Goal: Task Accomplishment & Management: Use online tool/utility

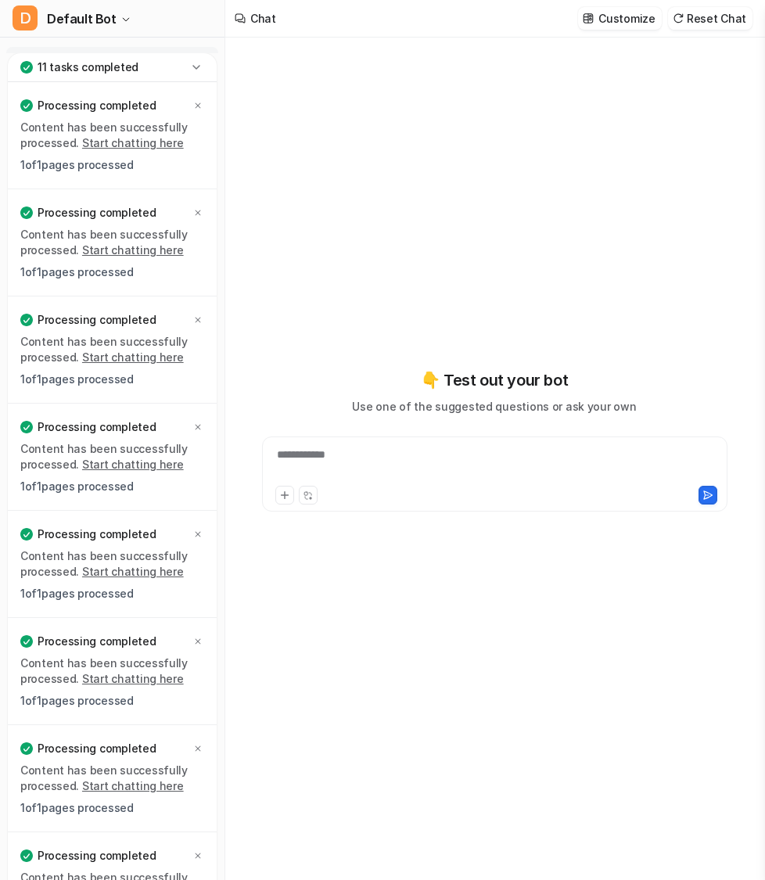
type textarea "**********"
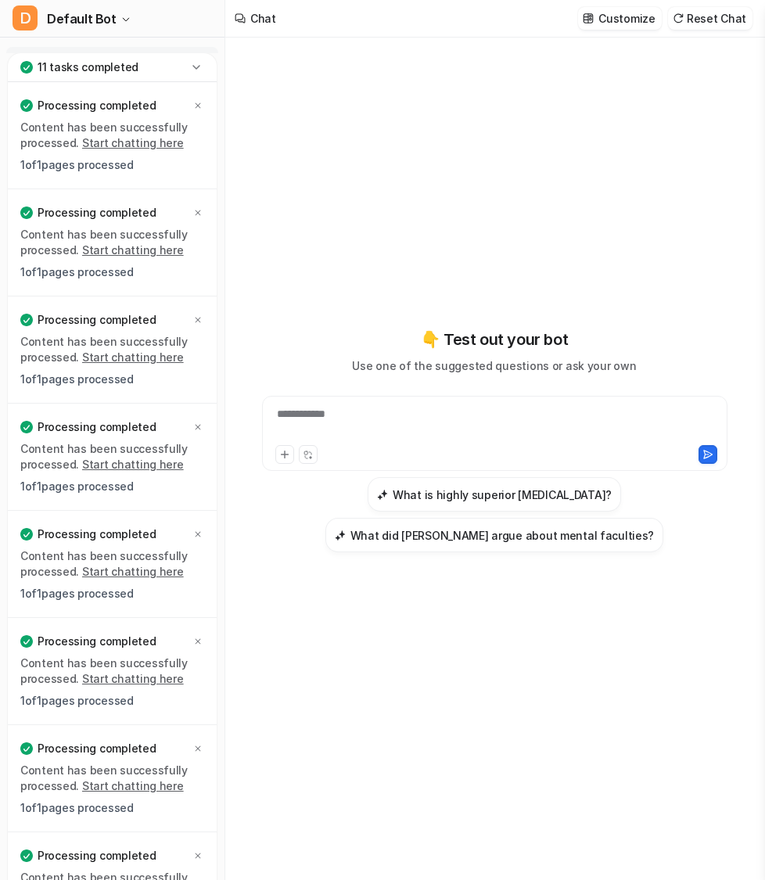
click at [199, 70] on icon at bounding box center [196, 67] width 16 height 16
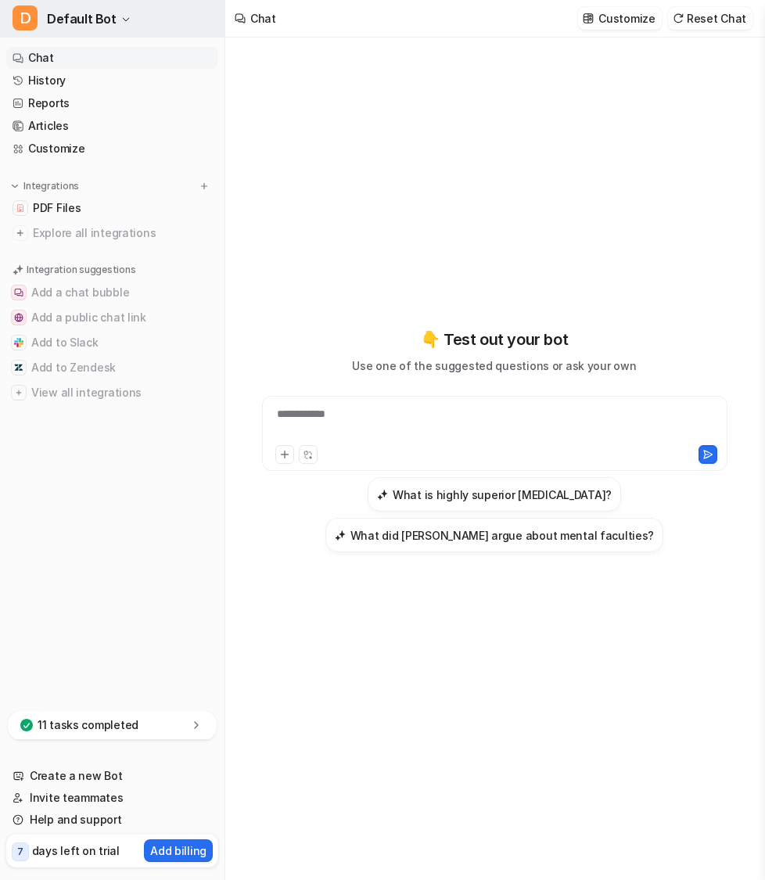
click at [114, 15] on button "D Default Bot" at bounding box center [112, 19] width 224 height 38
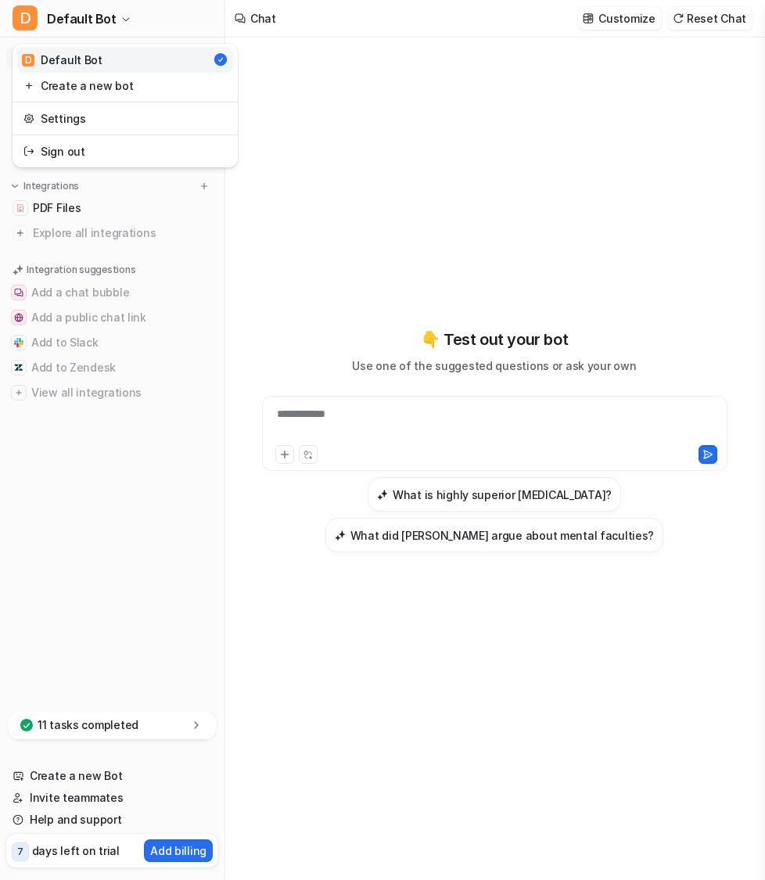
click at [406, 81] on div "**********" at bounding box center [382, 440] width 765 height 880
click at [75, 81] on link "History" at bounding box center [112, 81] width 212 height 22
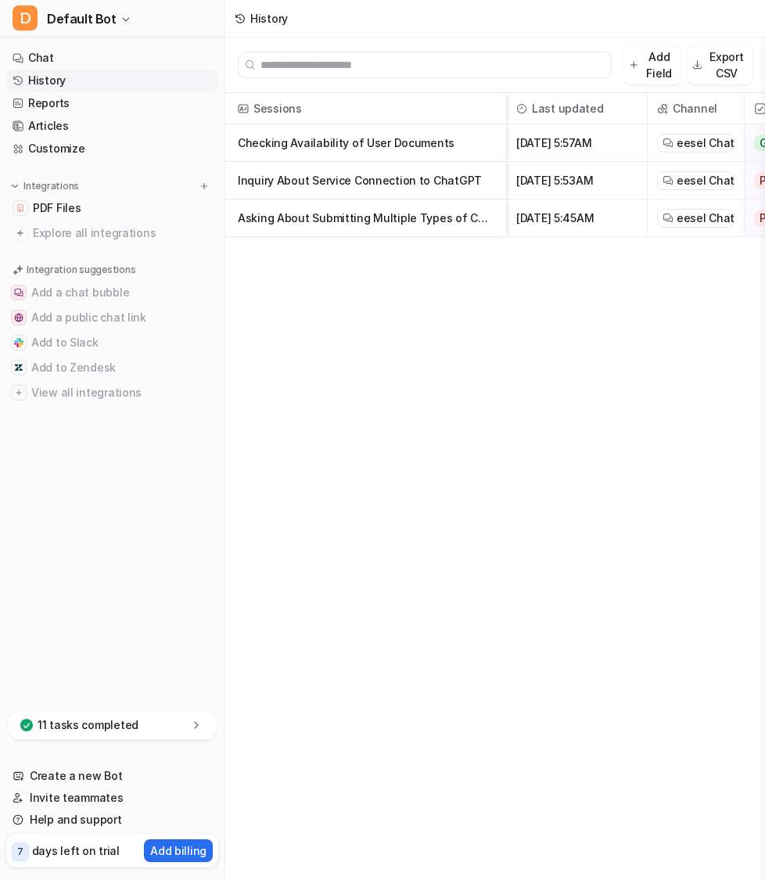
click at [379, 138] on p "Checking Availability of User Documents" at bounding box center [366, 143] width 256 height 38
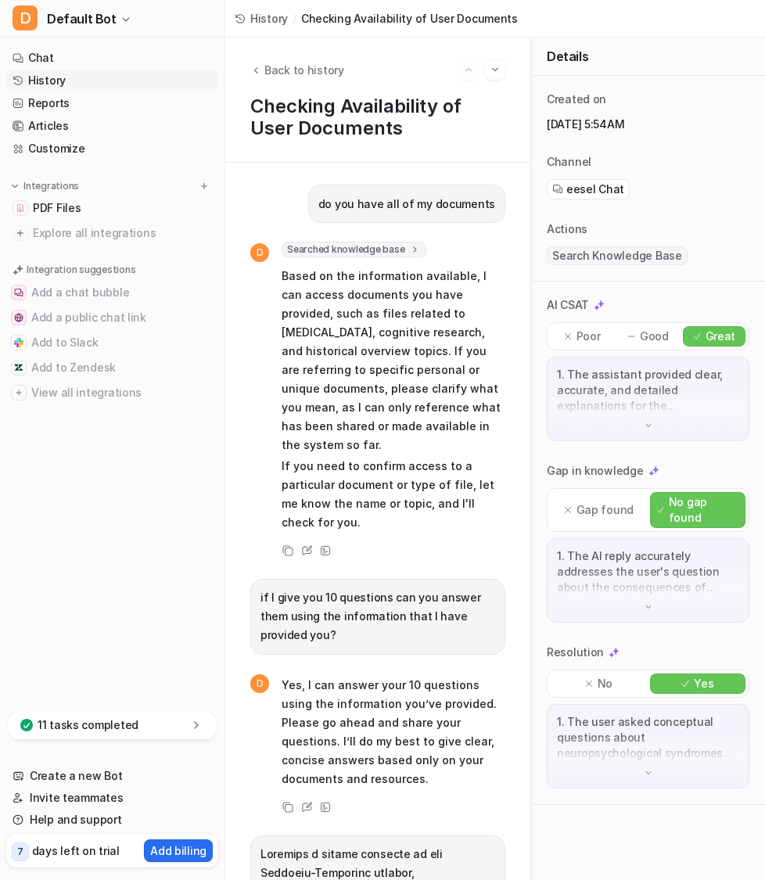
click at [172, 45] on nav "Chat History Reports Articles Customize Integrations PDF Files Explore all inte…" at bounding box center [112, 376] width 224 height 670
click at [173, 59] on link "Chat" at bounding box center [112, 58] width 212 height 22
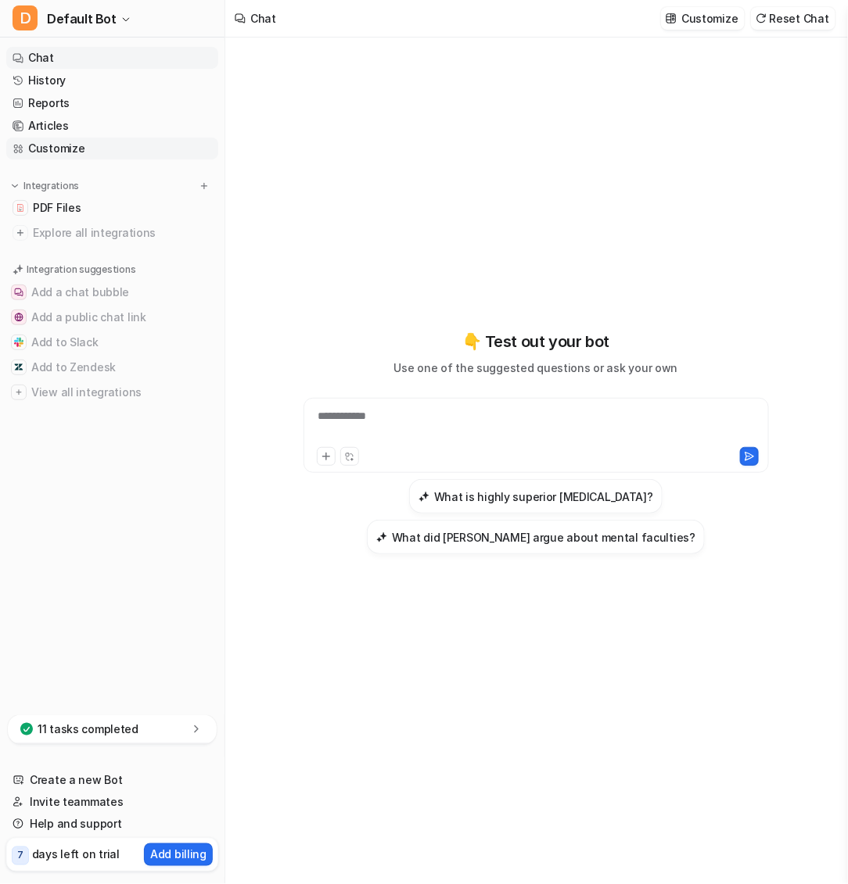
click at [79, 149] on link "Customize" at bounding box center [112, 149] width 212 height 22
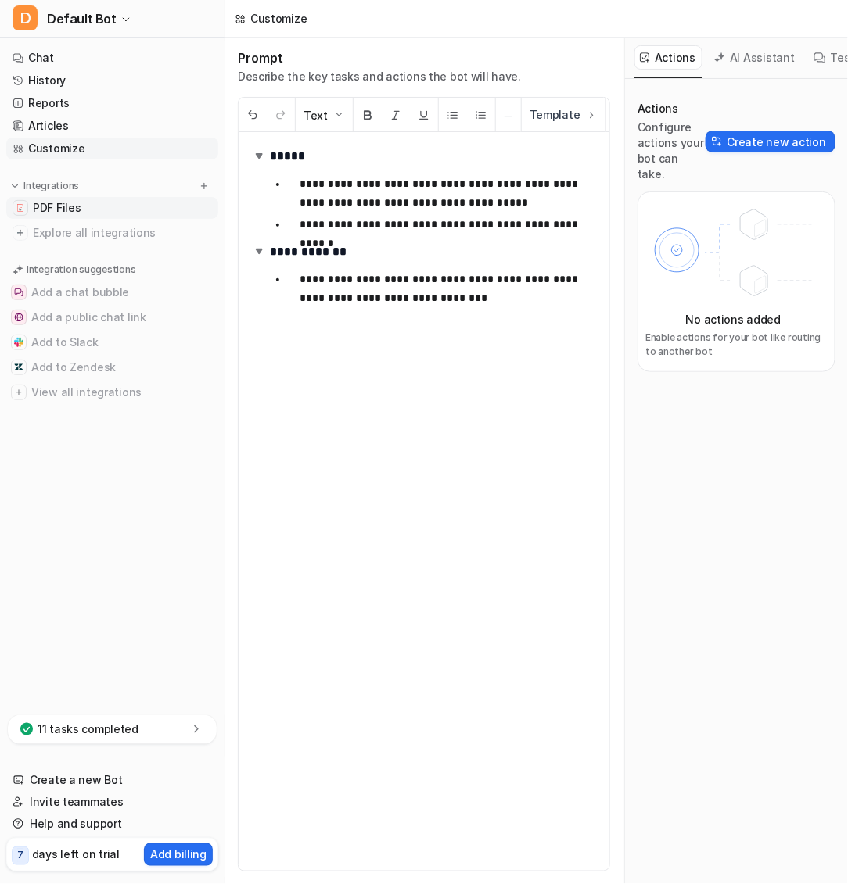
click at [134, 210] on link "PDF Files" at bounding box center [112, 208] width 212 height 22
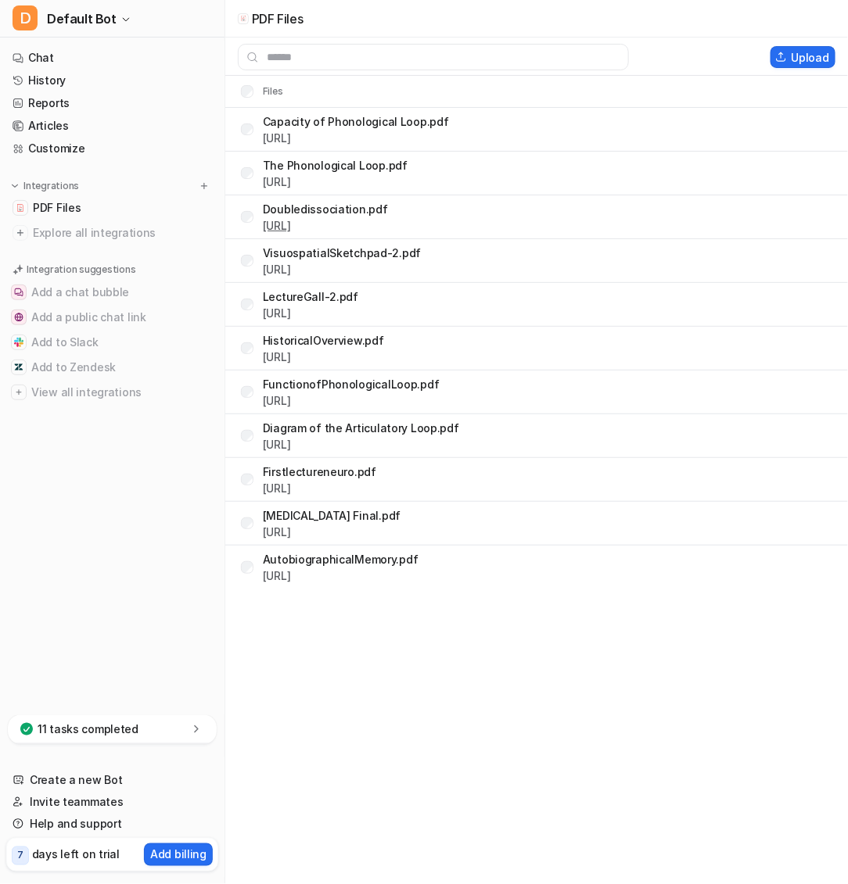
click at [291, 220] on link "https://dashboard.eesel.ai/.../Doubledissociation.pdf" at bounding box center [277, 225] width 28 height 13
click at [122, 57] on link "Chat" at bounding box center [112, 58] width 212 height 22
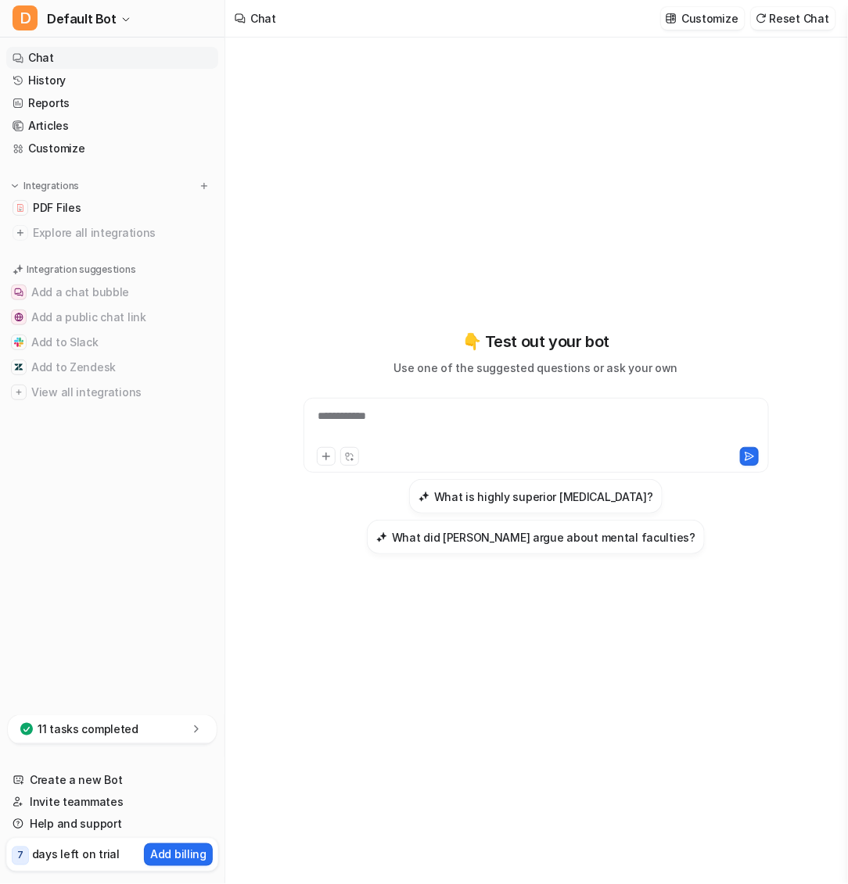
click at [374, 423] on div "**********" at bounding box center [536, 426] width 458 height 36
paste div
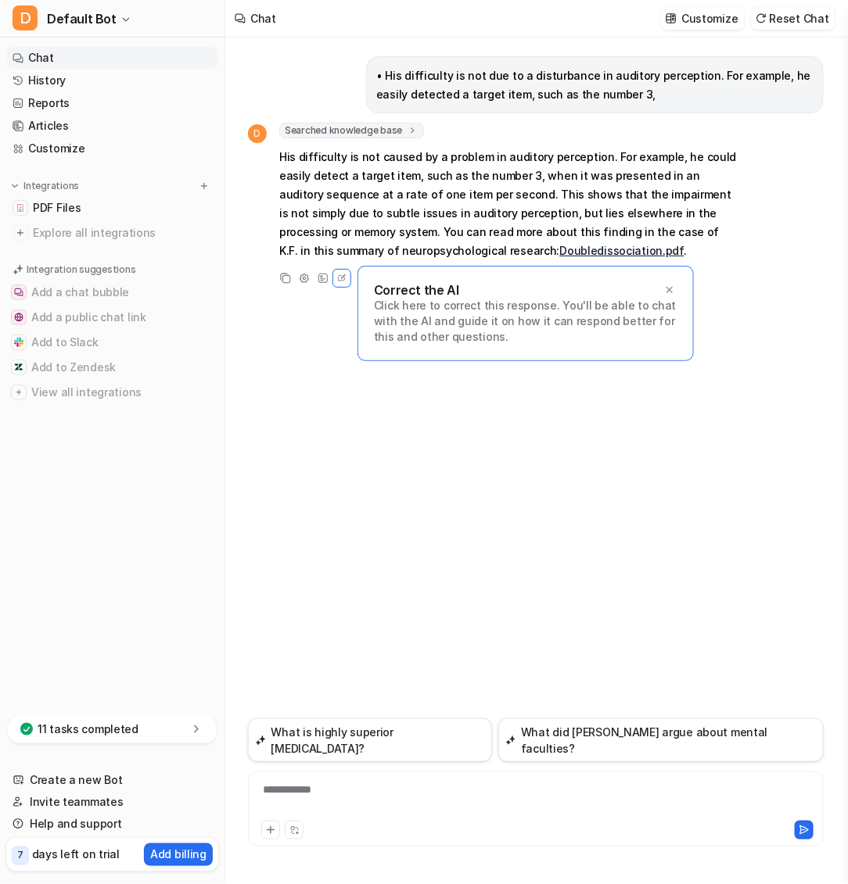
click at [559, 251] on link "Doubledissociation.pdf" at bounding box center [621, 250] width 124 height 13
click at [95, 150] on link "Customize" at bounding box center [112, 149] width 212 height 22
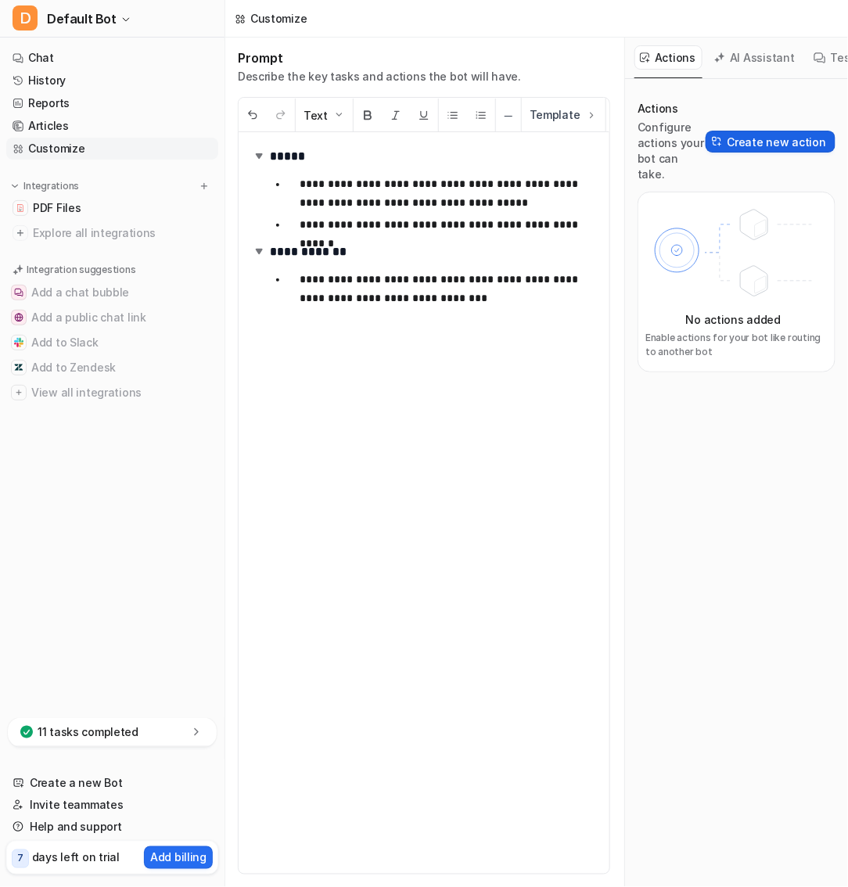
click at [741, 132] on button "Create new action" at bounding box center [770, 142] width 130 height 22
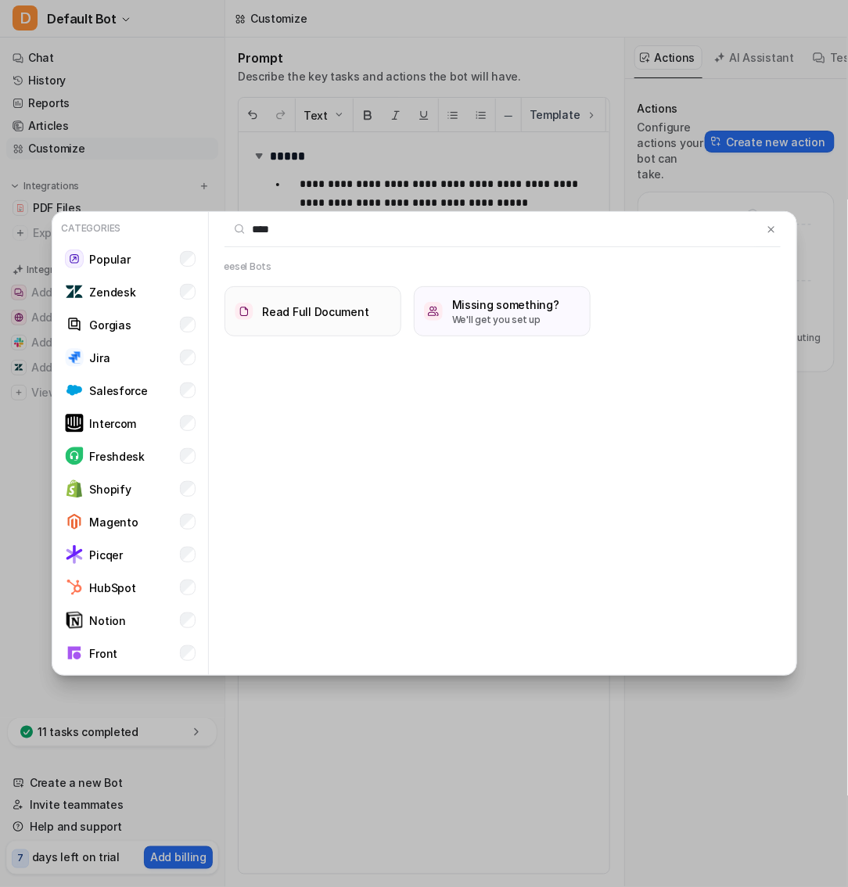
type input "****"
click at [263, 332] on button "Read Full Document" at bounding box center [312, 311] width 177 height 50
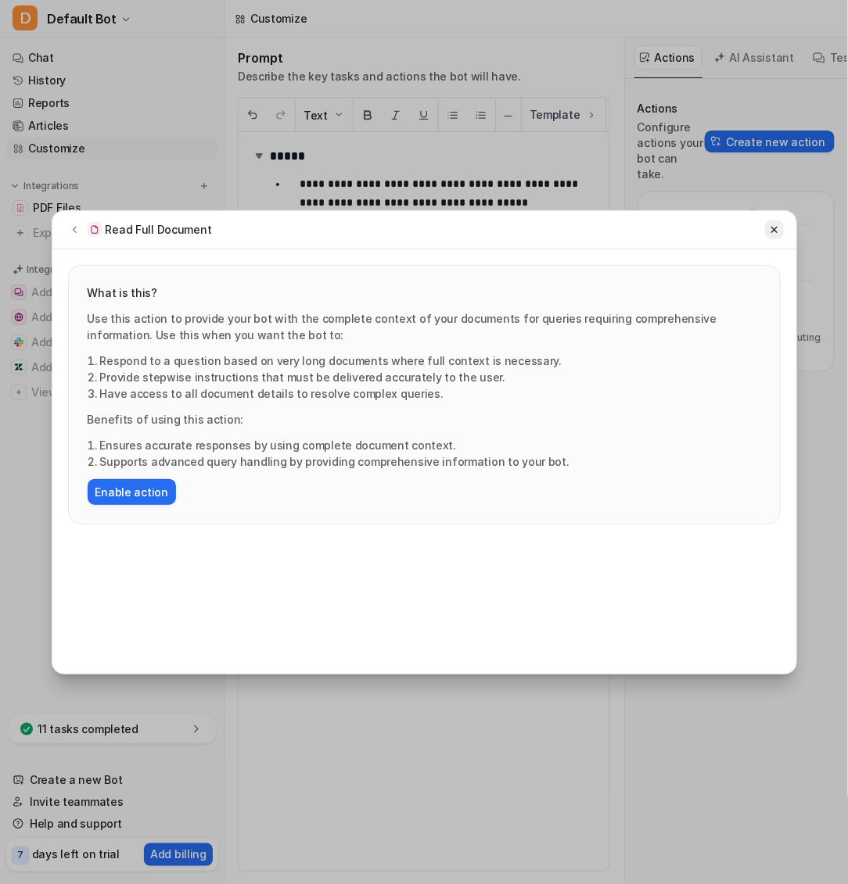
click at [764, 233] on button at bounding box center [774, 229] width 19 height 19
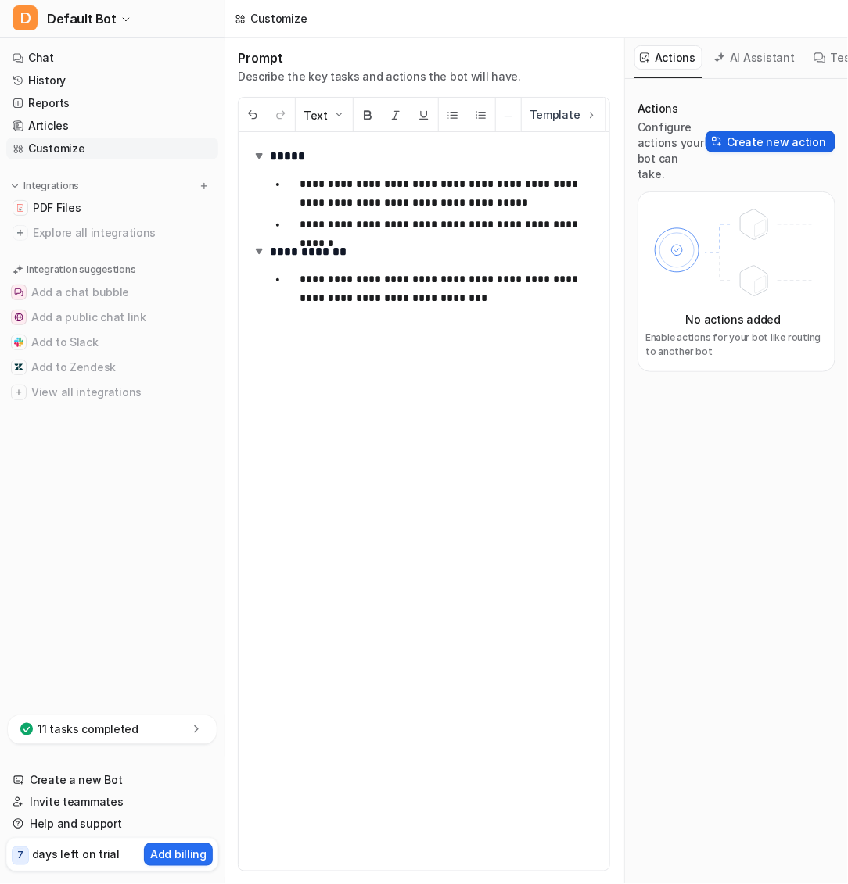
click at [764, 131] on button "Create new action" at bounding box center [770, 142] width 130 height 22
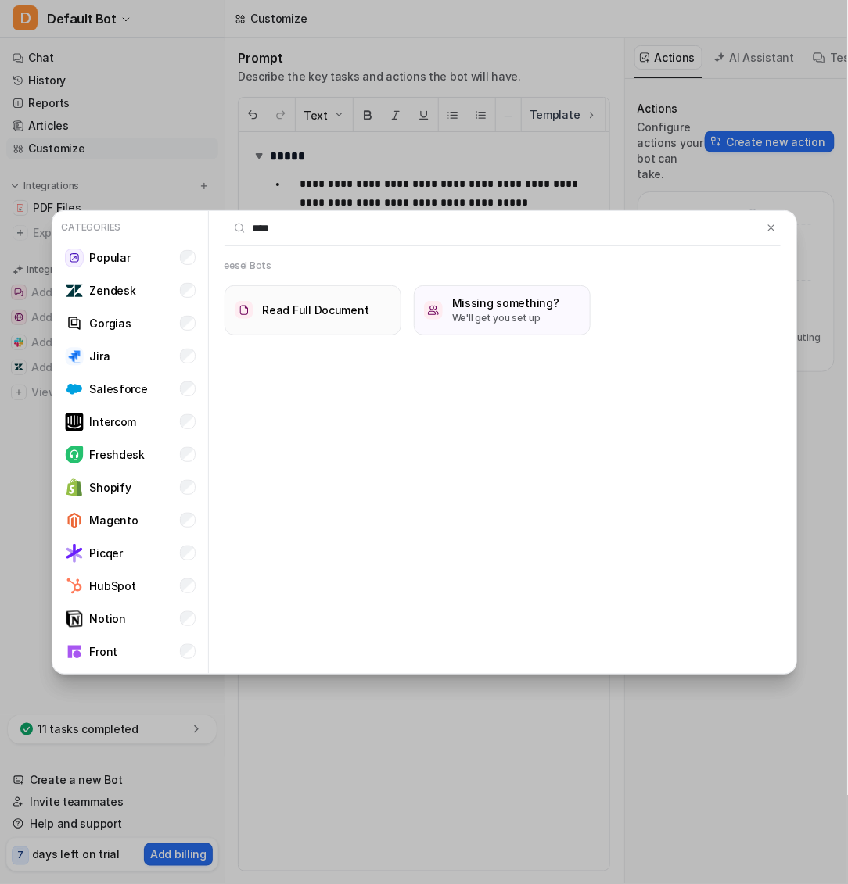
click at [320, 306] on h3 "Read Full Document" at bounding box center [316, 310] width 106 height 16
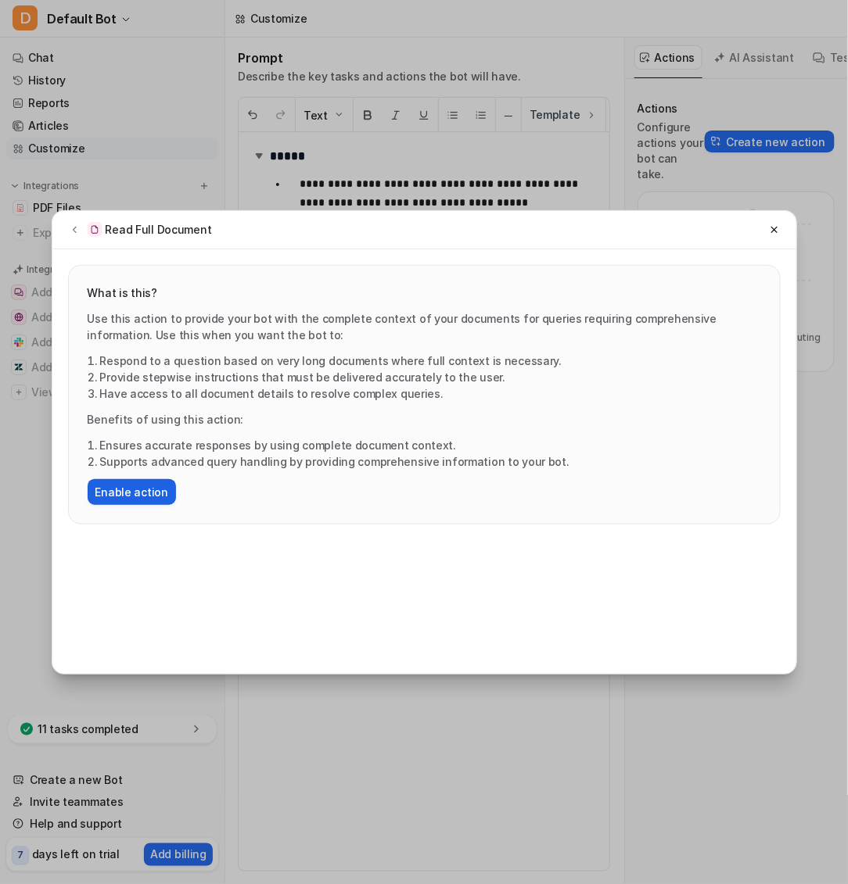
click at [150, 490] on button "Enable action" at bounding box center [132, 492] width 88 height 26
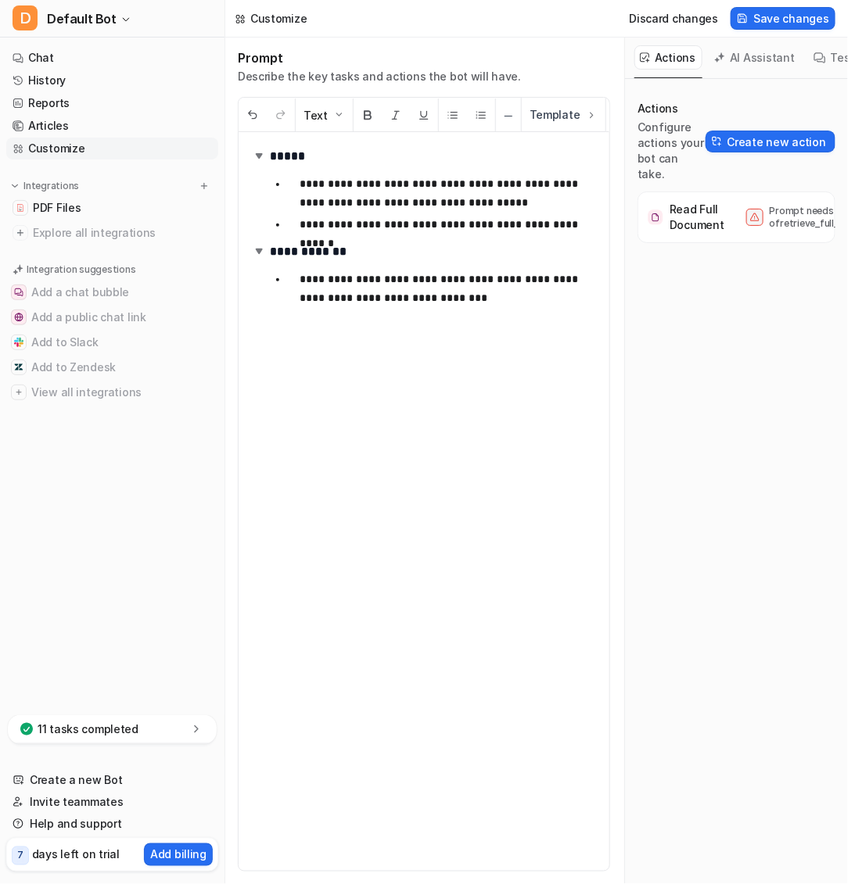
scroll to position [0, 87]
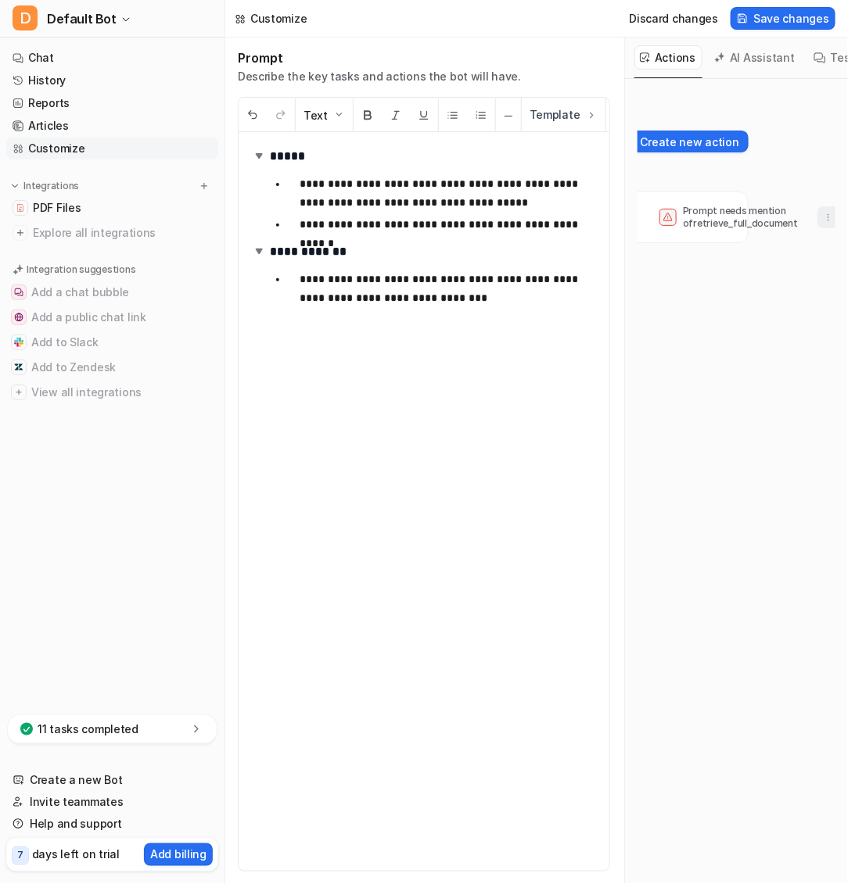
click at [764, 206] on button "button" at bounding box center [828, 217] width 22 height 22
click at [764, 240] on button "Delete" at bounding box center [751, 252] width 169 height 29
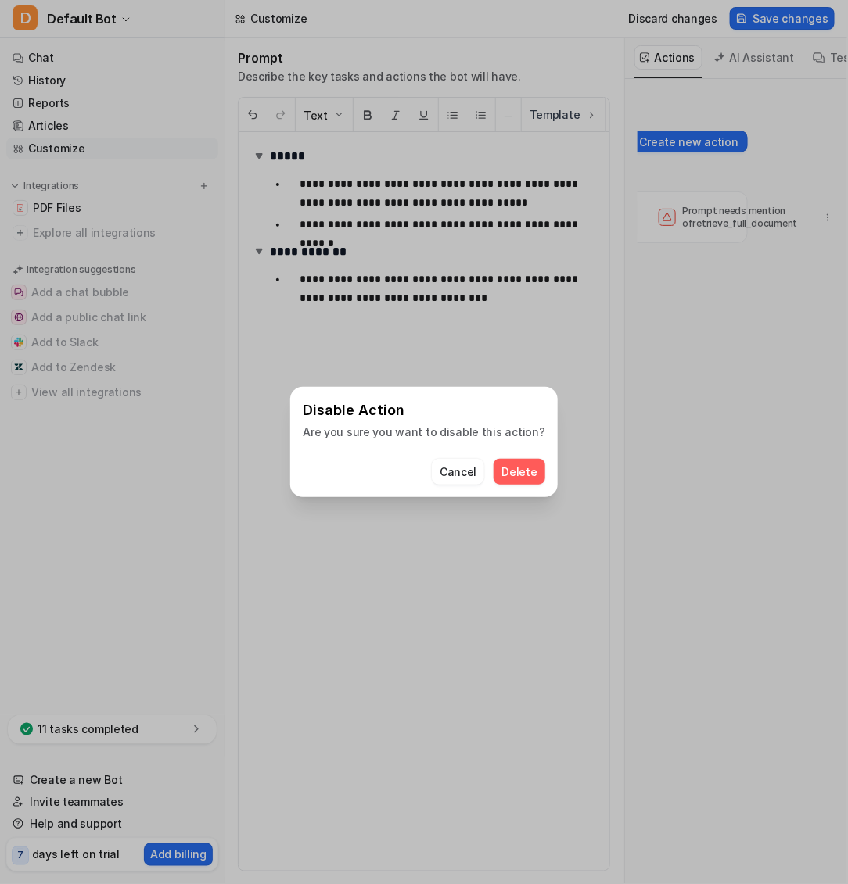
click at [513, 472] on span "Delete" at bounding box center [518, 472] width 35 height 16
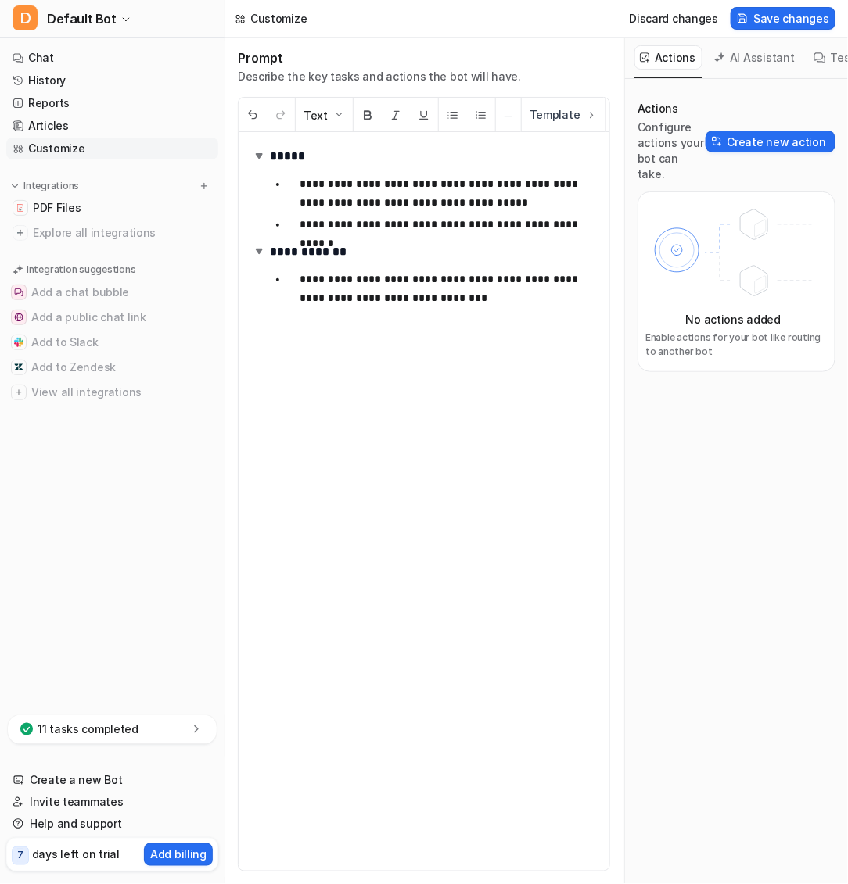
scroll to position [0, 0]
click at [82, 77] on link "History" at bounding box center [112, 81] width 212 height 22
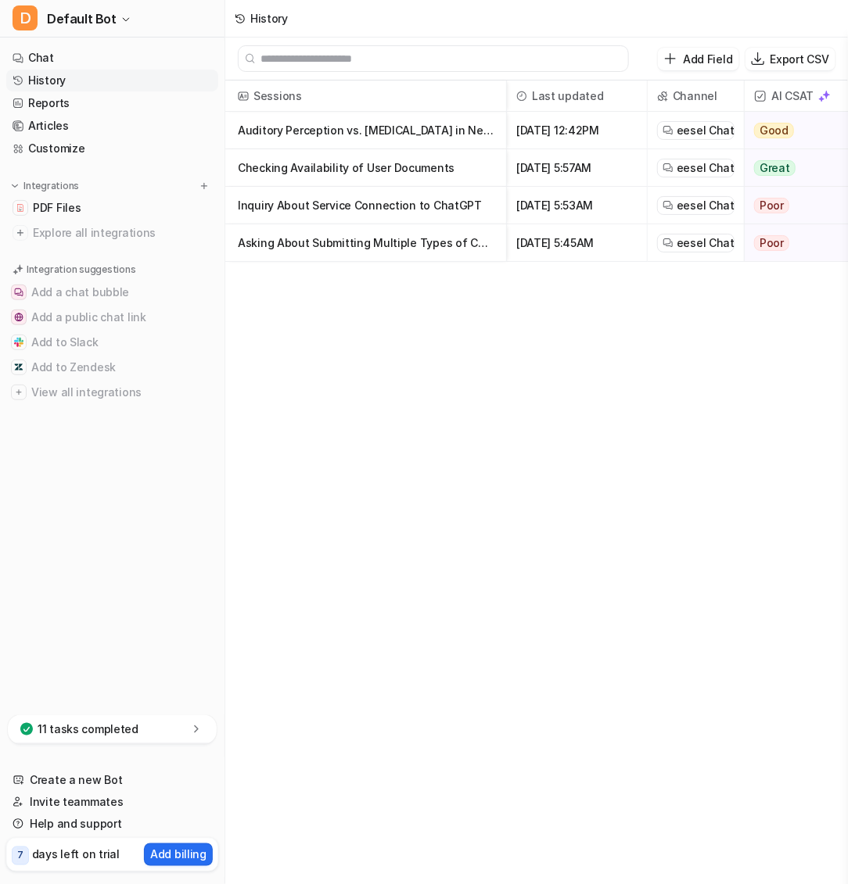
click at [322, 167] on p "Checking Availability of User Documents" at bounding box center [366, 168] width 256 height 38
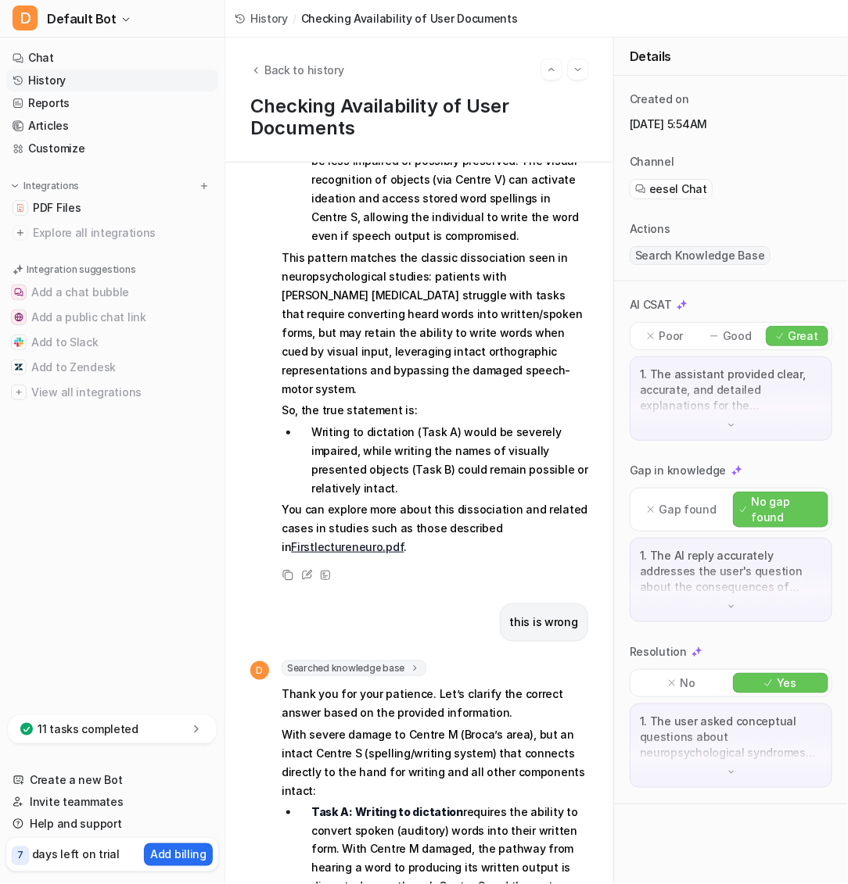
scroll to position [1396, 0]
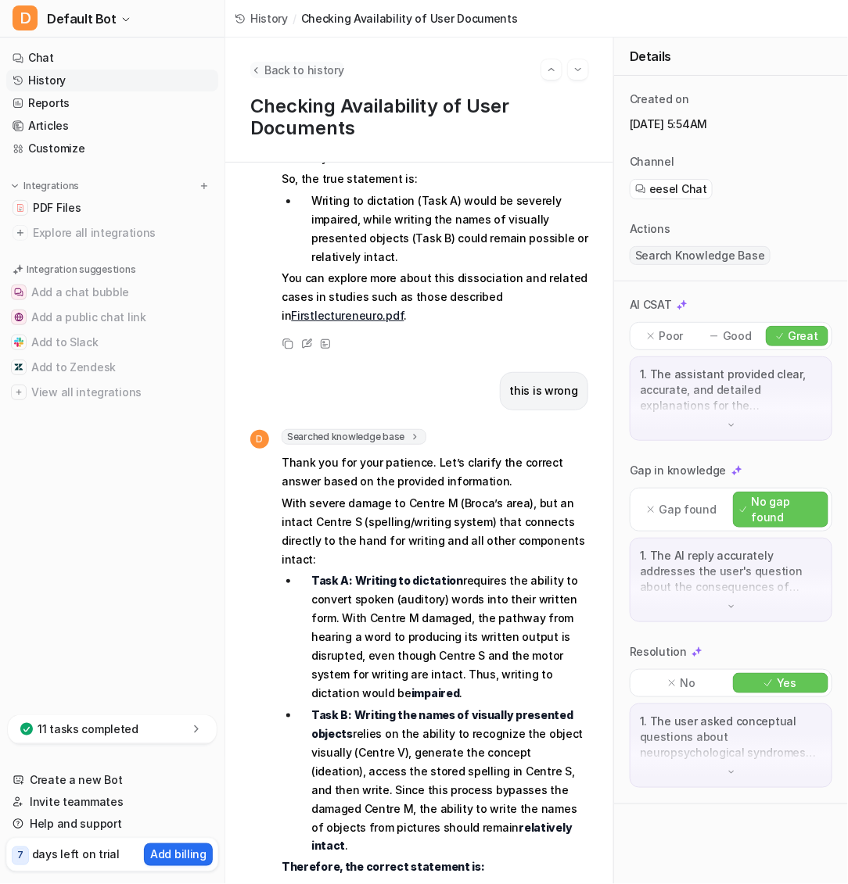
click at [254, 73] on icon "Back to history" at bounding box center [255, 70] width 11 height 12
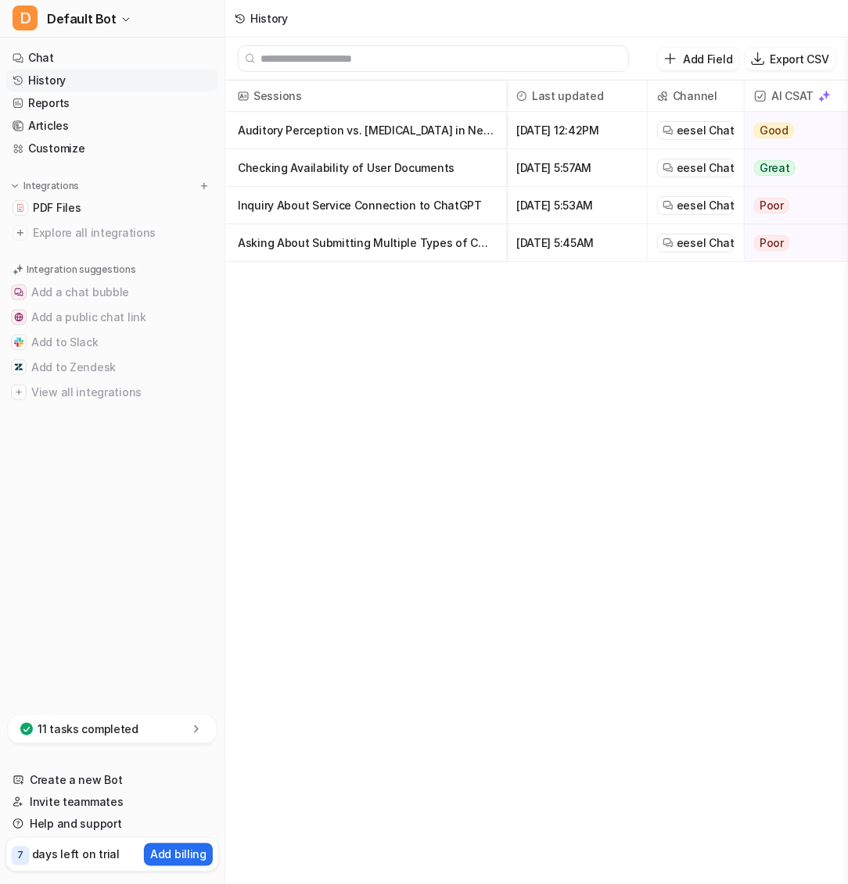
click at [308, 131] on p "Auditory Perception vs. Memory Impairment in Neuropsychological Case Study" at bounding box center [366, 131] width 256 height 38
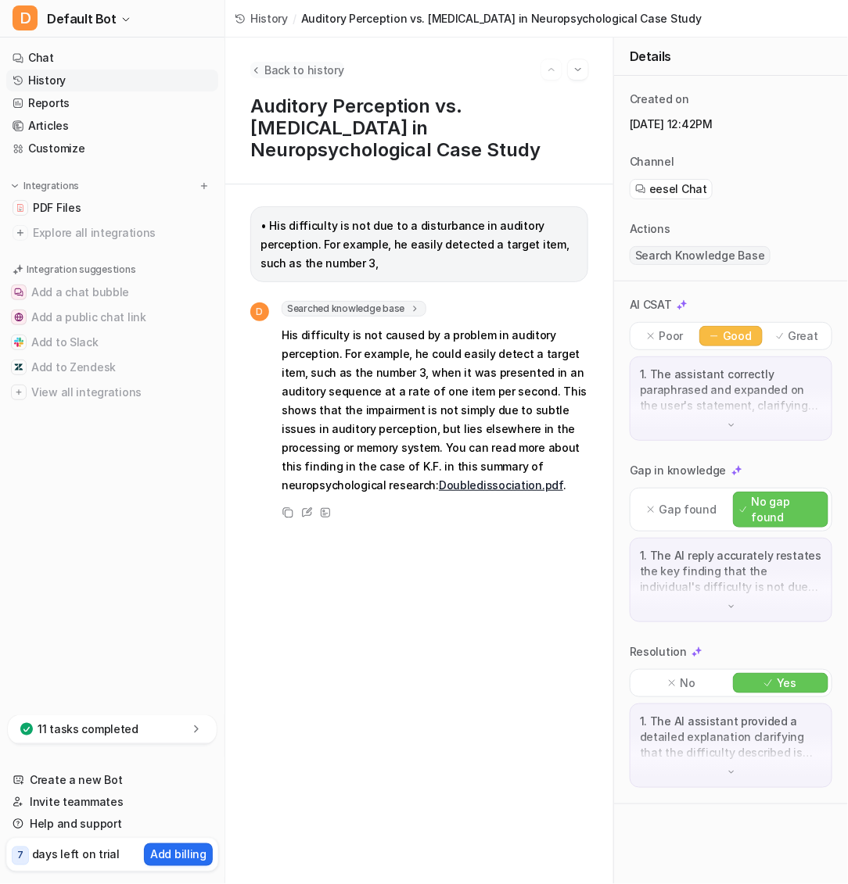
click at [256, 70] on icon "Back to history" at bounding box center [255, 70] width 11 height 12
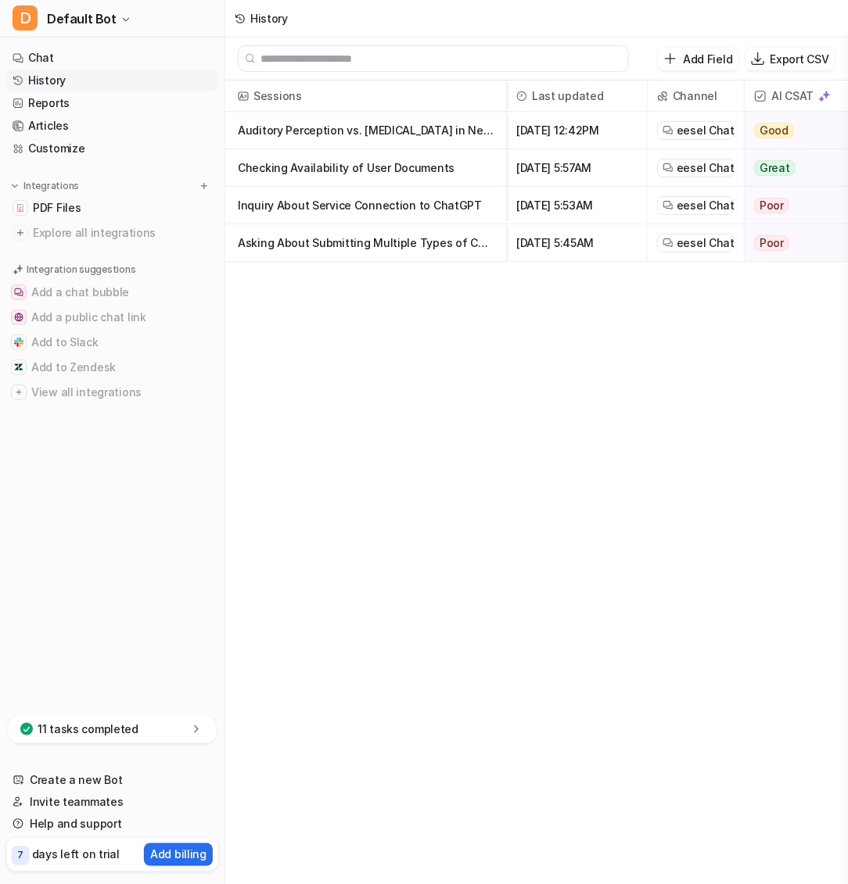
click at [330, 242] on p "Asking About Submitting Multiple Types of Content Simultaneously" at bounding box center [366, 243] width 256 height 38
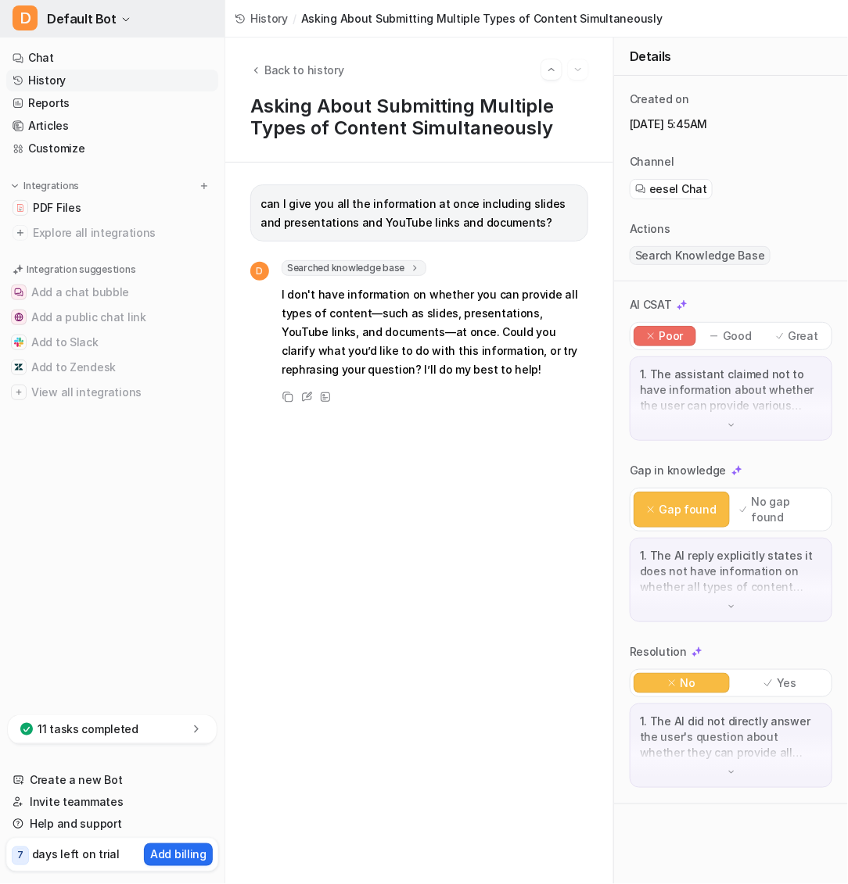
click at [121, 18] on icon "button" at bounding box center [125, 19] width 9 height 9
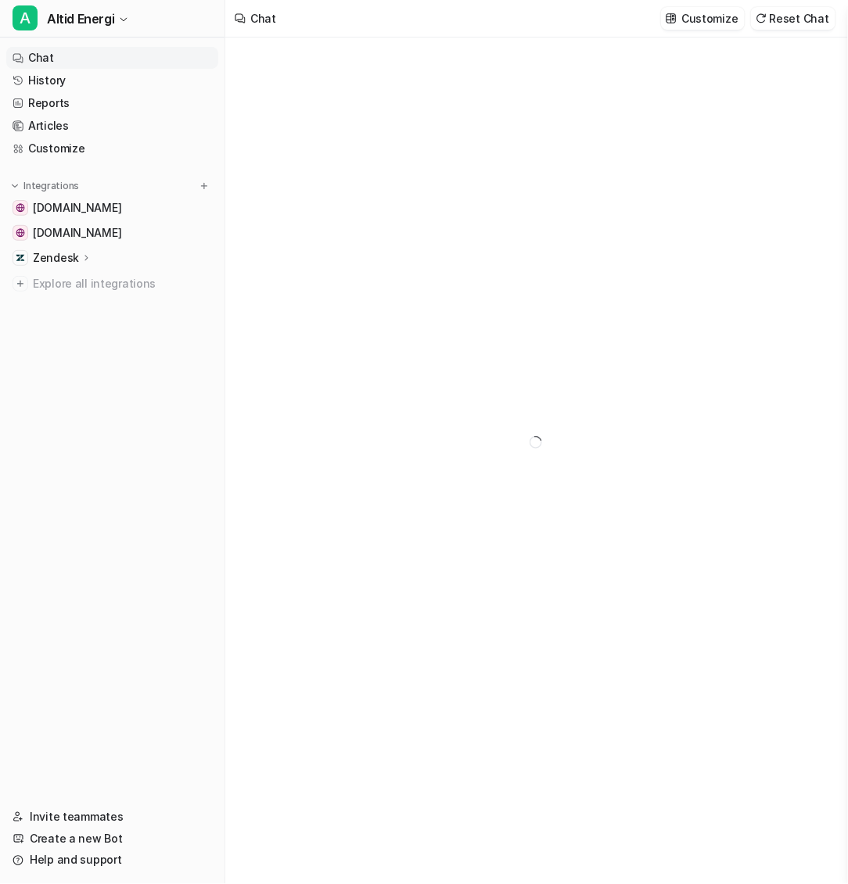
type textarea "**********"
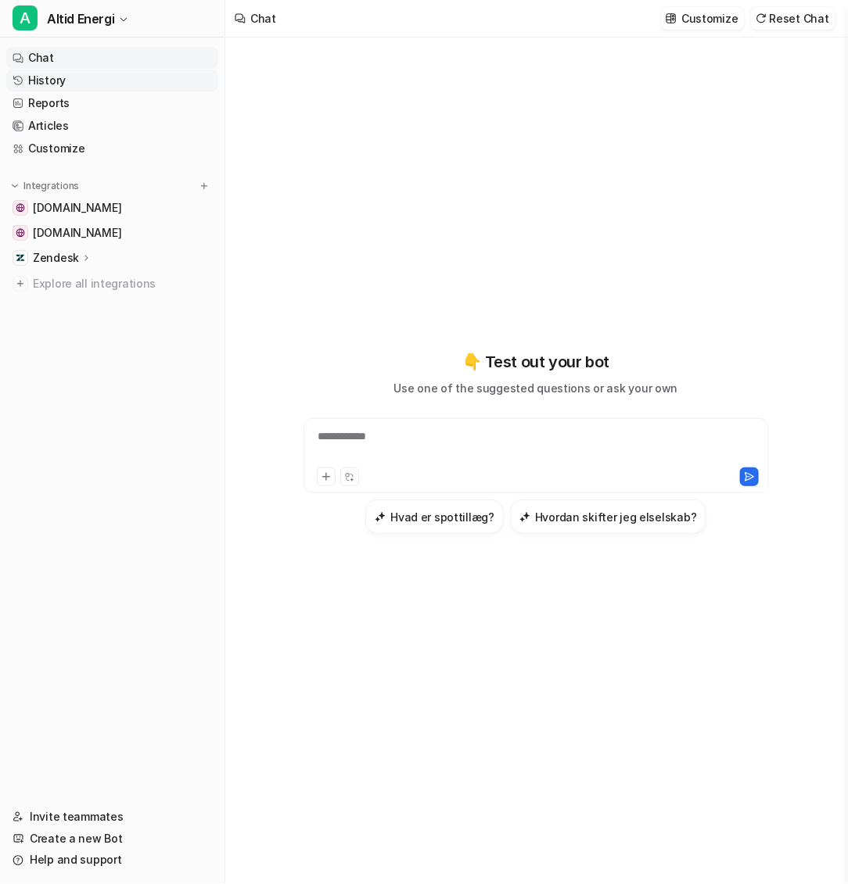
click at [142, 84] on link "History" at bounding box center [112, 81] width 212 height 22
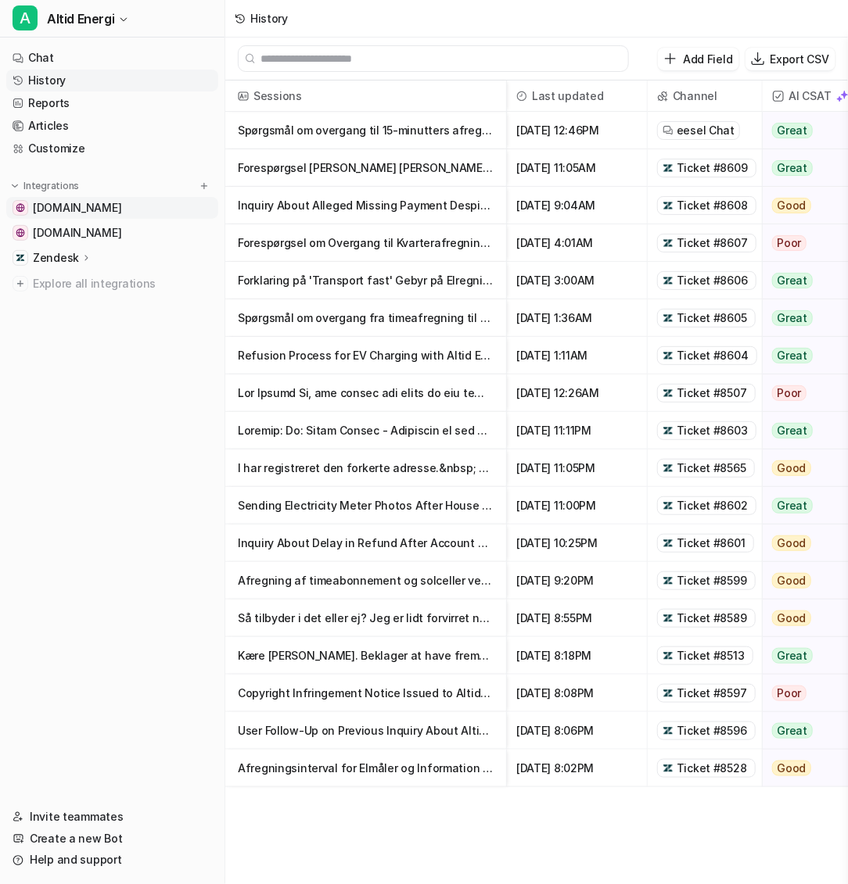
click at [115, 207] on link "altidenergi.dk" at bounding box center [112, 208] width 212 height 22
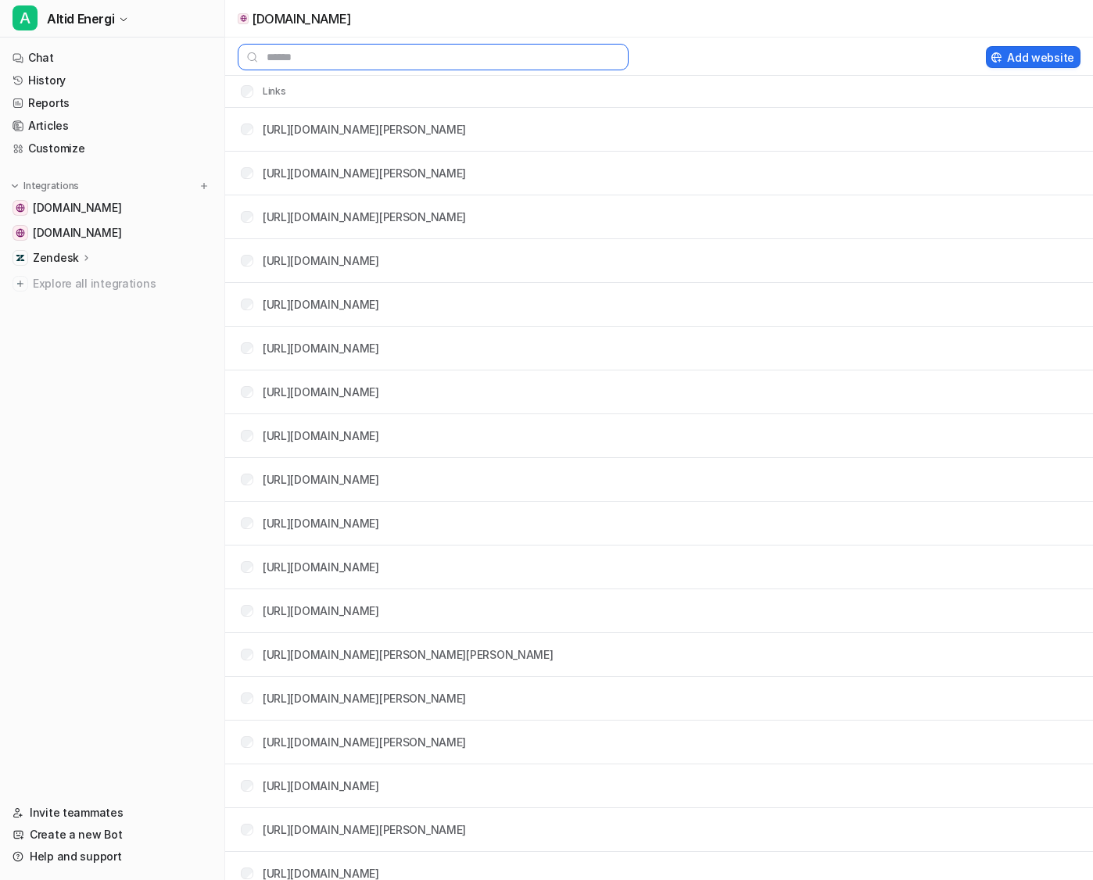
click at [378, 57] on input "text" at bounding box center [433, 57] width 391 height 27
type input "****"
click at [156, 235] on link "altidenergi.dk" at bounding box center [112, 233] width 212 height 22
click at [181, 224] on link "altidenergi.dk" at bounding box center [112, 233] width 212 height 22
click at [204, 185] on img at bounding box center [204, 186] width 11 height 11
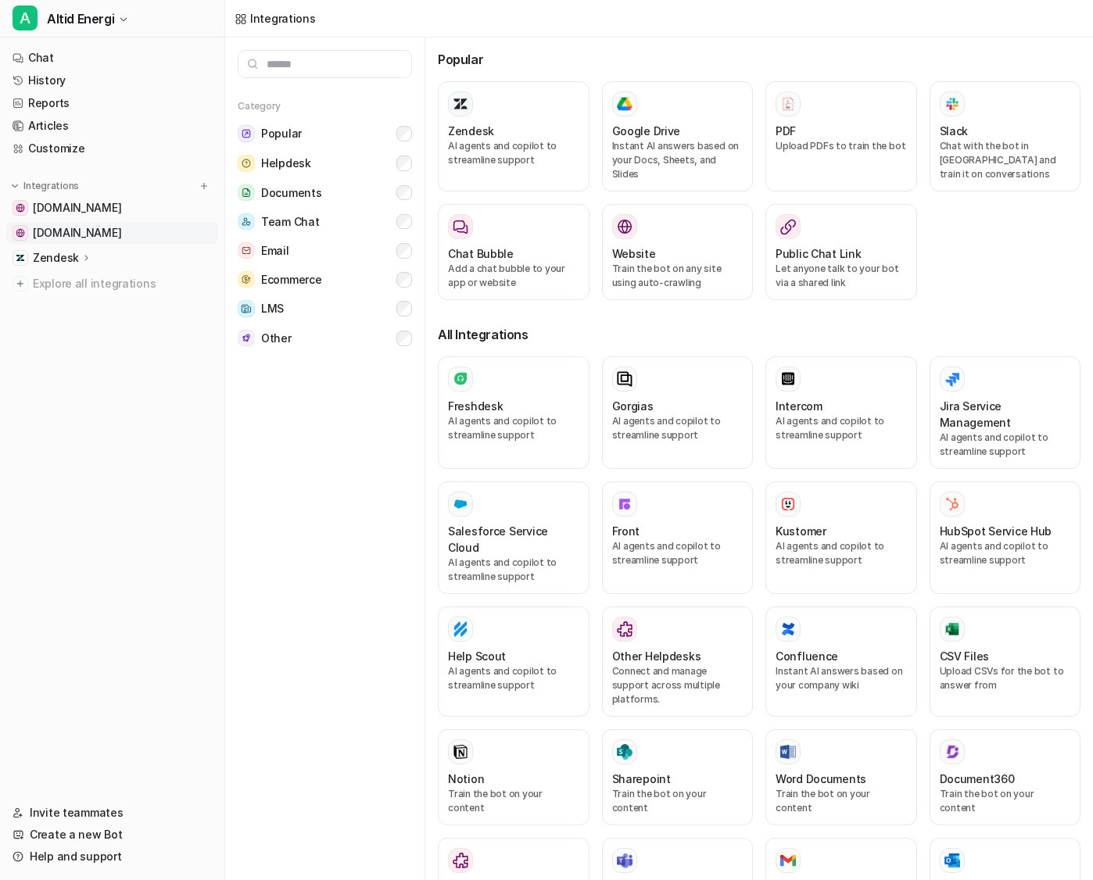
click at [153, 231] on link "altidenergi.dk" at bounding box center [112, 233] width 212 height 22
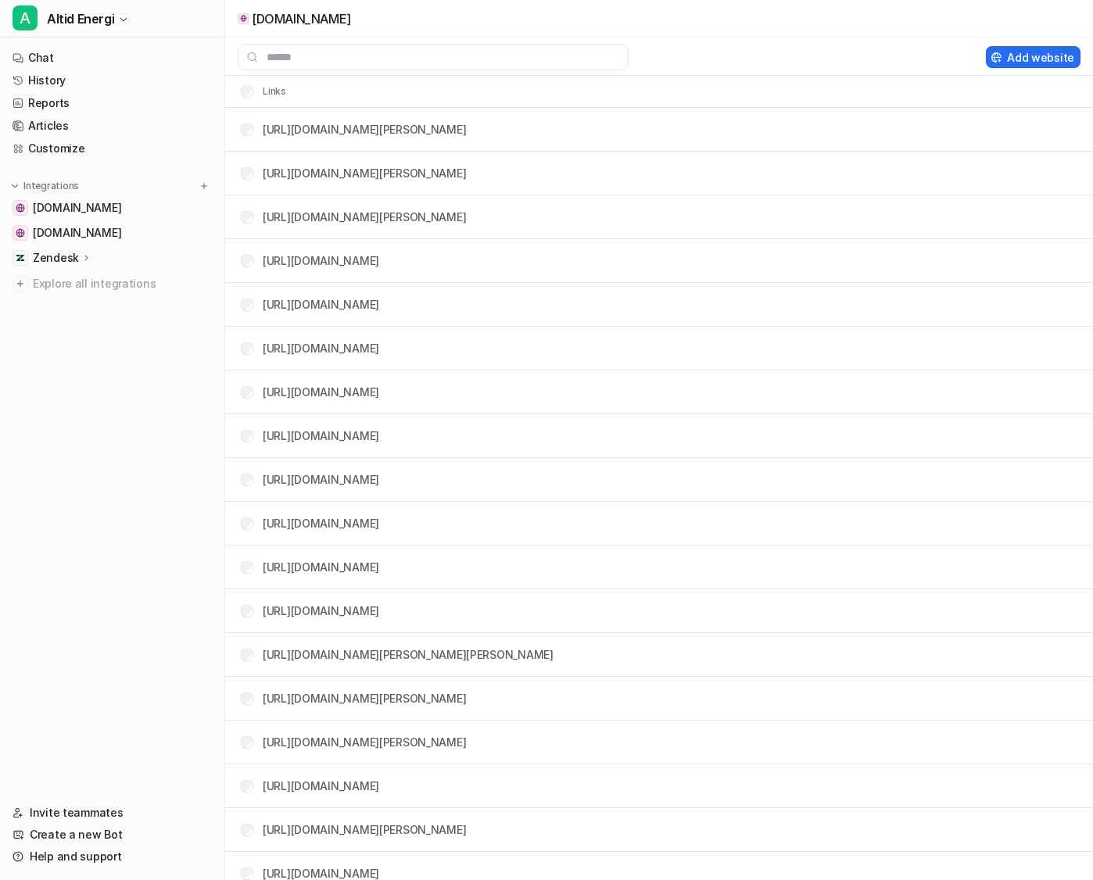
click at [200, 190] on img at bounding box center [204, 186] width 11 height 11
click at [206, 181] on img at bounding box center [204, 186] width 11 height 11
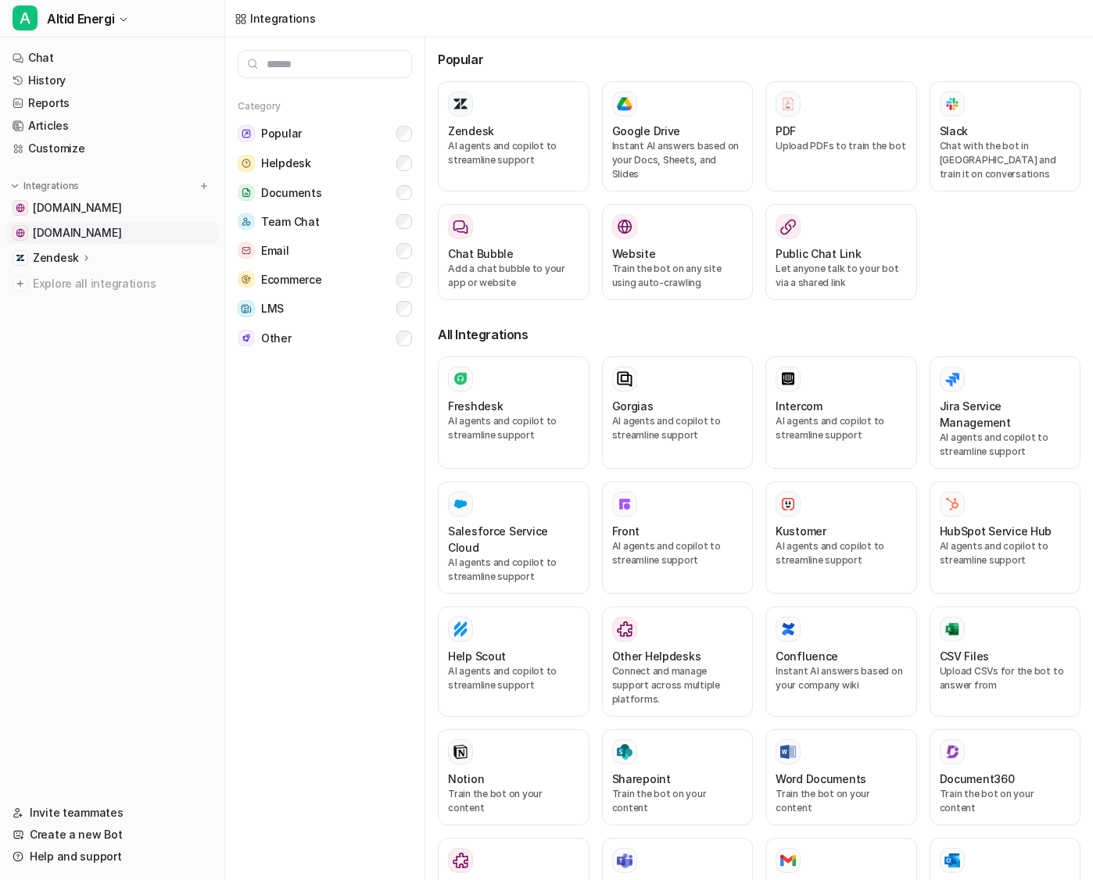
click at [102, 230] on link "altidenergi.dk" at bounding box center [112, 233] width 212 height 22
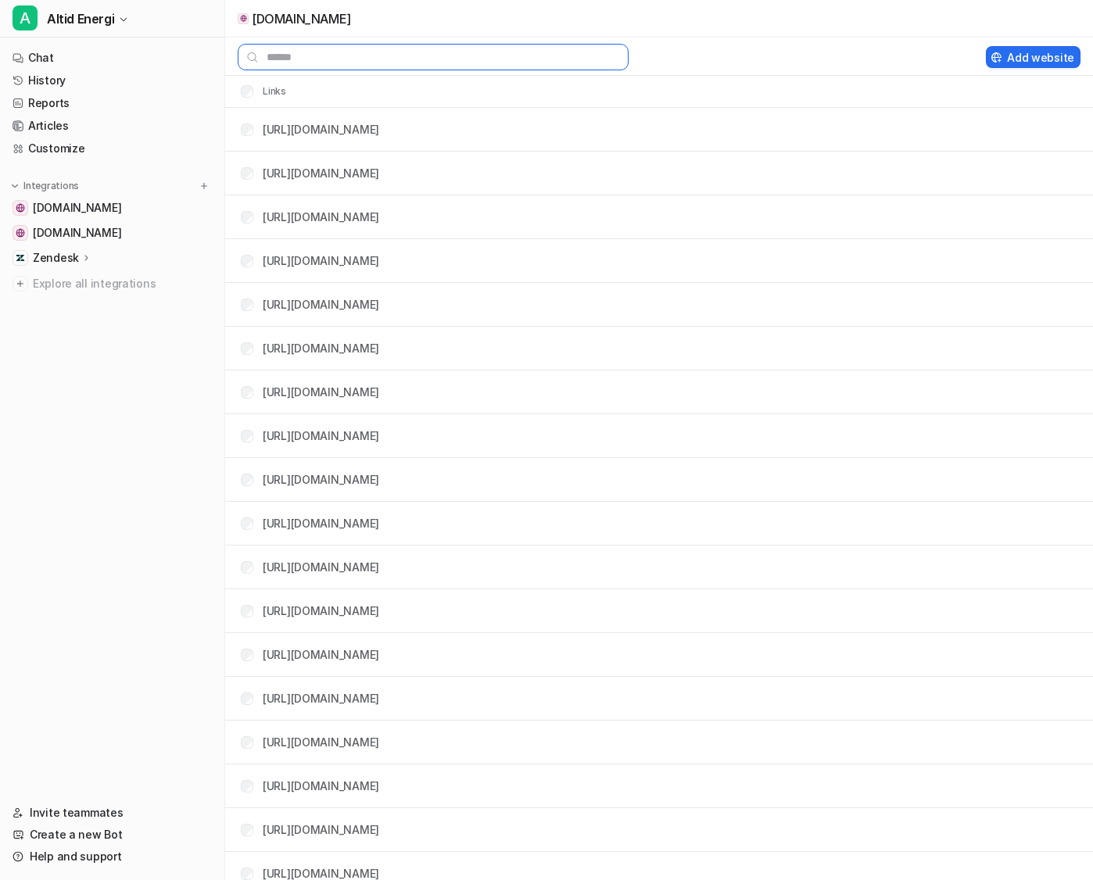
click at [474, 48] on input "text" at bounding box center [433, 57] width 391 height 27
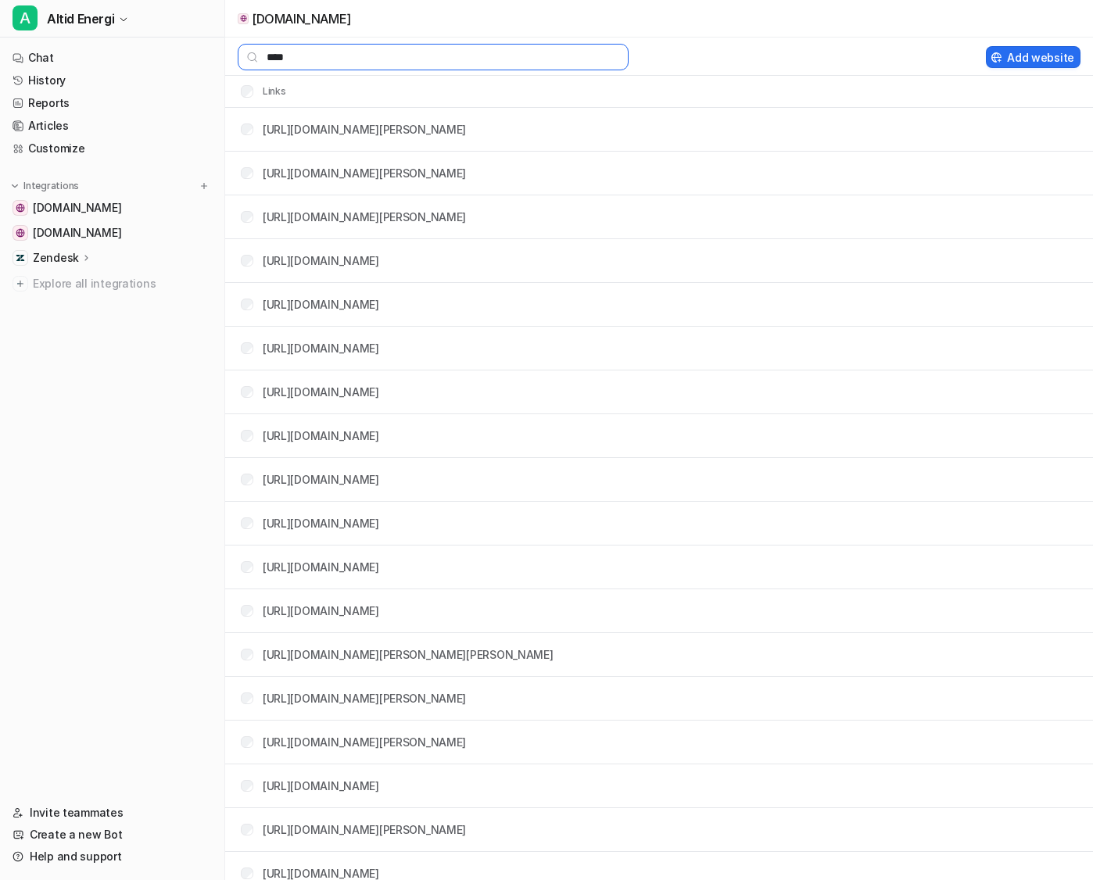
type input "****"
click at [626, 174] on tr "https://altidenergi.dk/blog/forsta-hvorfor-man-transformerer-strom/" at bounding box center [659, 174] width 868 height 44
click at [466, 173] on link "https://altidenergi.dk/blog/forsta-hvorfor-man-transformerer-strom/" at bounding box center [364, 173] width 203 height 13
click at [131, 83] on link "History" at bounding box center [112, 81] width 212 height 22
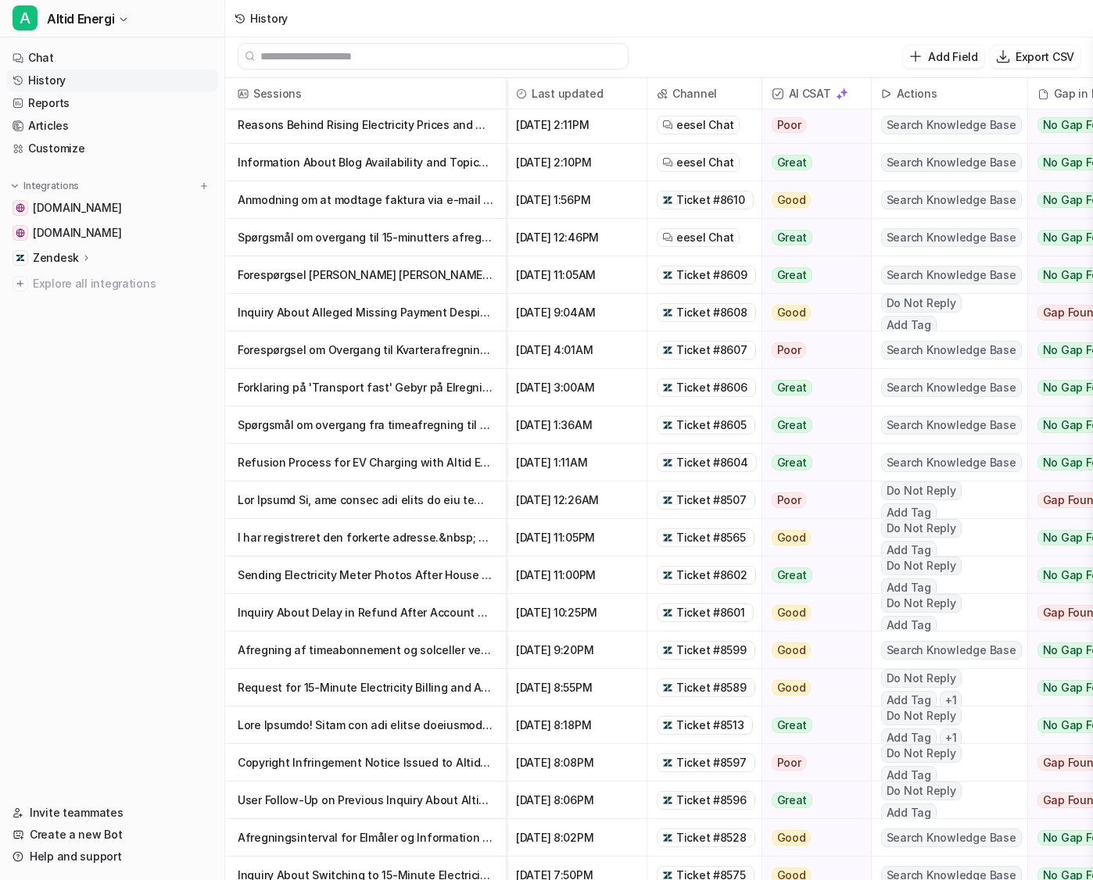
scroll to position [90, 0]
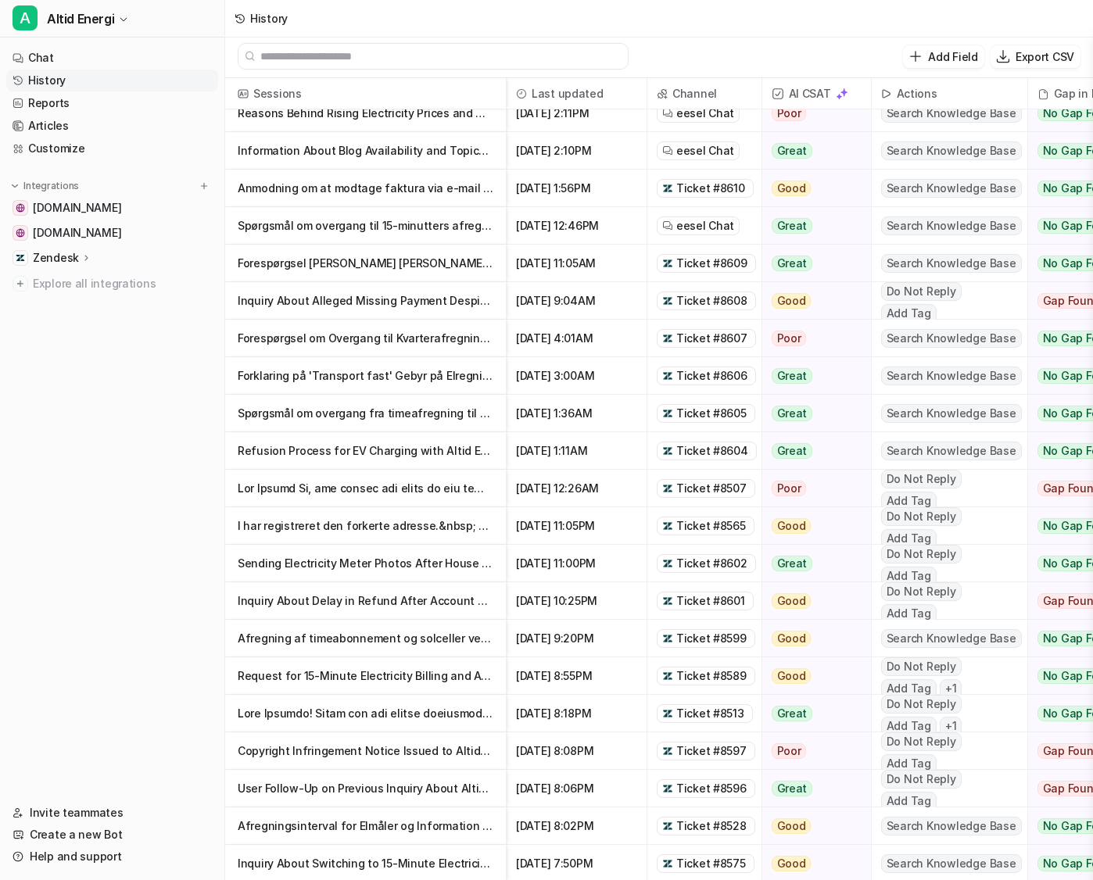
click at [389, 457] on p "Refusion Process for EV Charging with Altid Energi" at bounding box center [366, 451] width 256 height 38
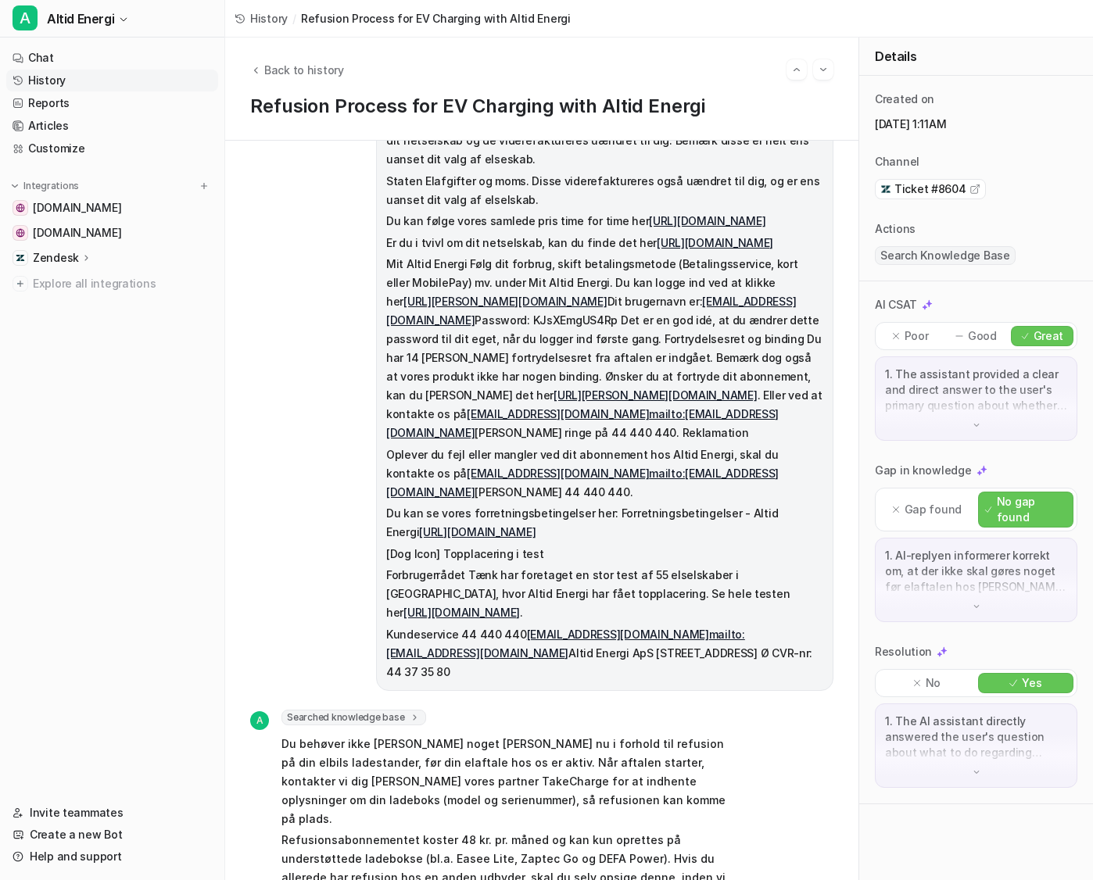
scroll to position [988, 0]
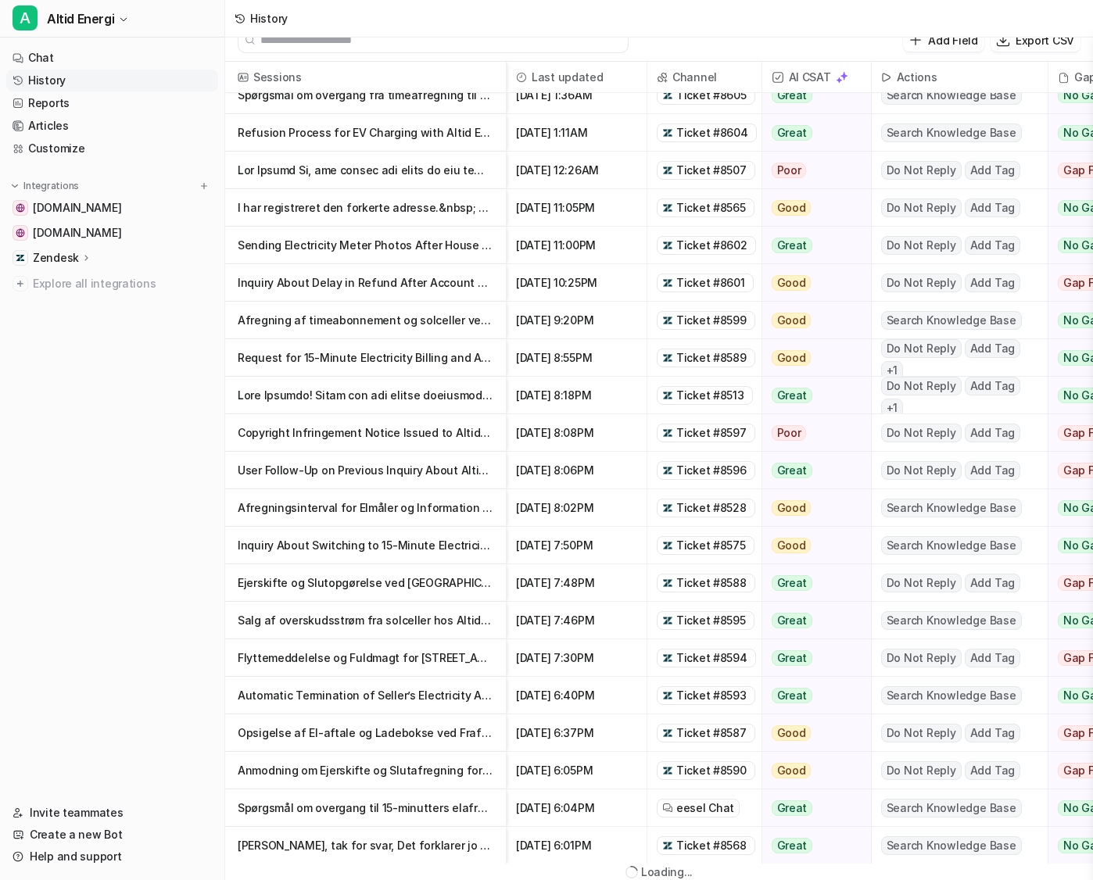
scroll to position [19, 0]
click at [353, 561] on p "Inquiry About Switching to 15-Minute Electricity Billing with Altid and Dinel" at bounding box center [366, 546] width 256 height 38
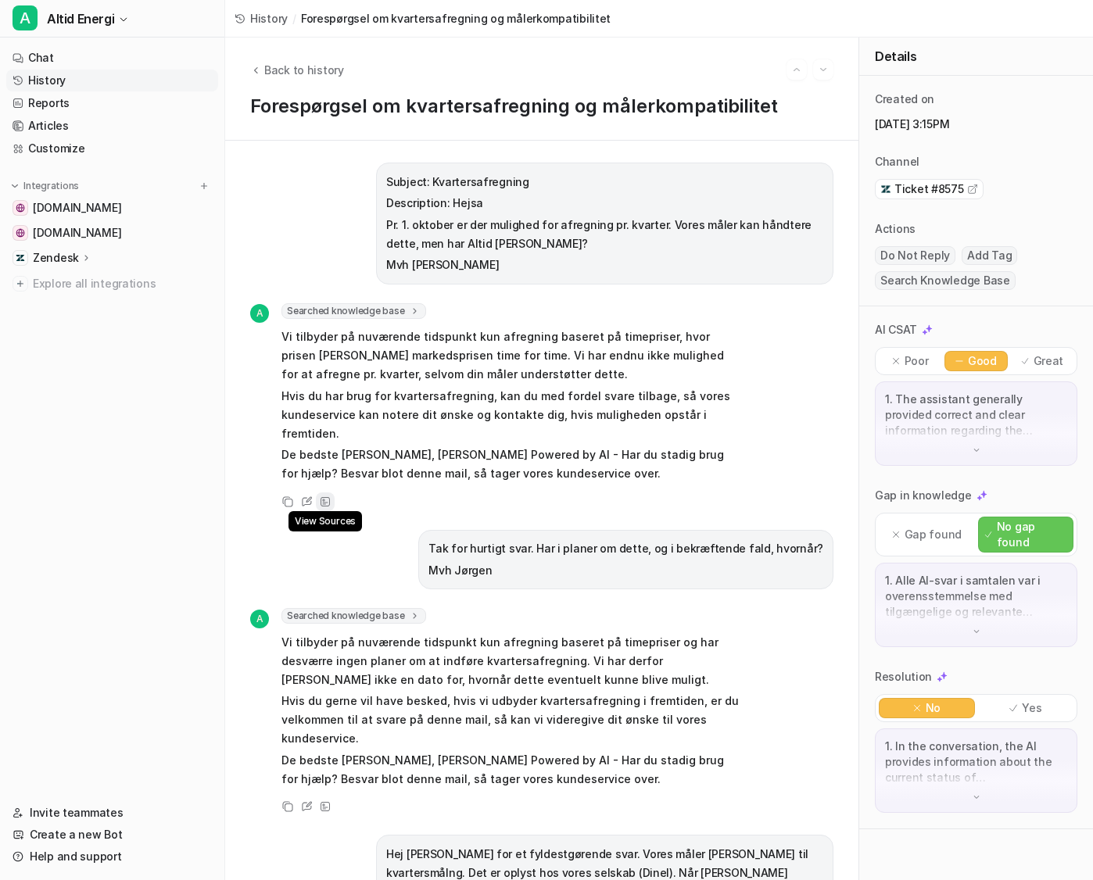
click at [324, 497] on icon at bounding box center [325, 501] width 9 height 9
drag, startPoint x: 514, startPoint y: 268, endPoint x: 376, endPoint y: 213, distance: 148.4
click at [376, 213] on div "Subject: Kvartersafregning Description: Hejsa Pr. 1. oktober er der mulighed fo…" at bounding box center [604, 224] width 457 height 122
copy span "Pr. 1. oktober er der mulighed for afregning pr. kvarter. Vores måler kan håndt…"
click at [35, 48] on link "Chat" at bounding box center [112, 58] width 212 height 22
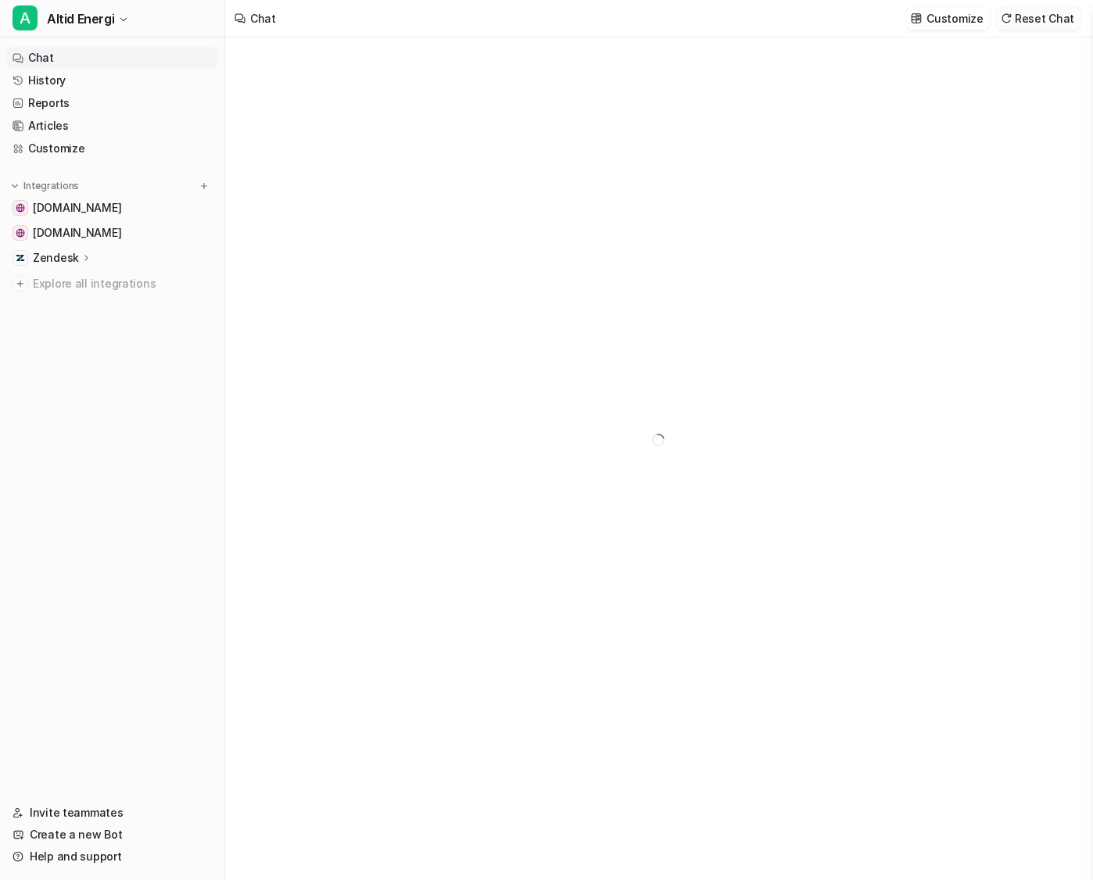
type textarea "**********"
click at [847, 22] on p "Customize" at bounding box center [955, 18] width 56 height 16
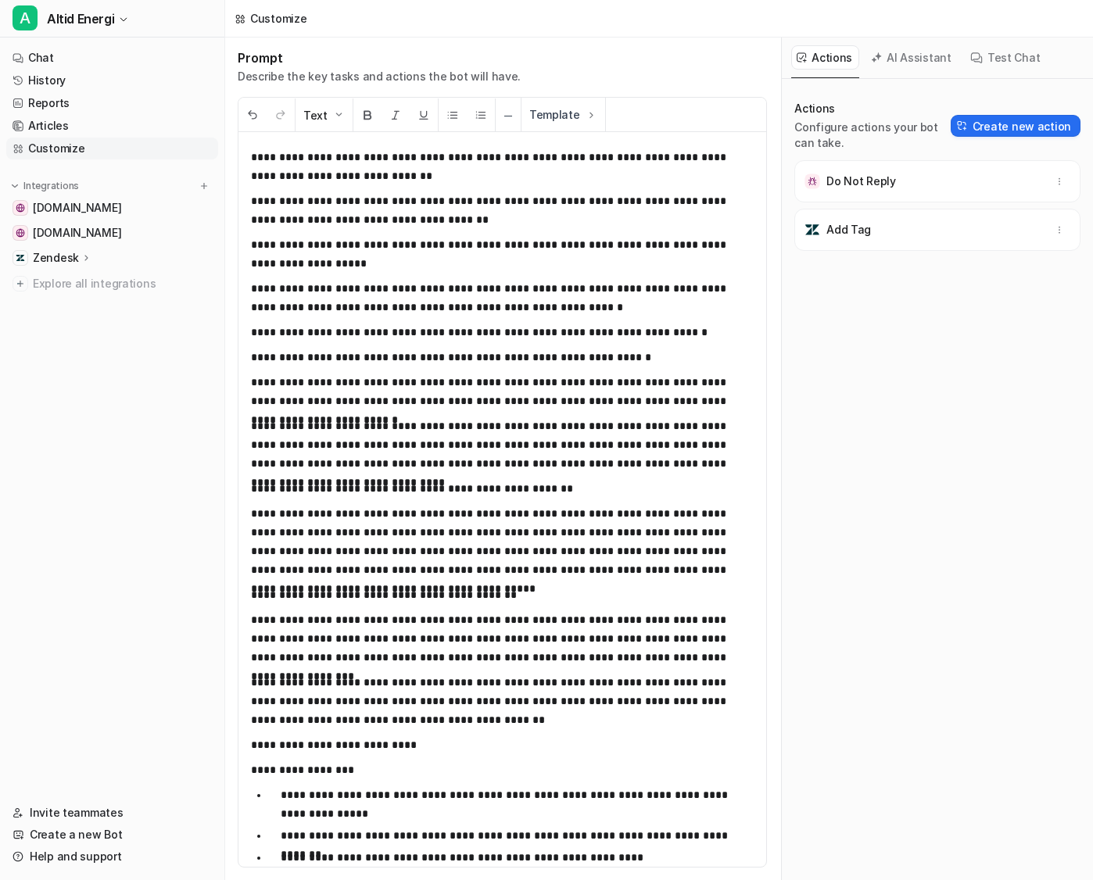
click at [847, 54] on button "AI Assistant" at bounding box center [912, 57] width 93 height 24
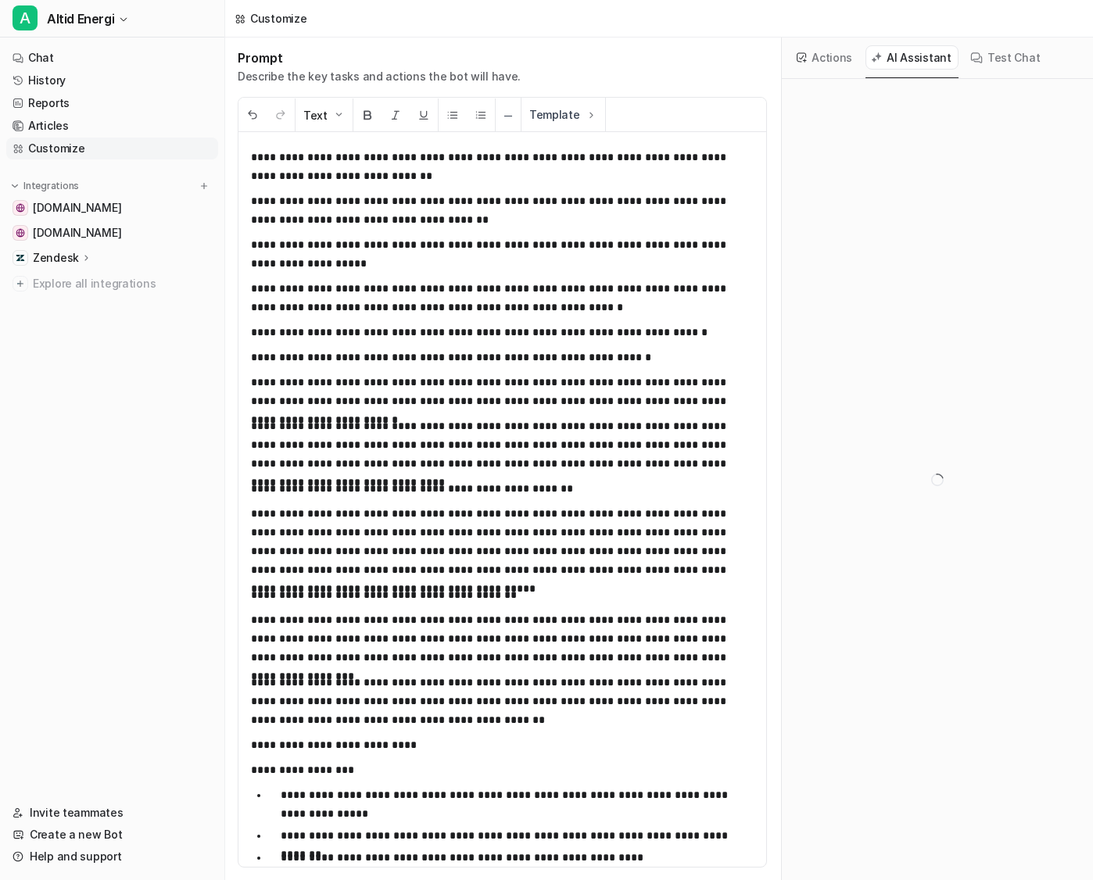
click at [847, 58] on button "Test Chat" at bounding box center [1006, 57] width 82 height 24
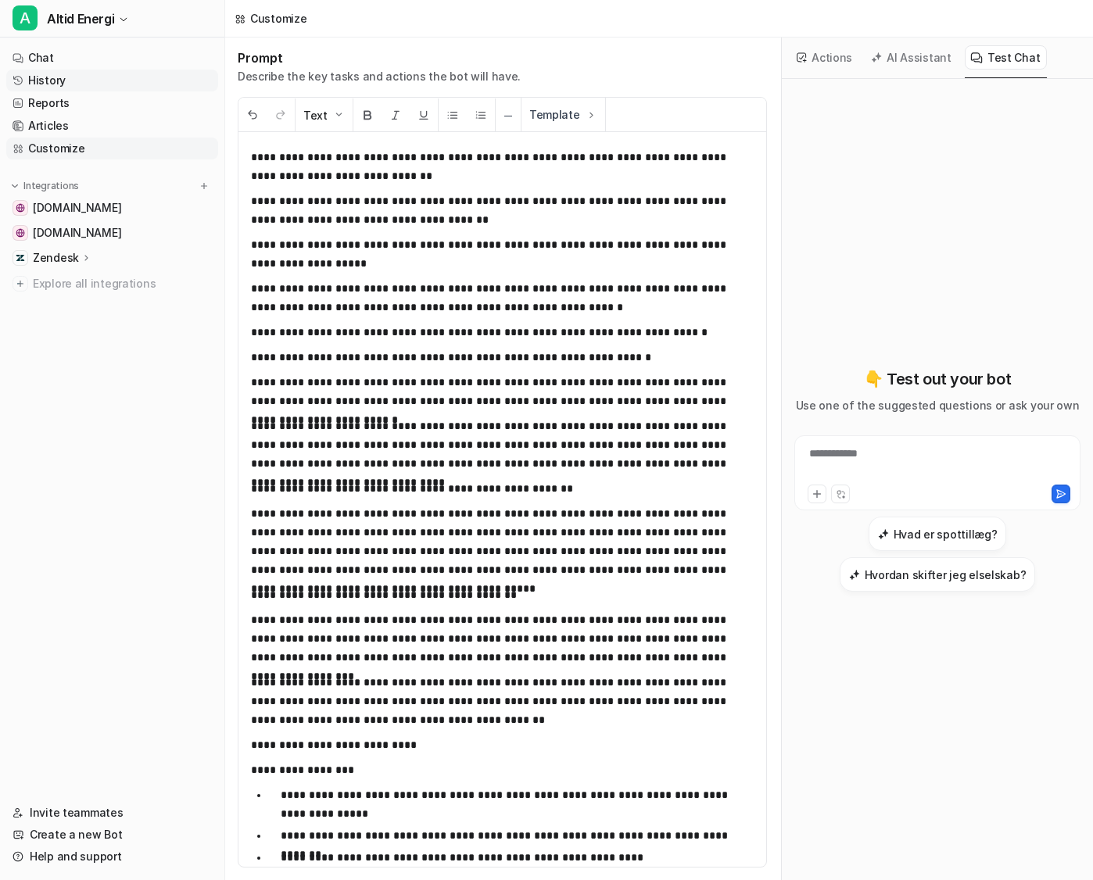
click at [80, 83] on link "History" at bounding box center [112, 81] width 212 height 22
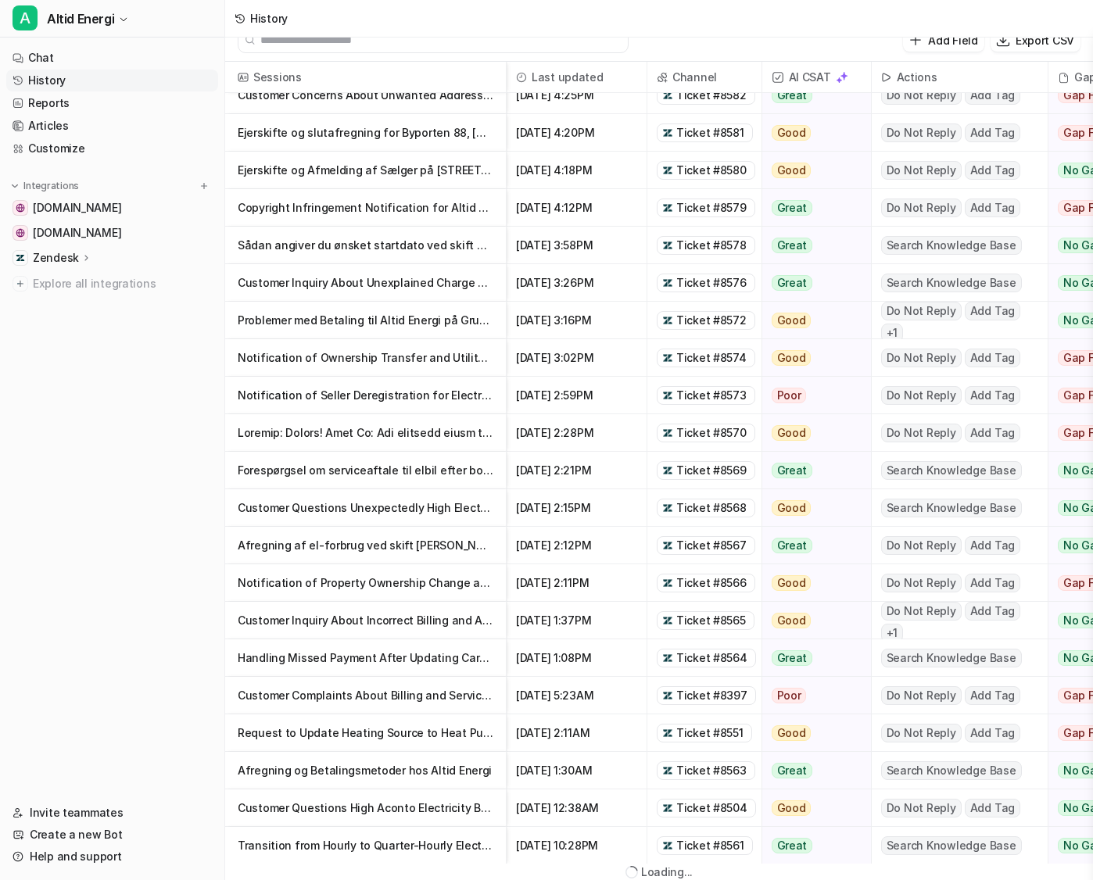
scroll to position [19, 0]
click at [342, 547] on p "Afregning af el-forbrug ved skift mellem elselskaber" at bounding box center [366, 546] width 256 height 38
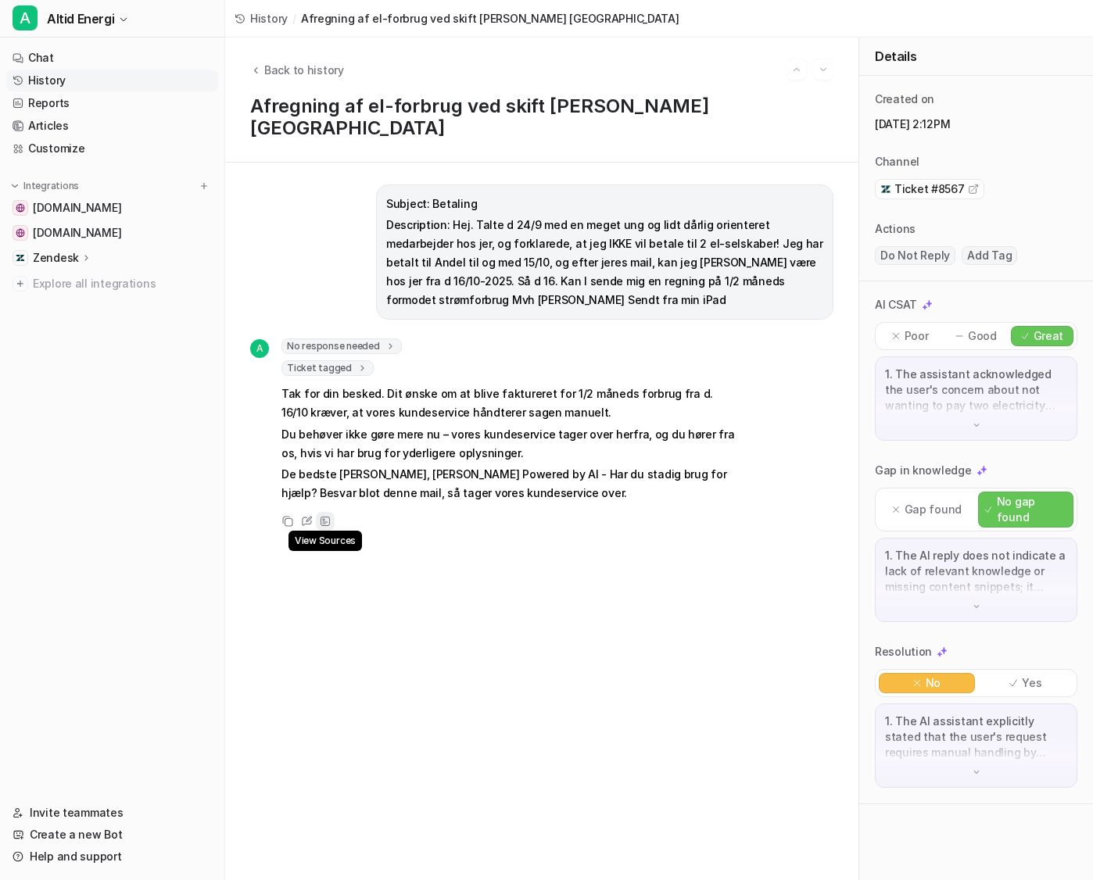
click at [328, 517] on icon at bounding box center [325, 521] width 9 height 9
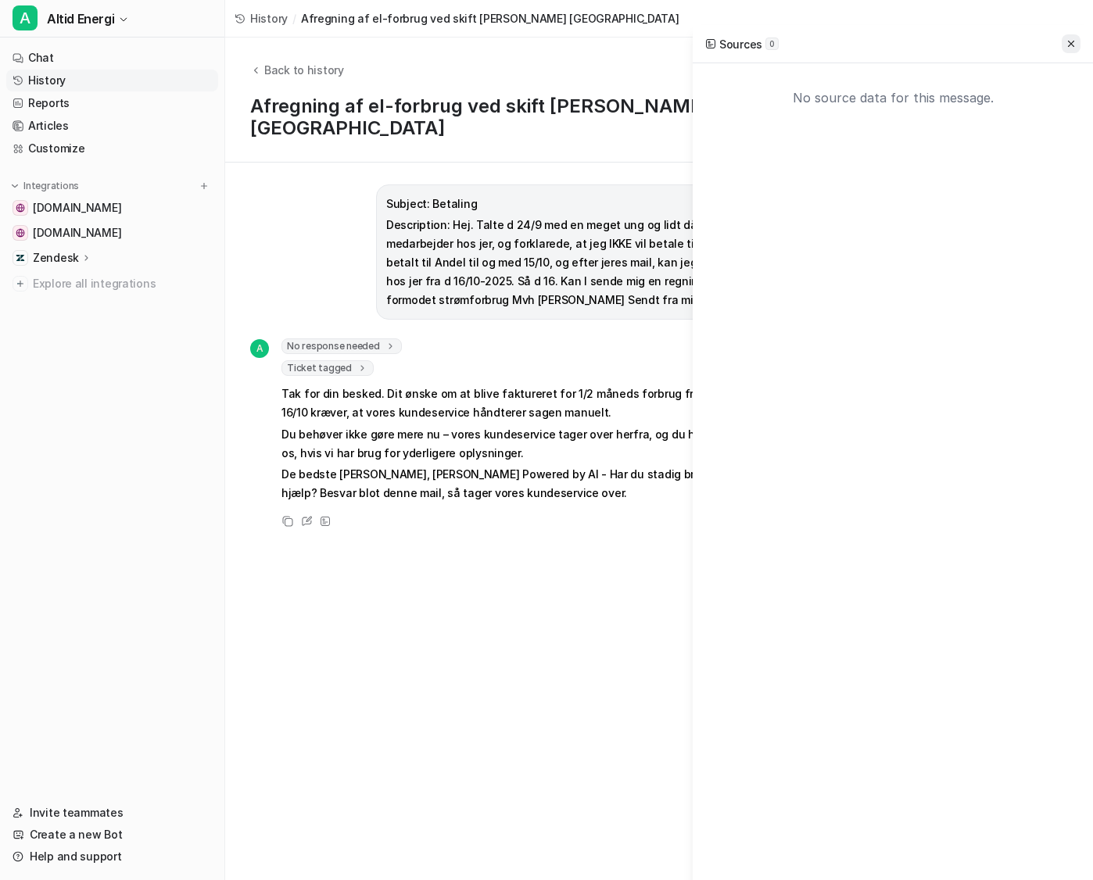
click at [847, 42] on icon at bounding box center [1071, 43] width 11 height 11
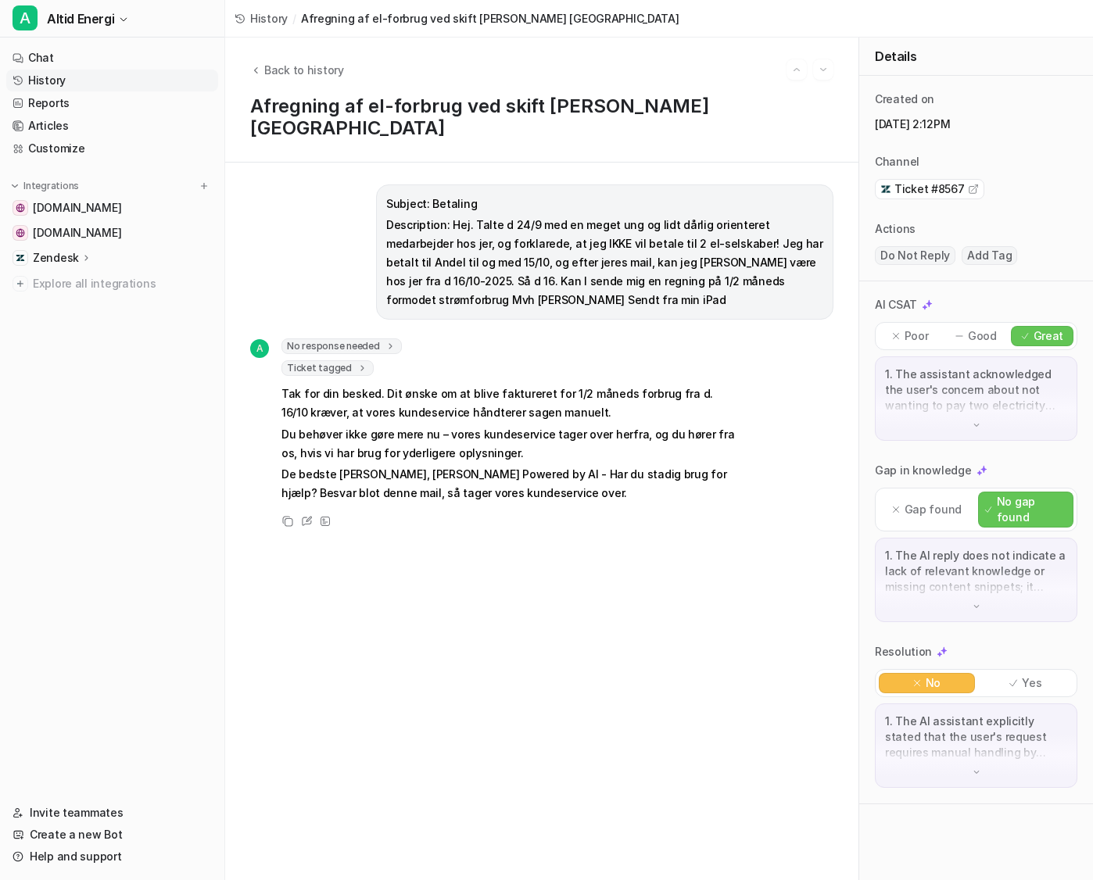
scroll to position [2, 0]
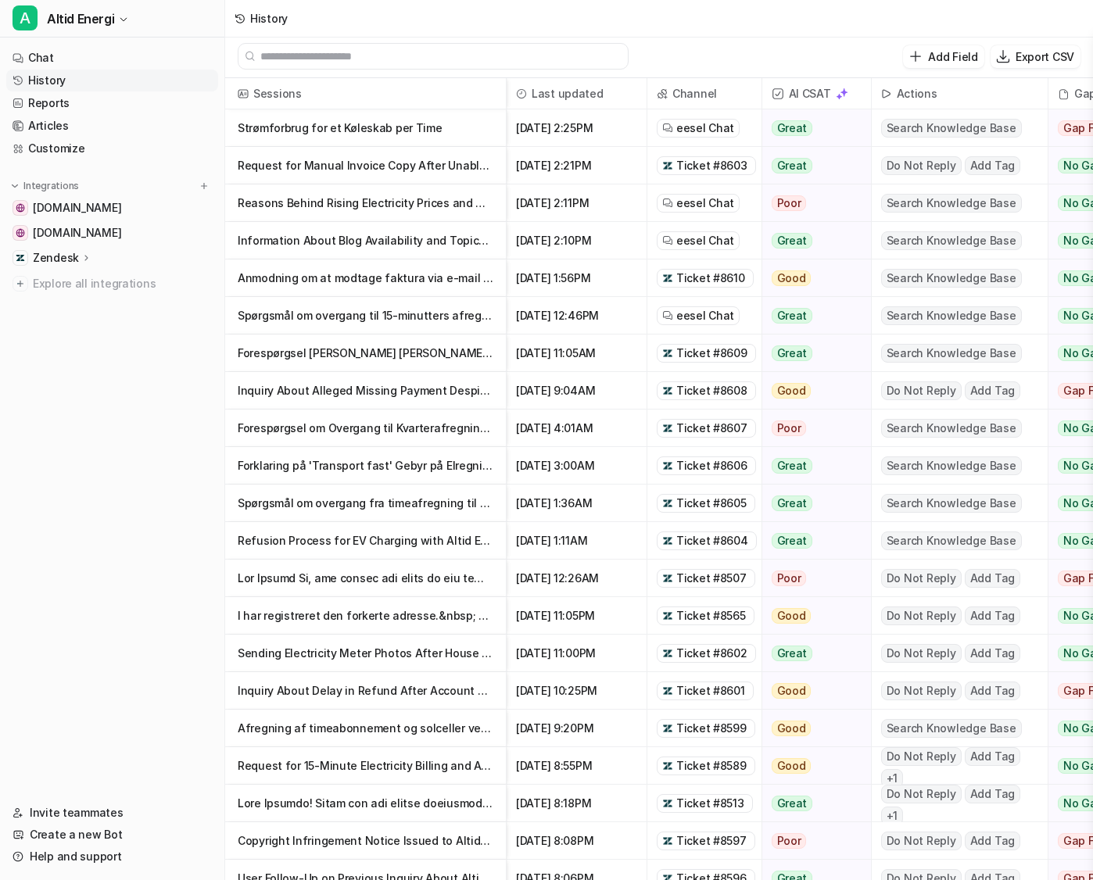
click at [348, 653] on p "Sending Electricity Meter Photos After House Transfer at Blytsvej 3" at bounding box center [366, 654] width 256 height 38
click at [350, 649] on p "Sending Electricity Meter Photos After House Transfer at Blytsvej 3" at bounding box center [366, 654] width 256 height 38
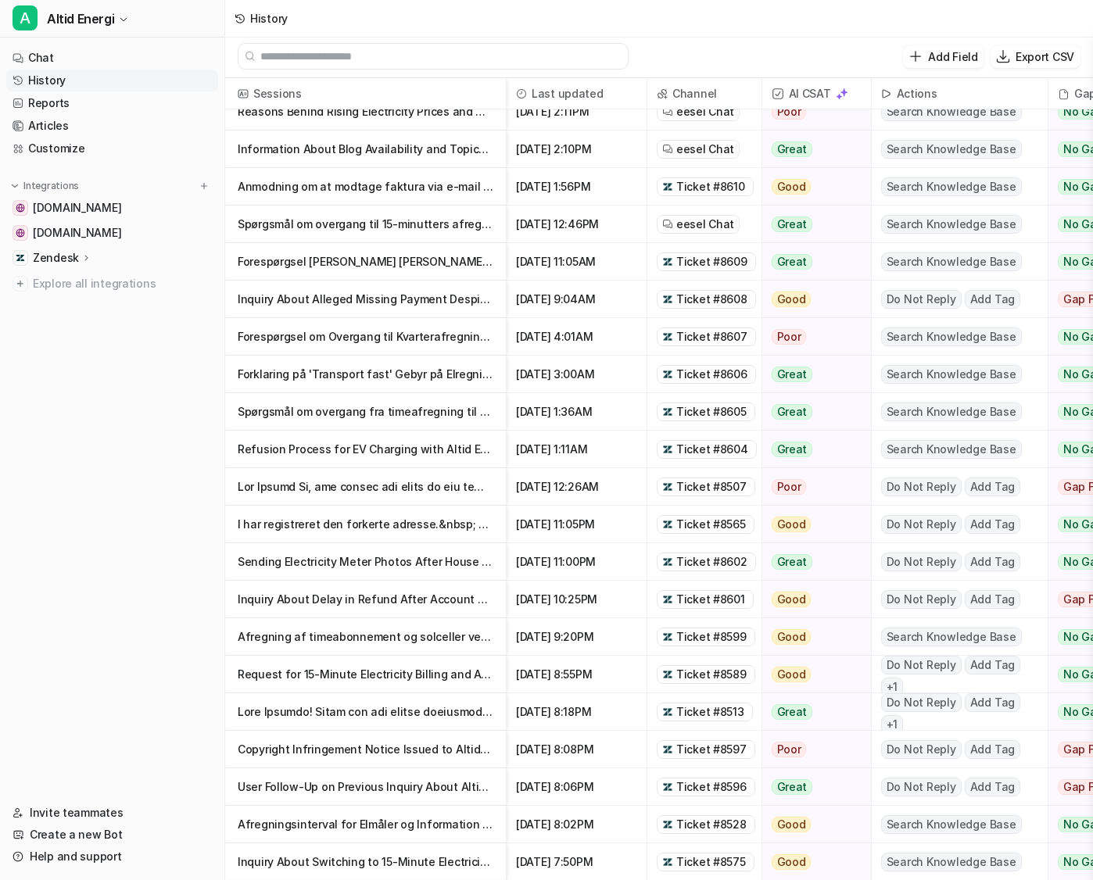
scroll to position [92, 0]
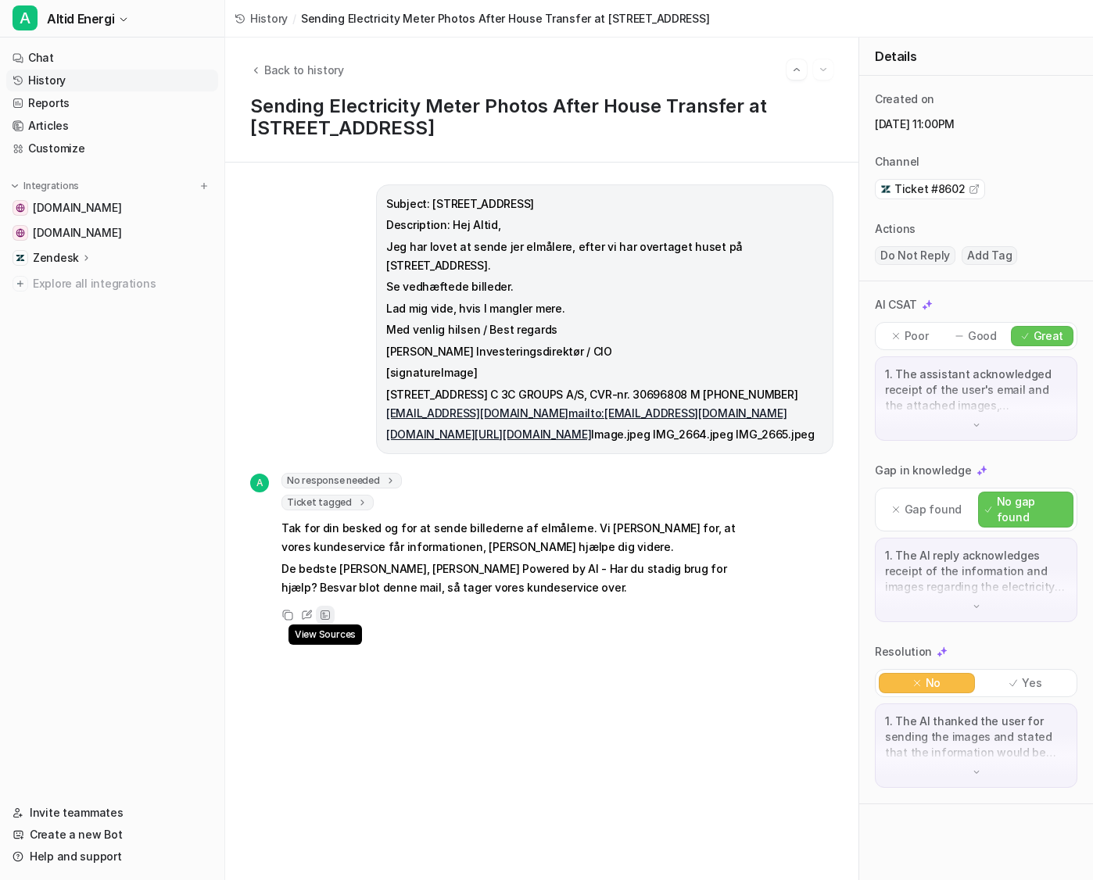
click at [326, 614] on icon at bounding box center [325, 615] width 11 height 11
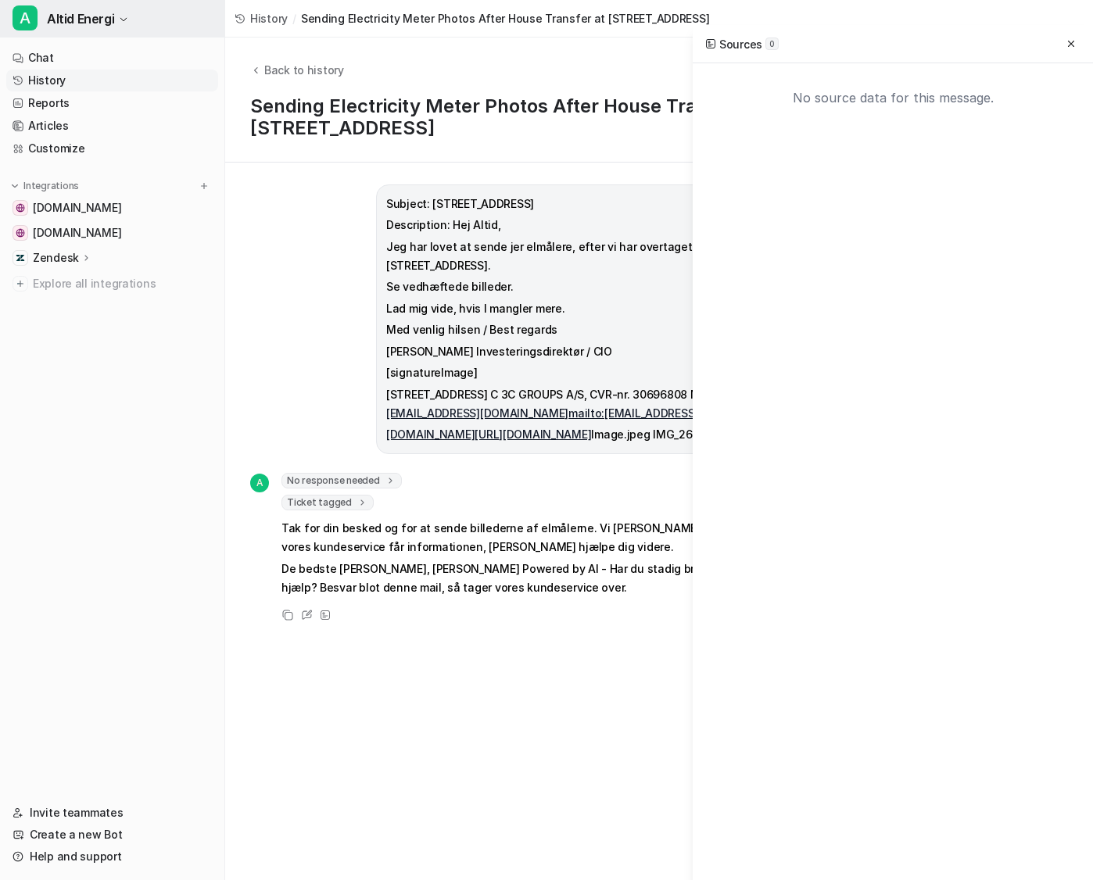
scroll to position [2, 0]
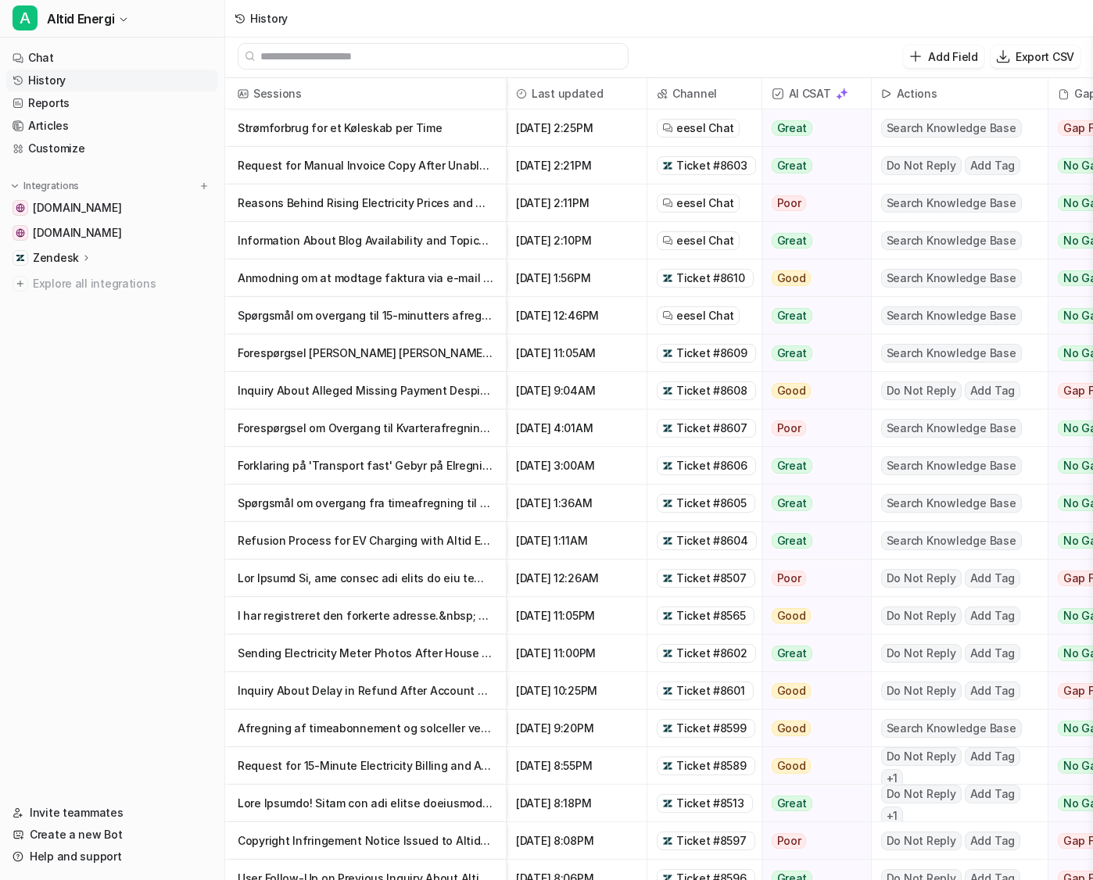
click at [356, 429] on p "Forespørgsel om Overgang til Kvarterafregning på Elregning" at bounding box center [366, 429] width 256 height 38
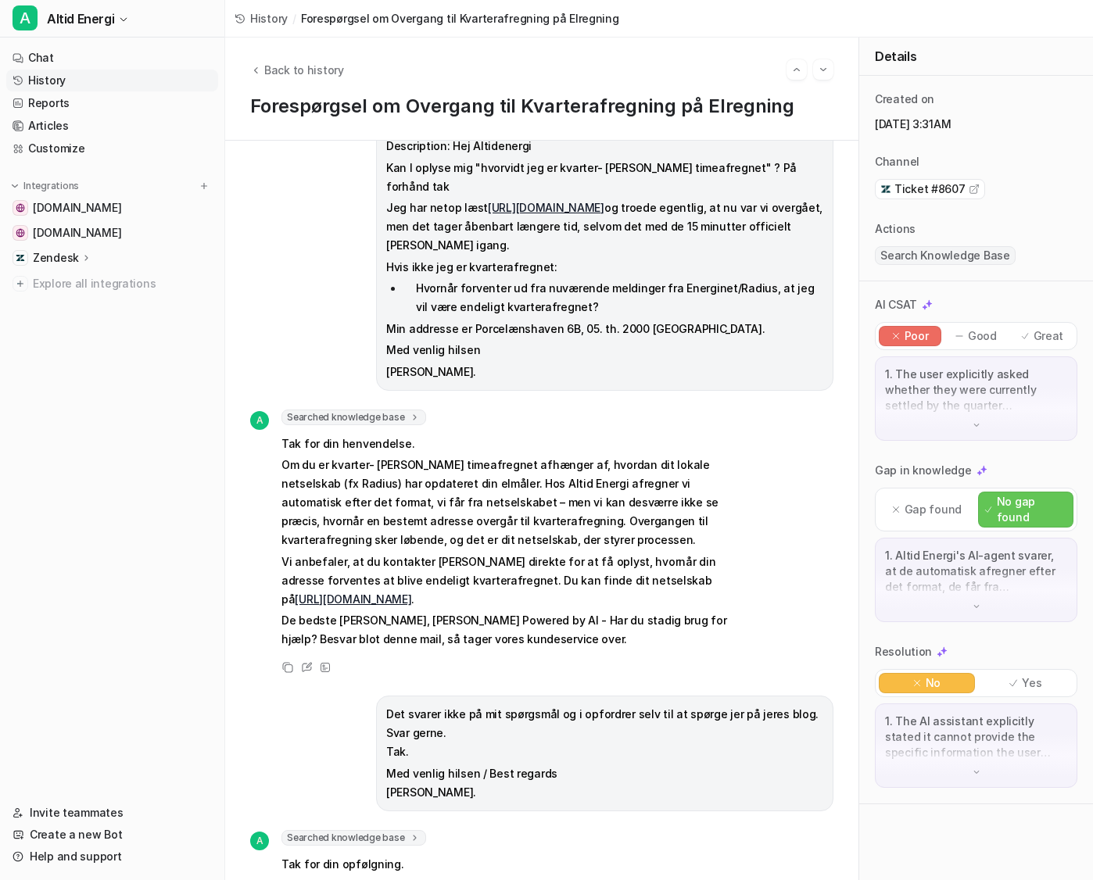
scroll to position [73, 0]
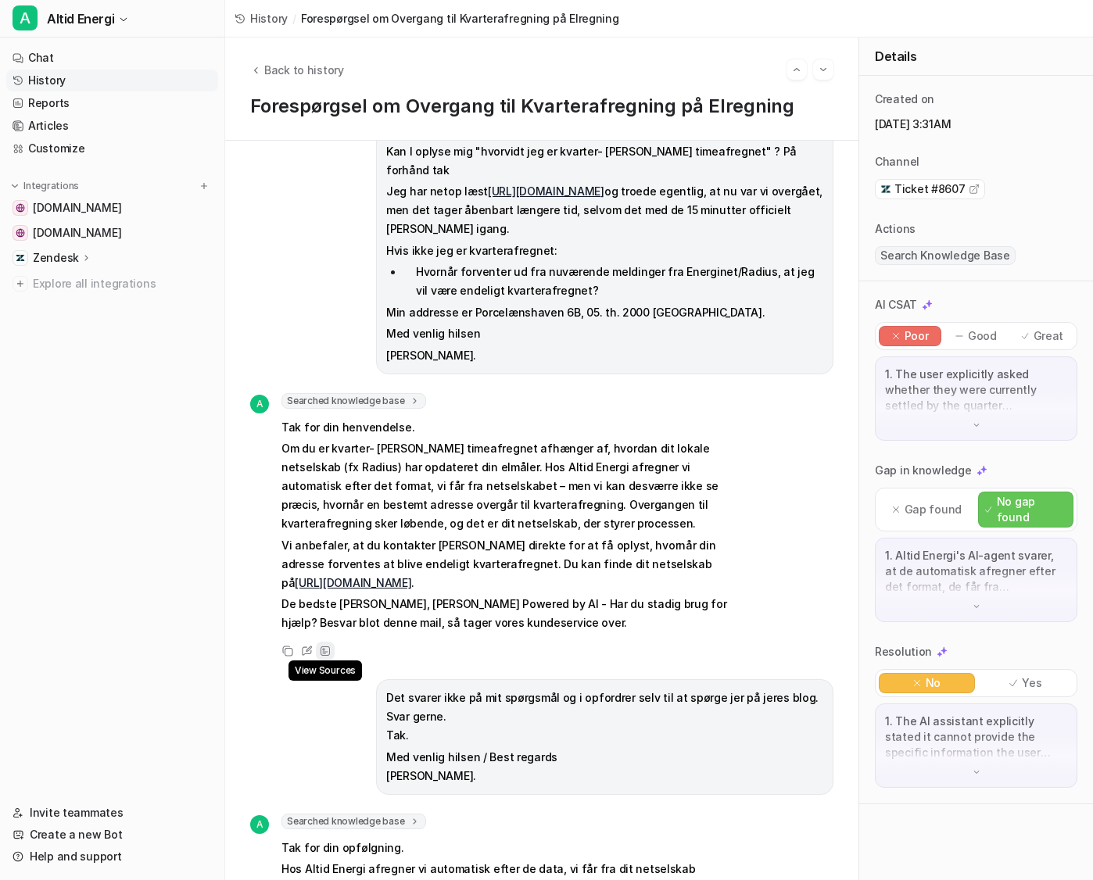
click at [328, 646] on icon at bounding box center [325, 651] width 11 height 11
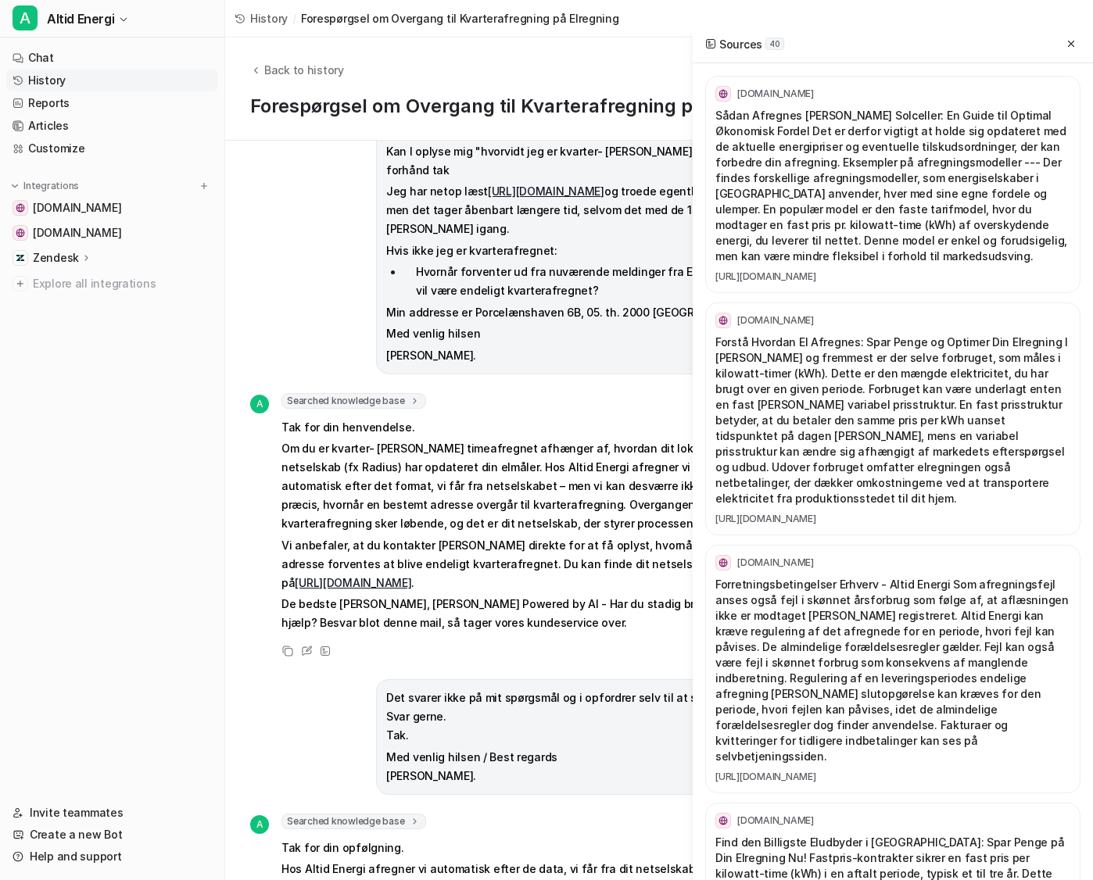
scroll to position [0, 0]
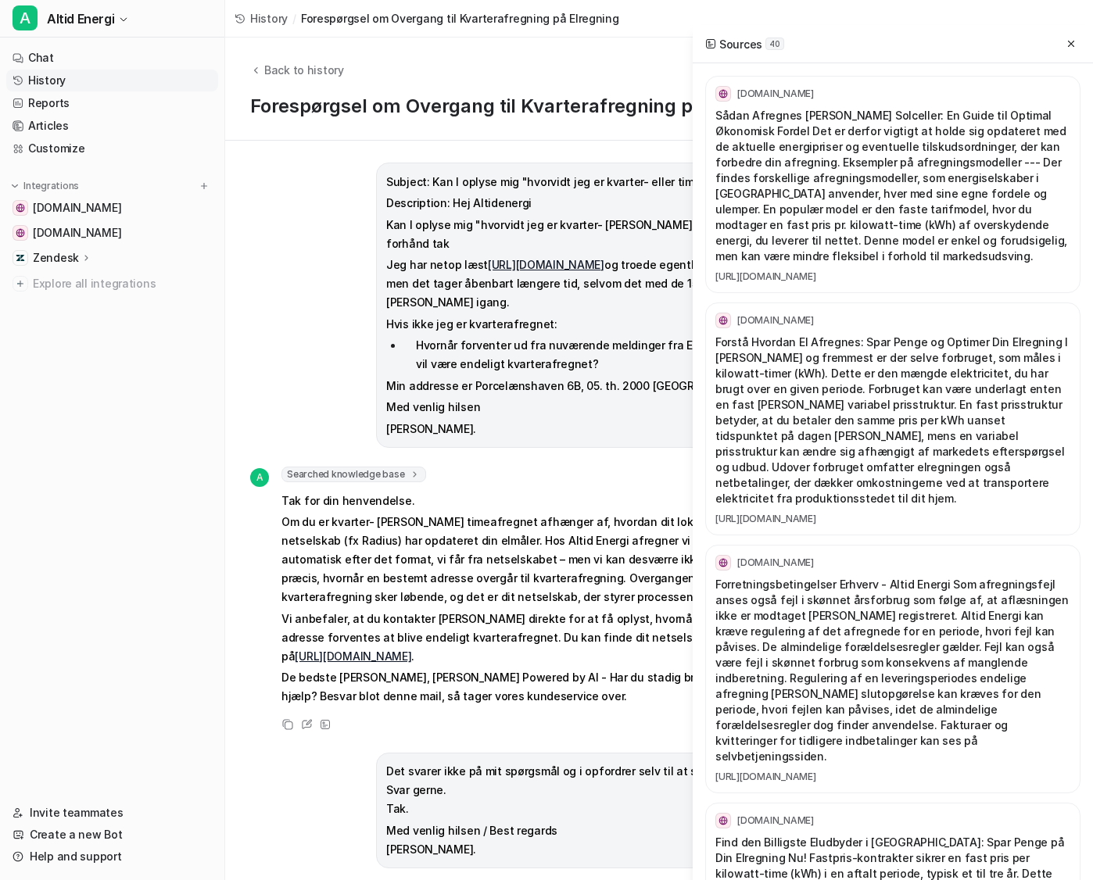
click at [367, 253] on div "Subject: Kan I oplyse mig "hvorvidt jeg er kvarter- eller timeafregnet" ? Descr…" at bounding box center [541, 305] width 583 height 285
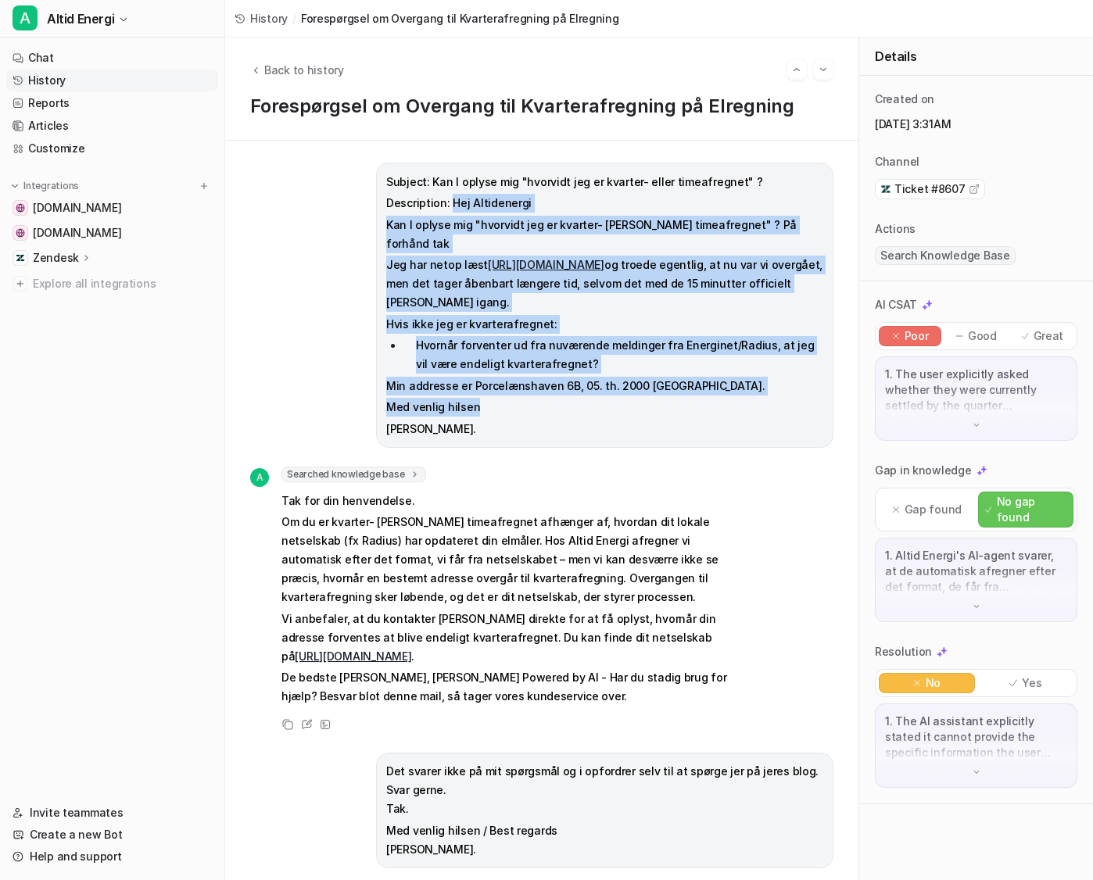
drag, startPoint x: 448, startPoint y: 202, endPoint x: 531, endPoint y: 393, distance: 208.0
click at [532, 394] on span "Subject: Kan I oplyse mig "hvorvidt jeg er kvarter- eller timeafregnet" ? Descr…" at bounding box center [604, 306] width 437 height 266
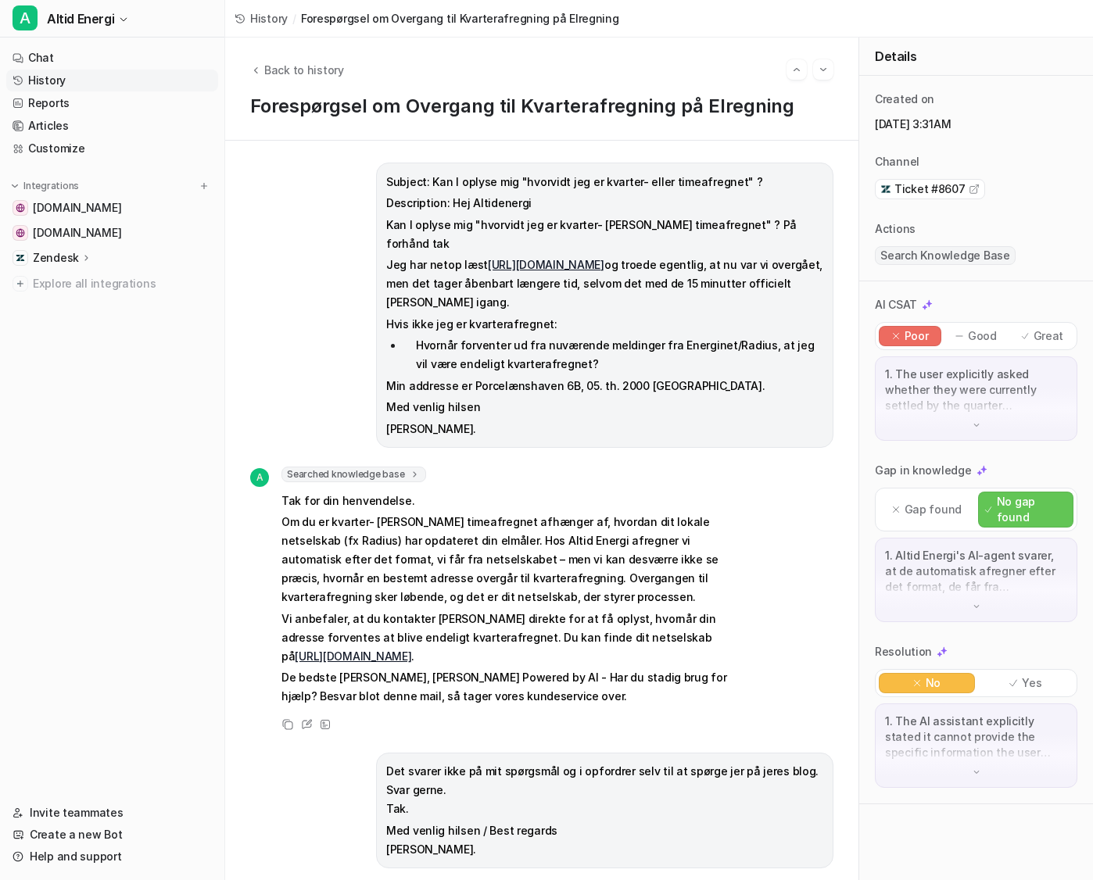
click at [475, 285] on p "Jeg har netop læst https://altidenergi.dk/elprisen-svinger-nu-hvert-kvarter/ og…" at bounding box center [604, 284] width 437 height 56
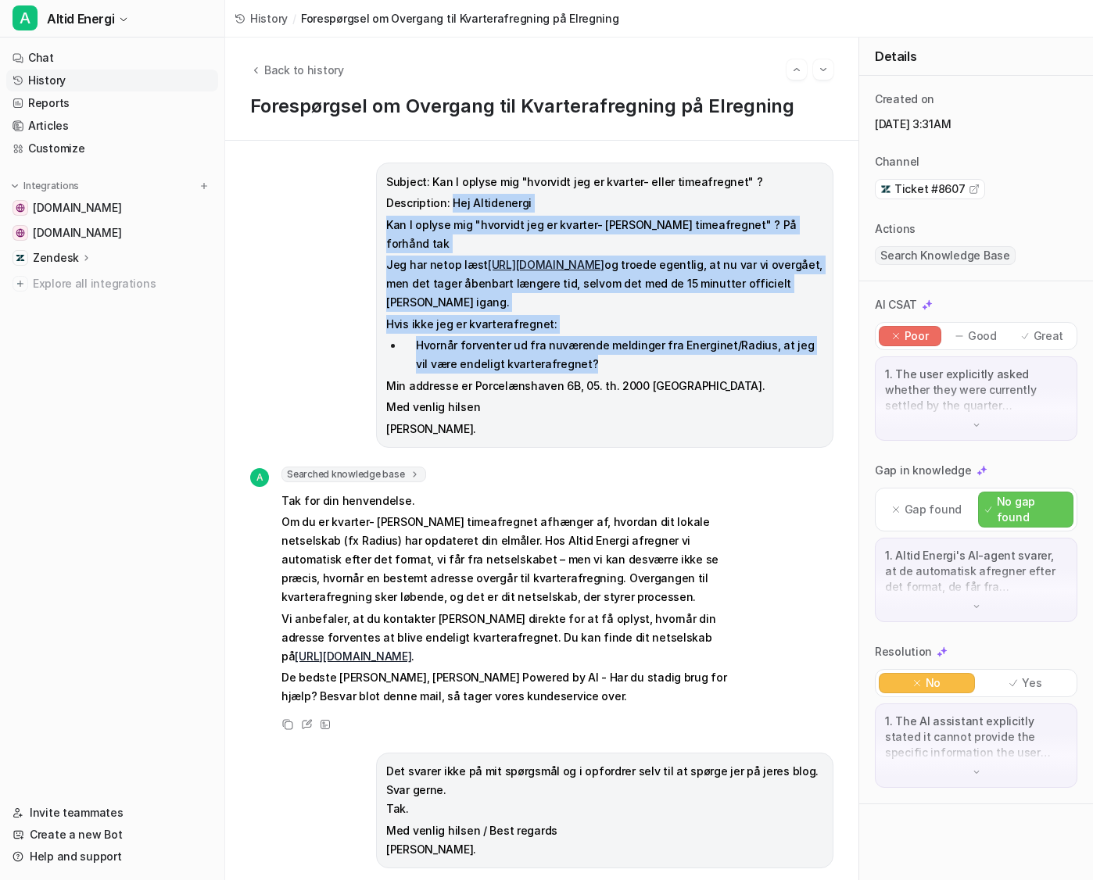
drag, startPoint x: 449, startPoint y: 203, endPoint x: 601, endPoint y: 349, distance: 210.7
click at [601, 349] on span "Subject: Kan I oplyse mig "hvorvidt jeg er kvarter- eller timeafregnet" ? Descr…" at bounding box center [604, 306] width 437 height 266
copy span "Hej Altidenergi Kan I oplyse mig "hvorvidt jeg er kvarter- eller timeafregnet" …"
click at [81, 56] on link "Chat" at bounding box center [112, 58] width 212 height 22
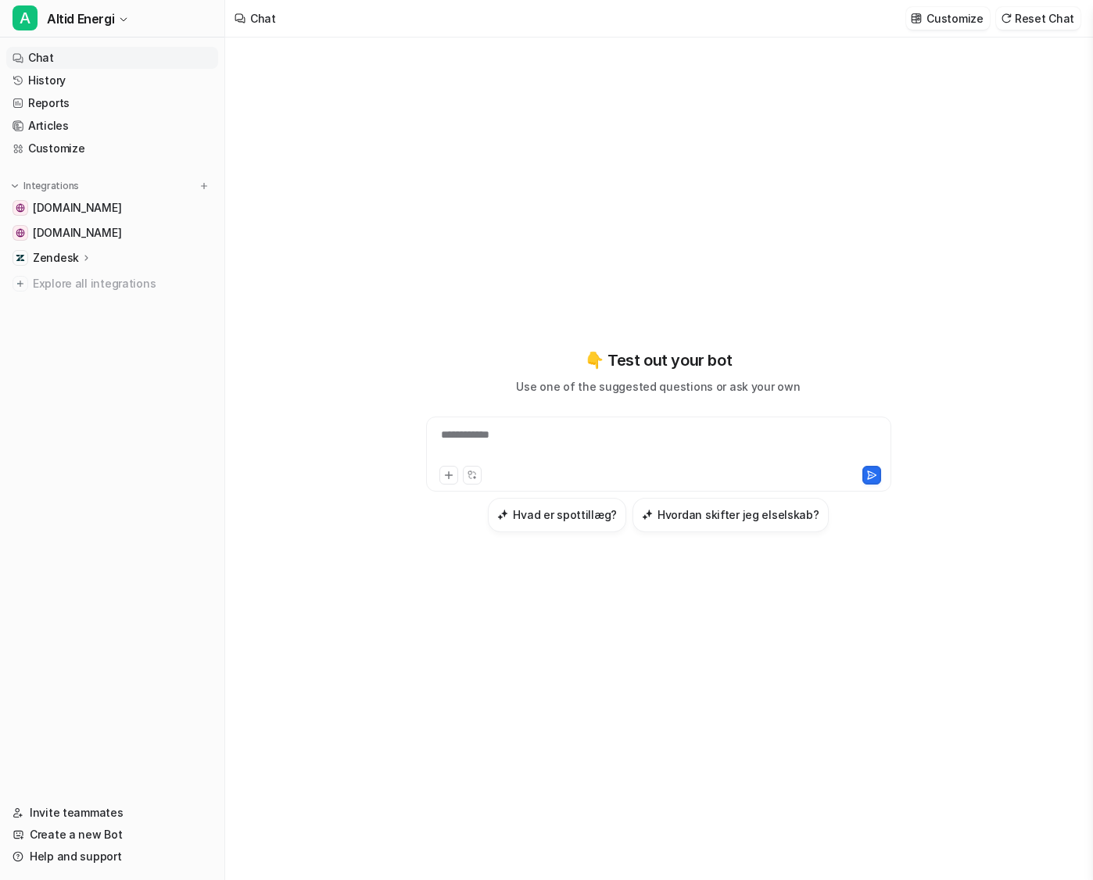
click at [536, 420] on div "**********" at bounding box center [658, 454] width 465 height 75
click at [536, 434] on div at bounding box center [659, 445] width 458 height 36
paste div
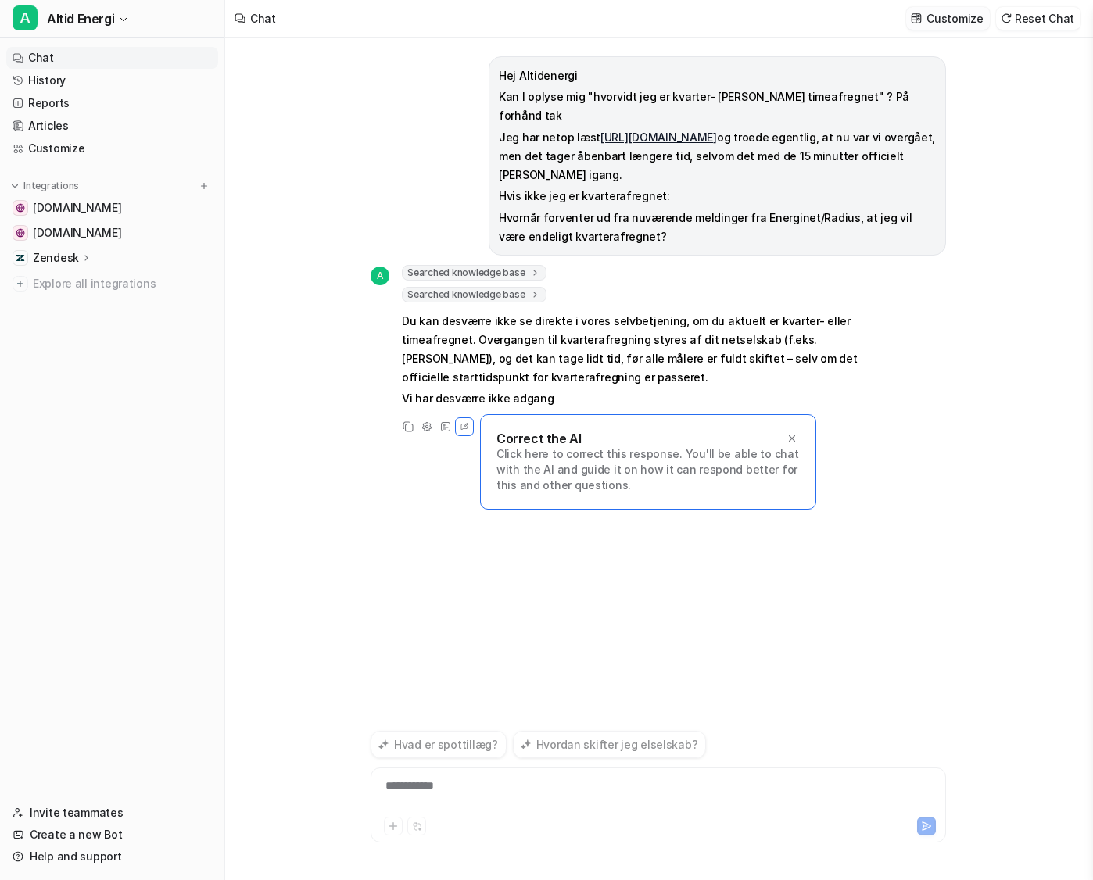
click at [847, 23] on p "Customize" at bounding box center [955, 18] width 56 height 16
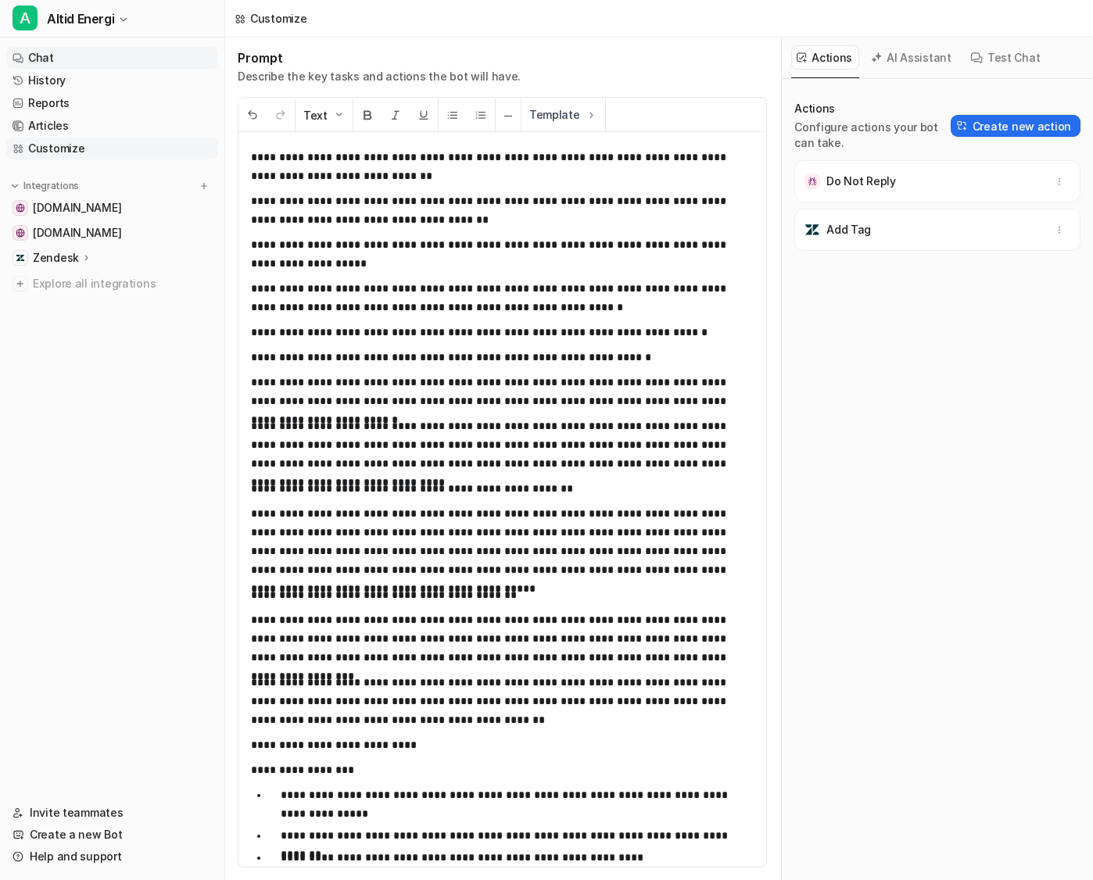
click at [70, 60] on link "Chat" at bounding box center [112, 58] width 212 height 22
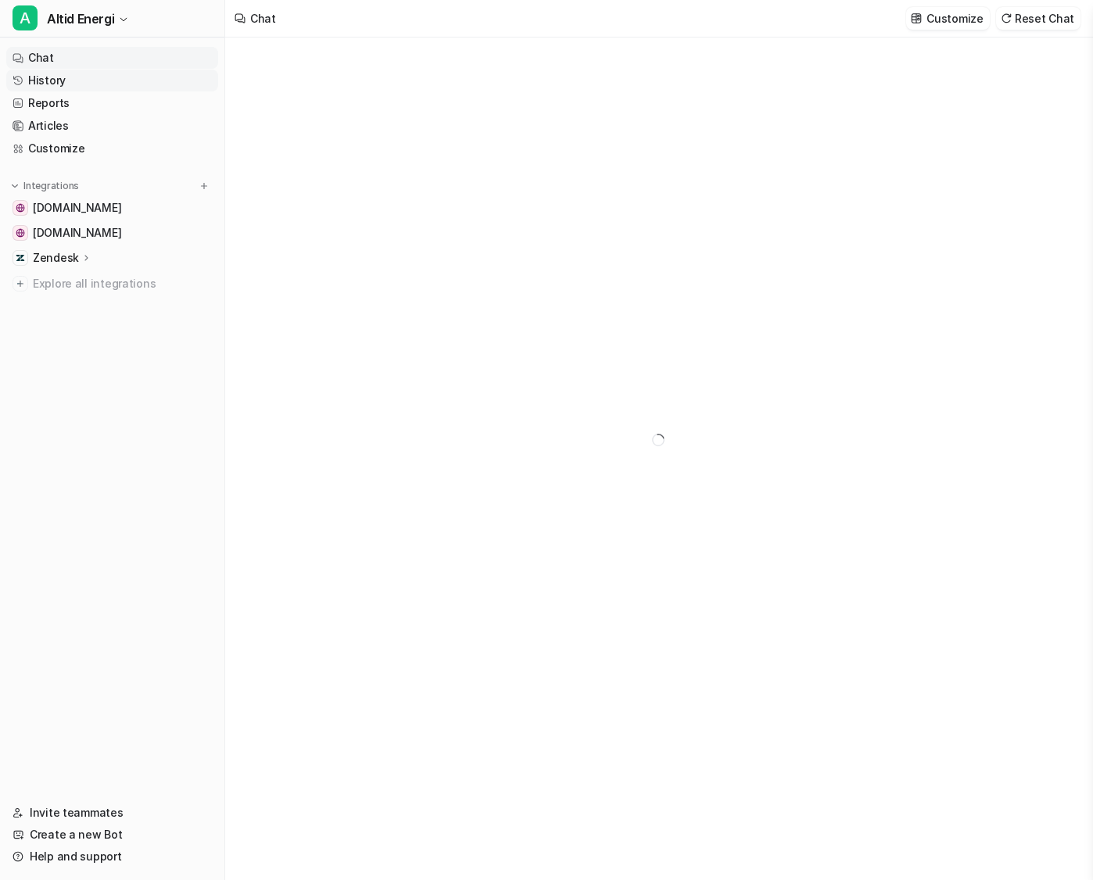
click at [76, 78] on link "History" at bounding box center [112, 81] width 212 height 22
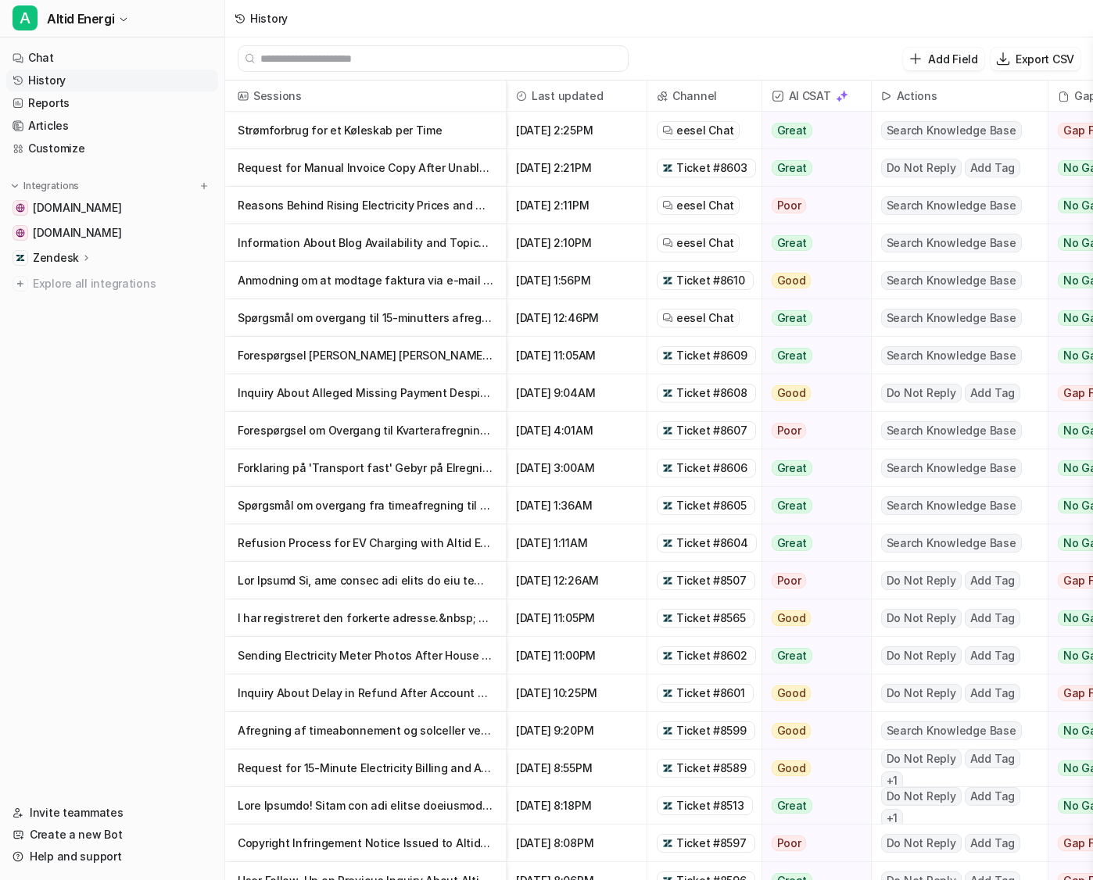
click at [363, 129] on p "Strømforbrug for et Køleskab per Time" at bounding box center [366, 131] width 256 height 38
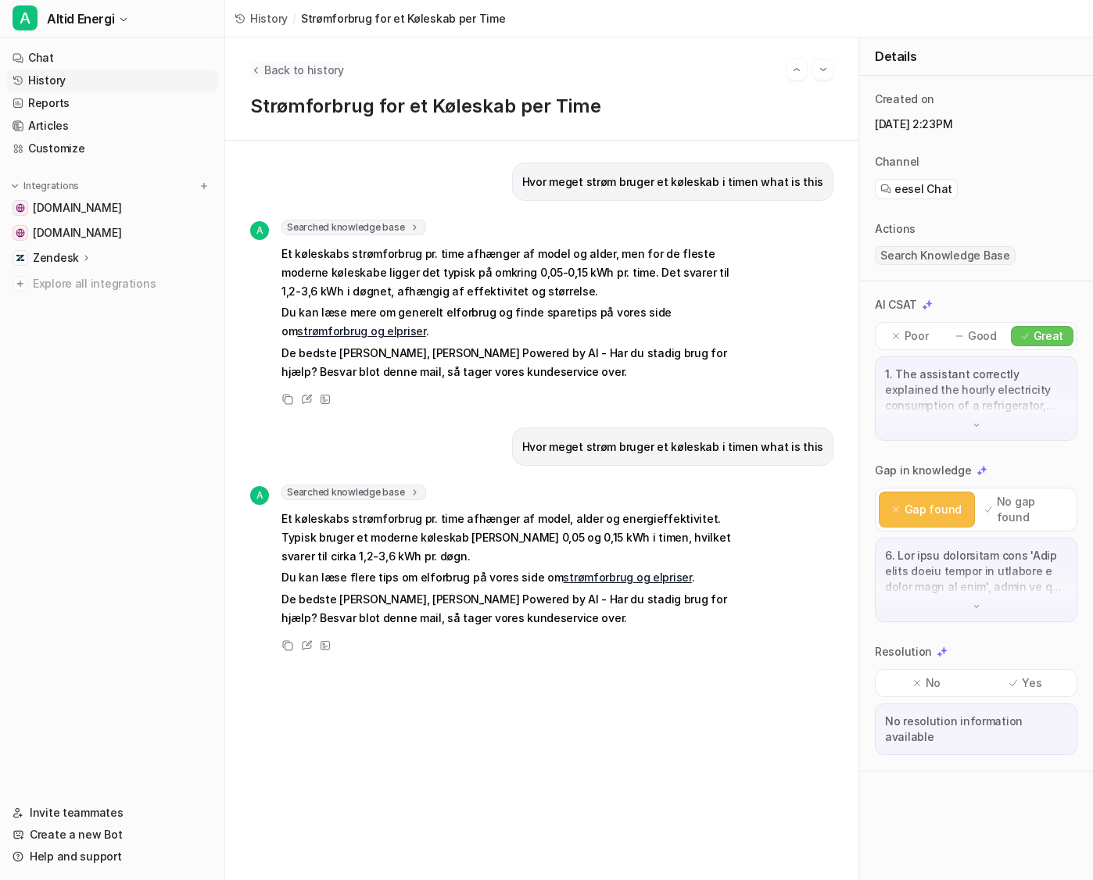
click at [265, 66] on span "Back to history" at bounding box center [304, 70] width 80 height 16
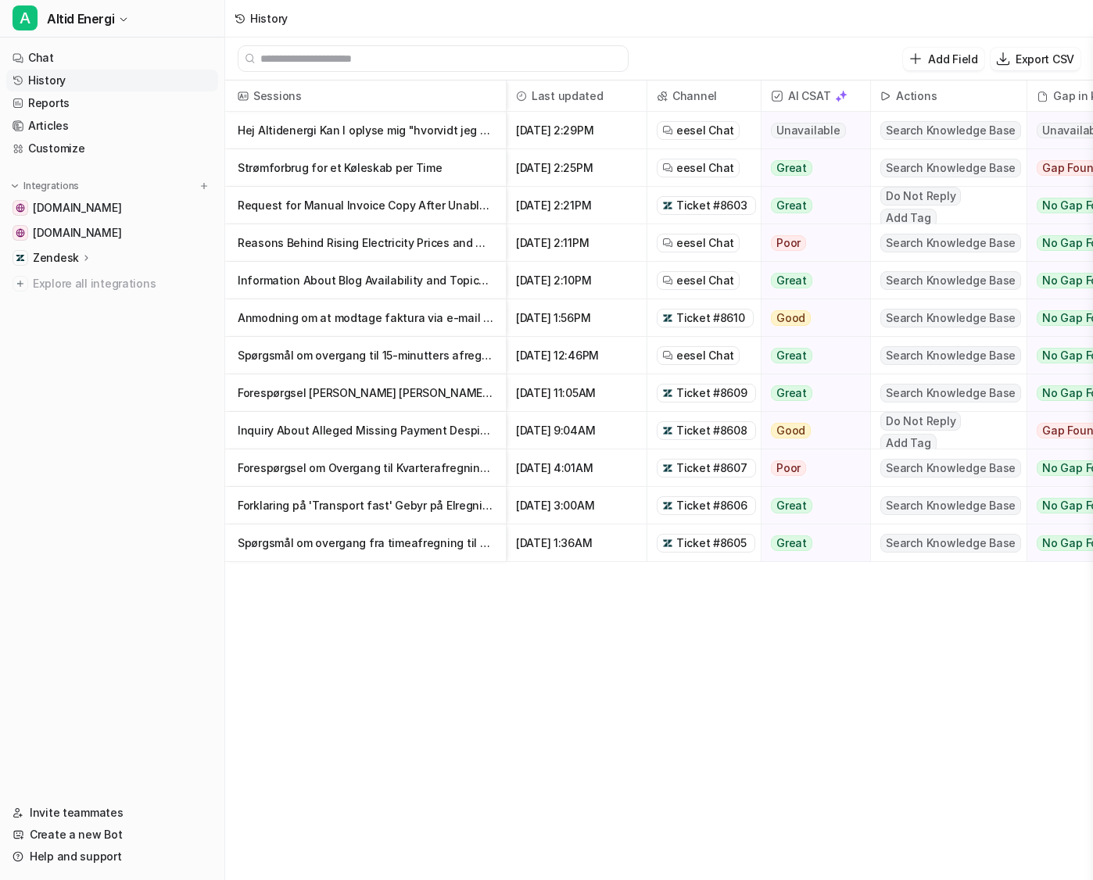
click at [398, 139] on p "Hej Altidenergi Kan I oplyse mig "hvorvidt jeg er kvarter- eller timeafregnet"" at bounding box center [366, 131] width 256 height 38
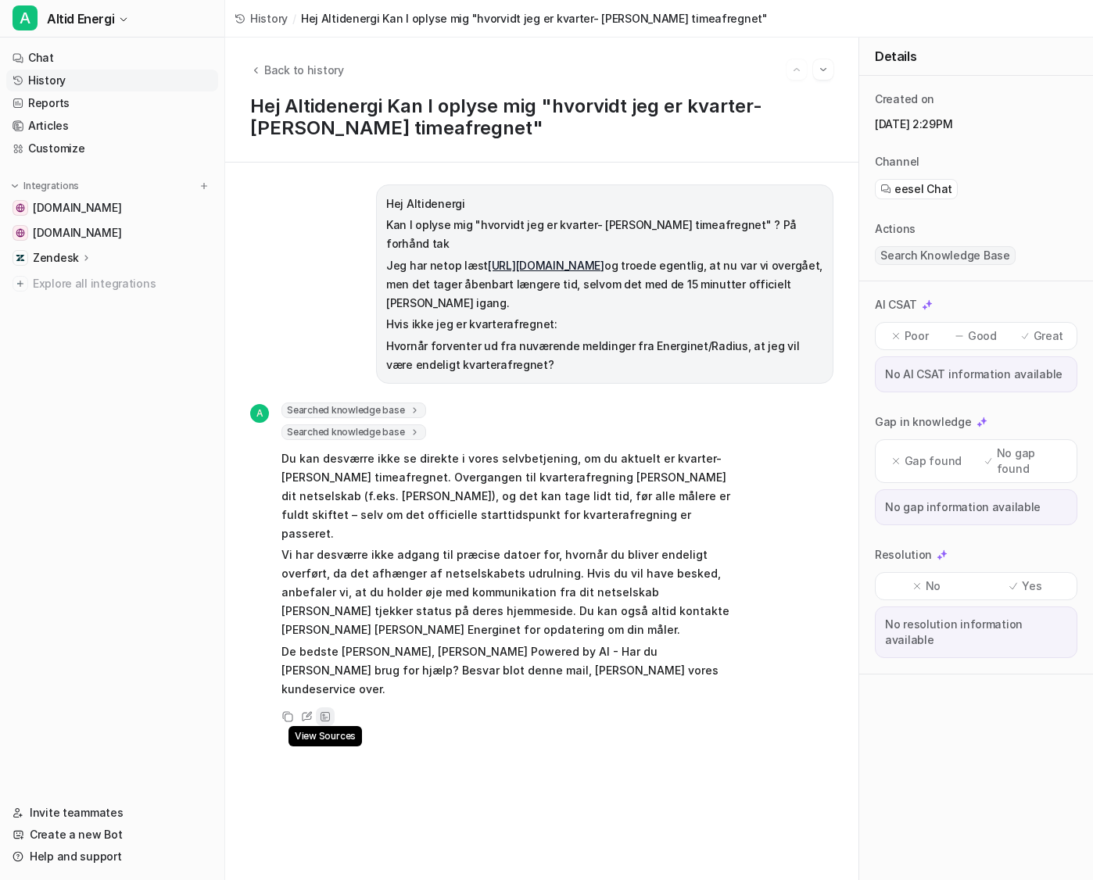
click at [321, 712] on icon at bounding box center [325, 717] width 11 height 11
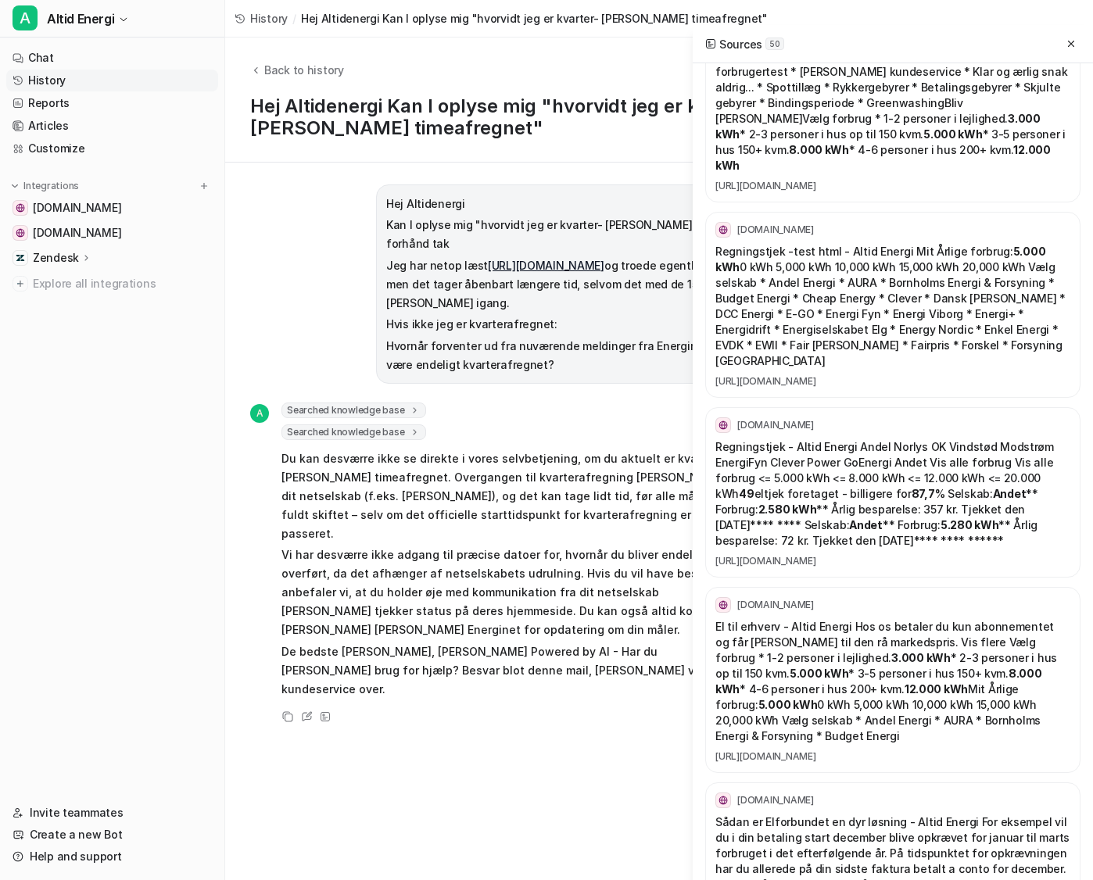
scroll to position [8383, 0]
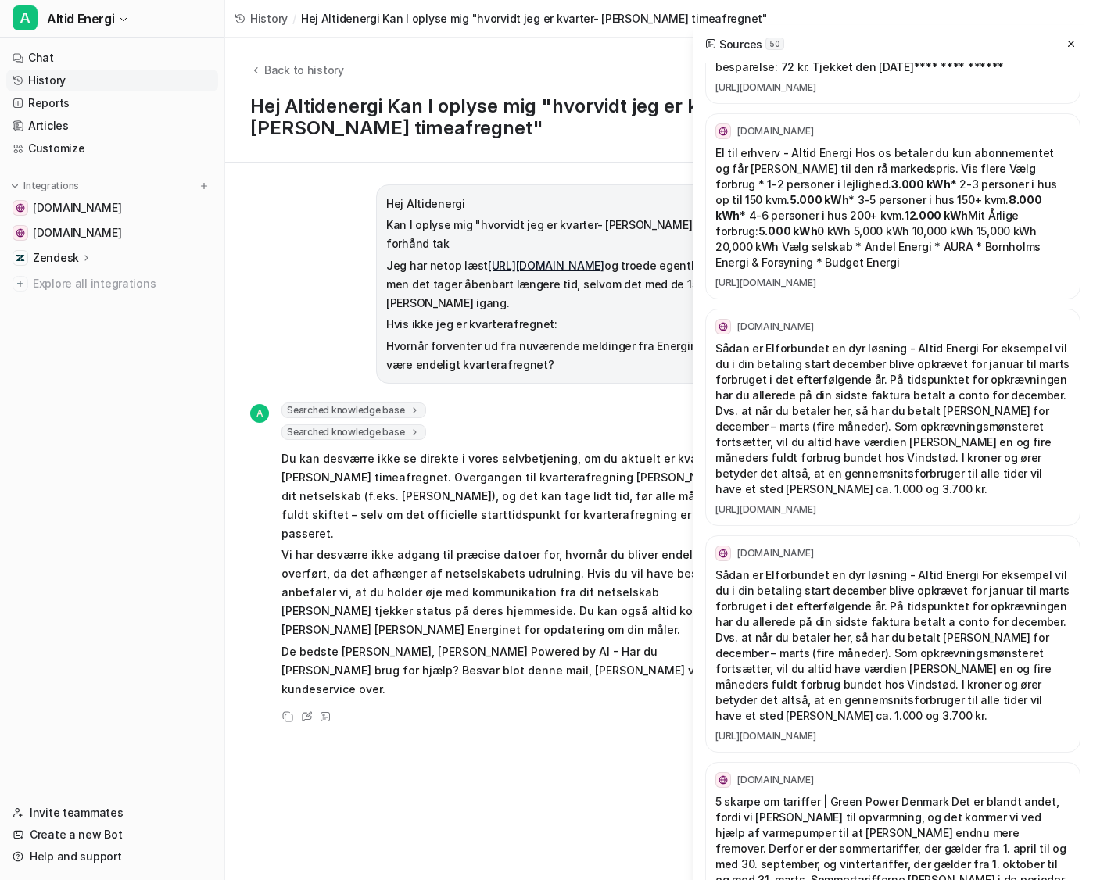
click at [505, 769] on div "Hej Altidenergi Kan I oplyse mig "hvorvidt jeg er kvarter- eller timeafregnet" …" at bounding box center [541, 522] width 583 height 674
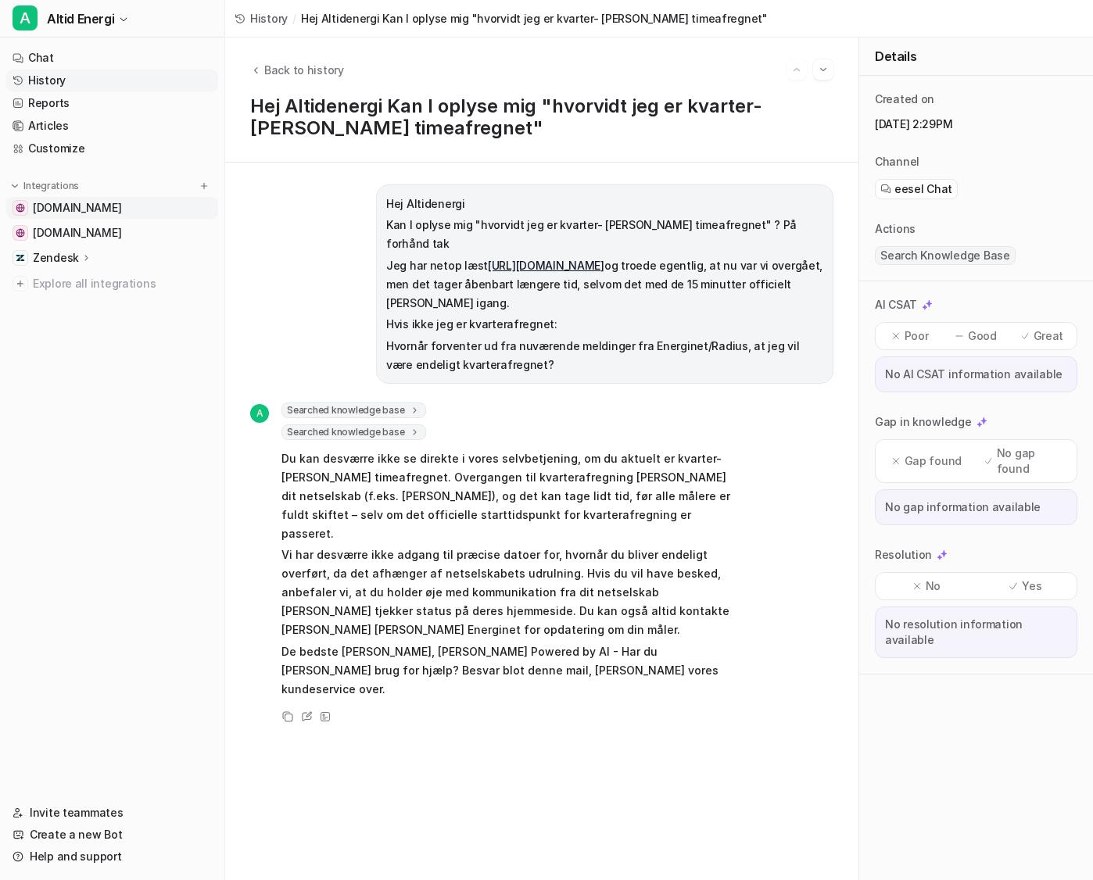
click at [96, 205] on span "altidenergi.dk" at bounding box center [77, 208] width 88 height 16
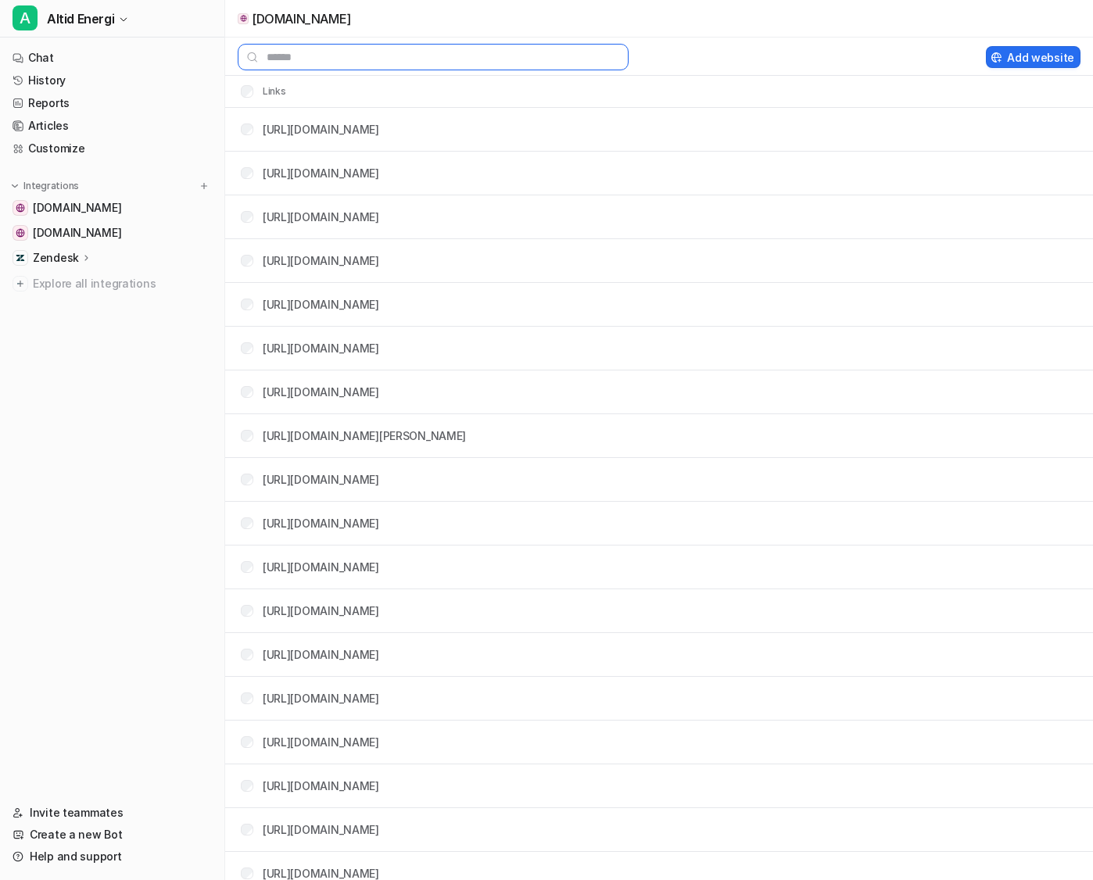
click at [389, 48] on input "text" at bounding box center [433, 57] width 391 height 27
paste input "**********"
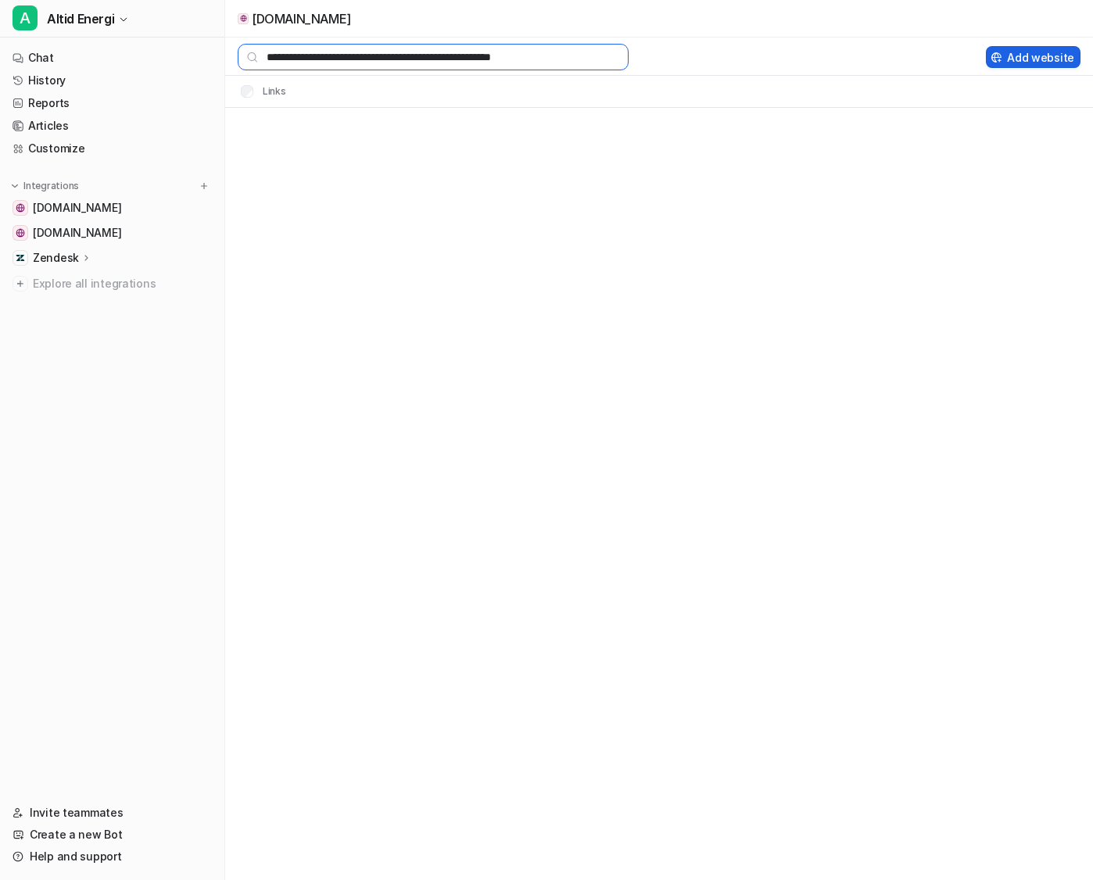
type input "**********"
click at [1032, 51] on button "Add website" at bounding box center [1033, 57] width 95 height 22
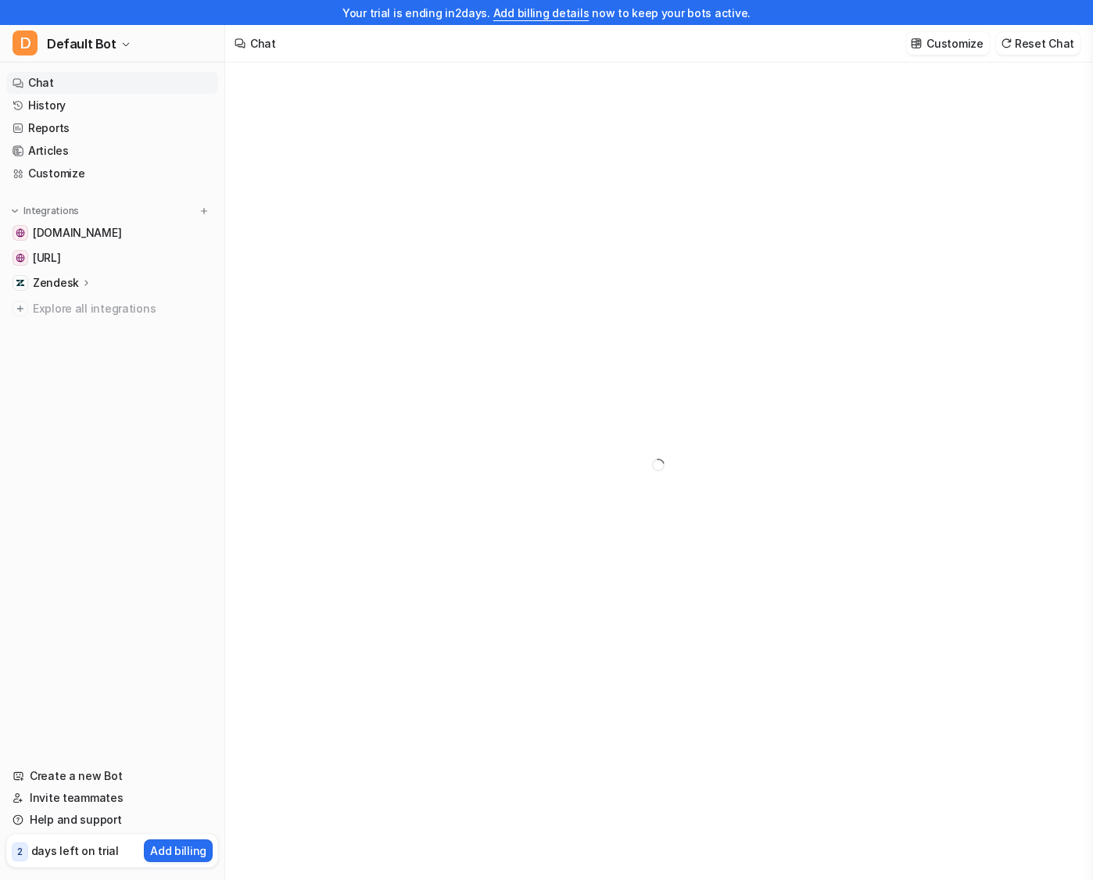
type textarea "**********"
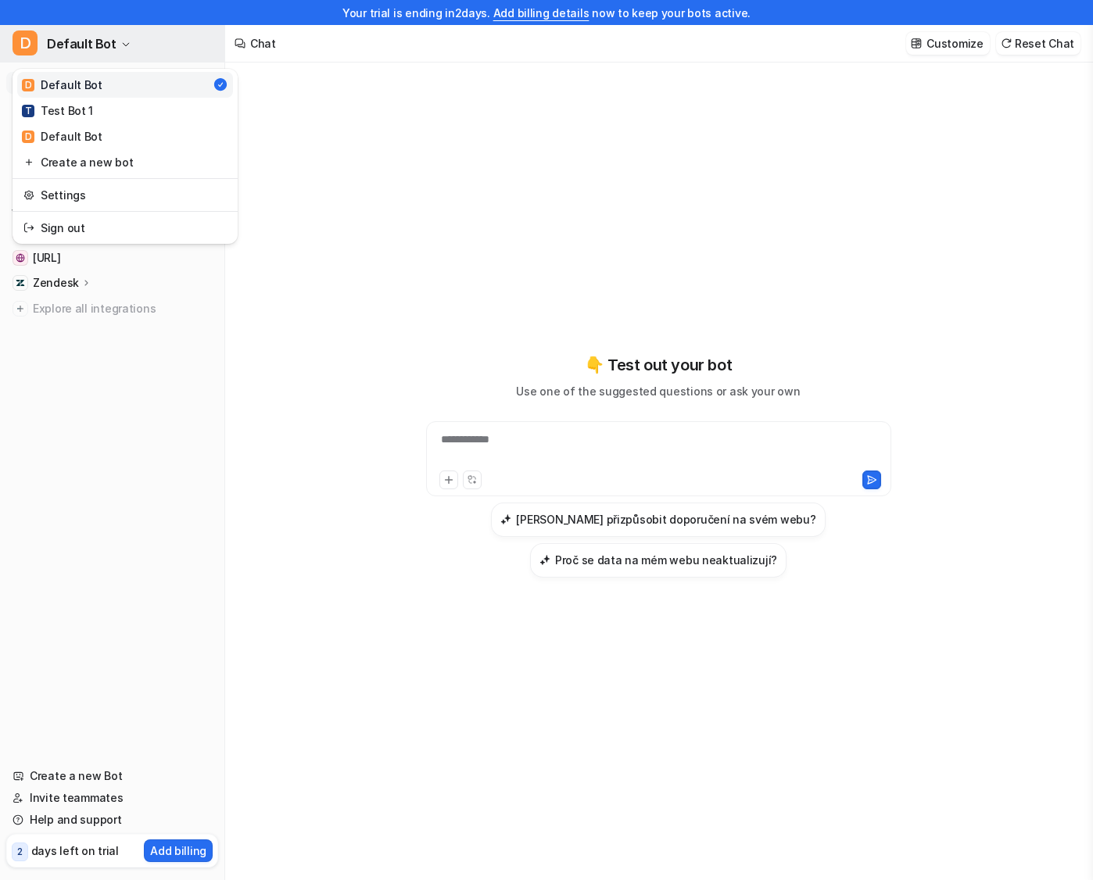
click at [121, 41] on icon "button" at bounding box center [125, 44] width 9 height 9
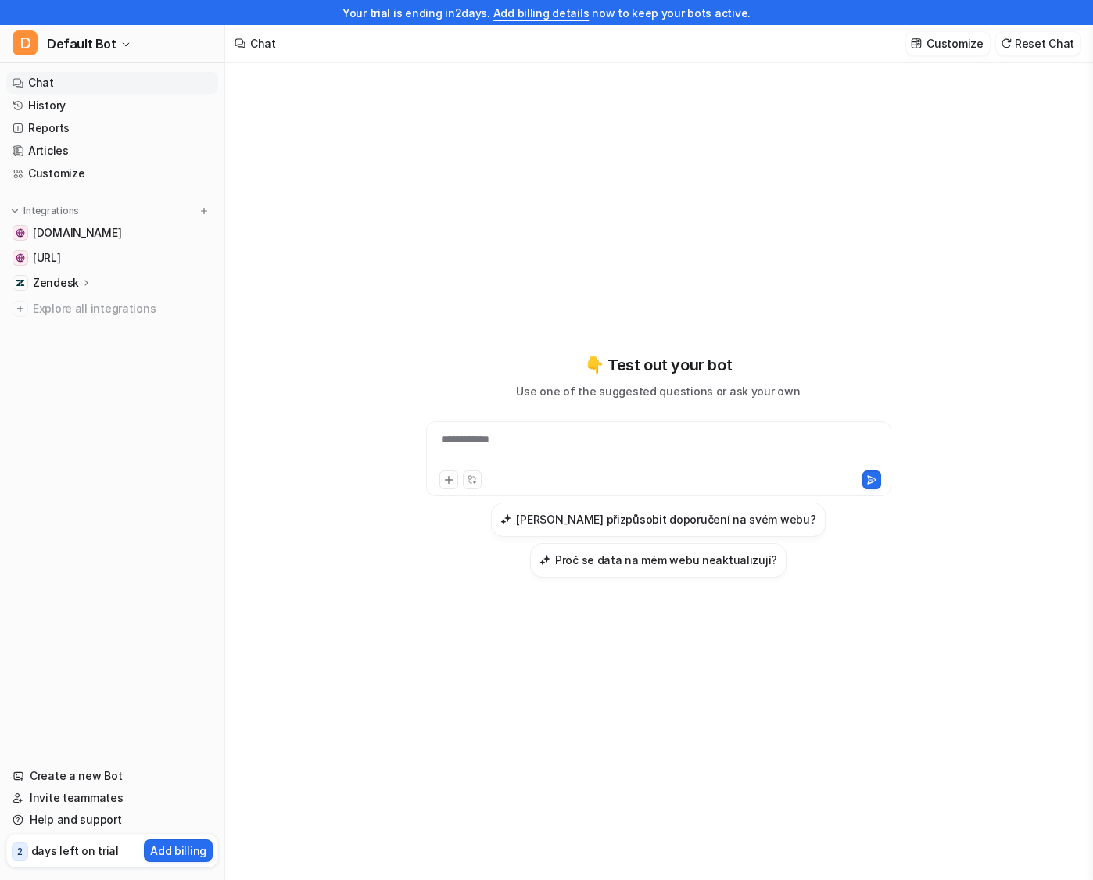
click at [138, 77] on link "Chat" at bounding box center [112, 83] width 212 height 22
click at [78, 275] on div "Zendesk" at bounding box center [62, 283] width 59 height 16
click at [79, 321] on p "Sources" at bounding box center [66, 329] width 43 height 16
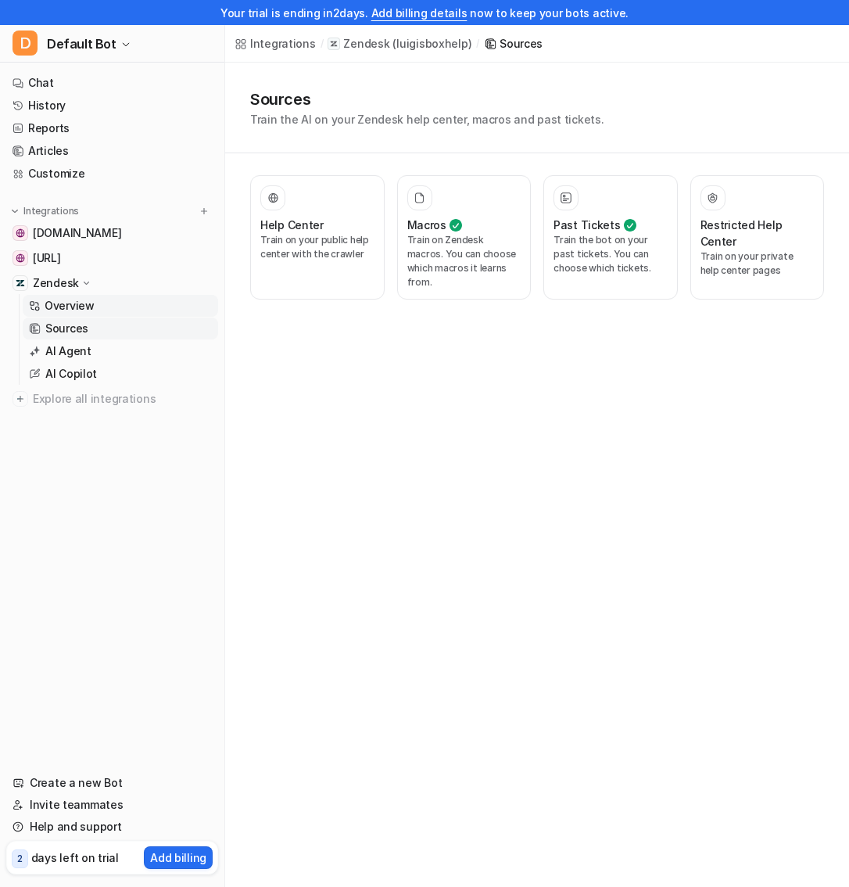
click at [87, 307] on p "Overview" at bounding box center [70, 306] width 50 height 16
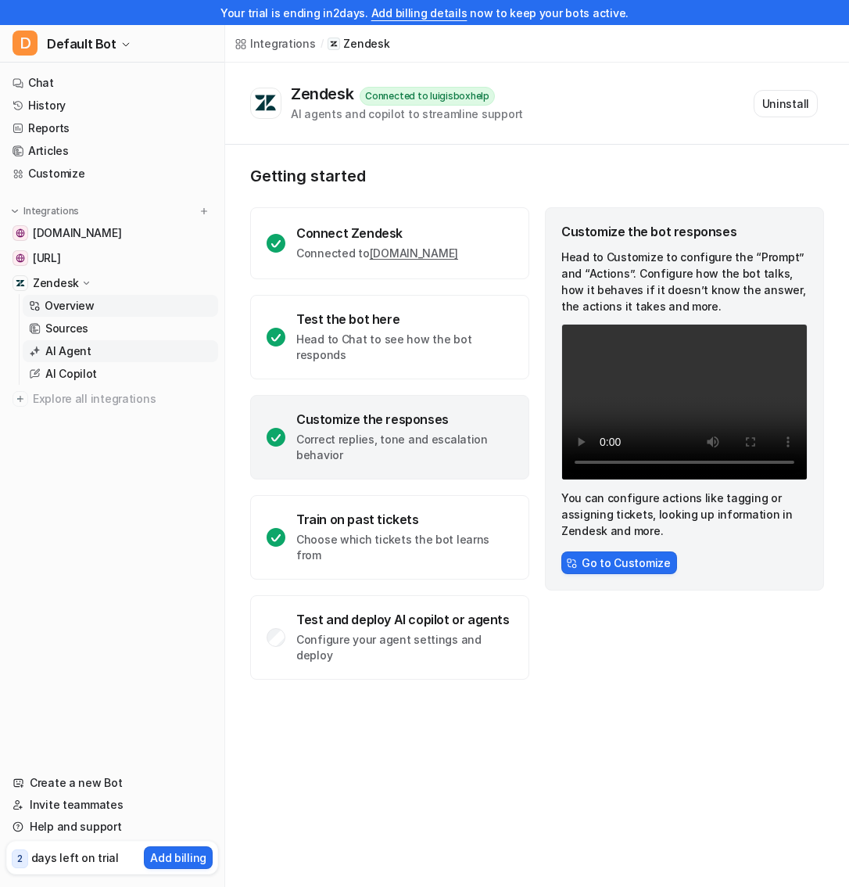
click at [92, 348] on link "AI Agent" at bounding box center [120, 351] width 195 height 22
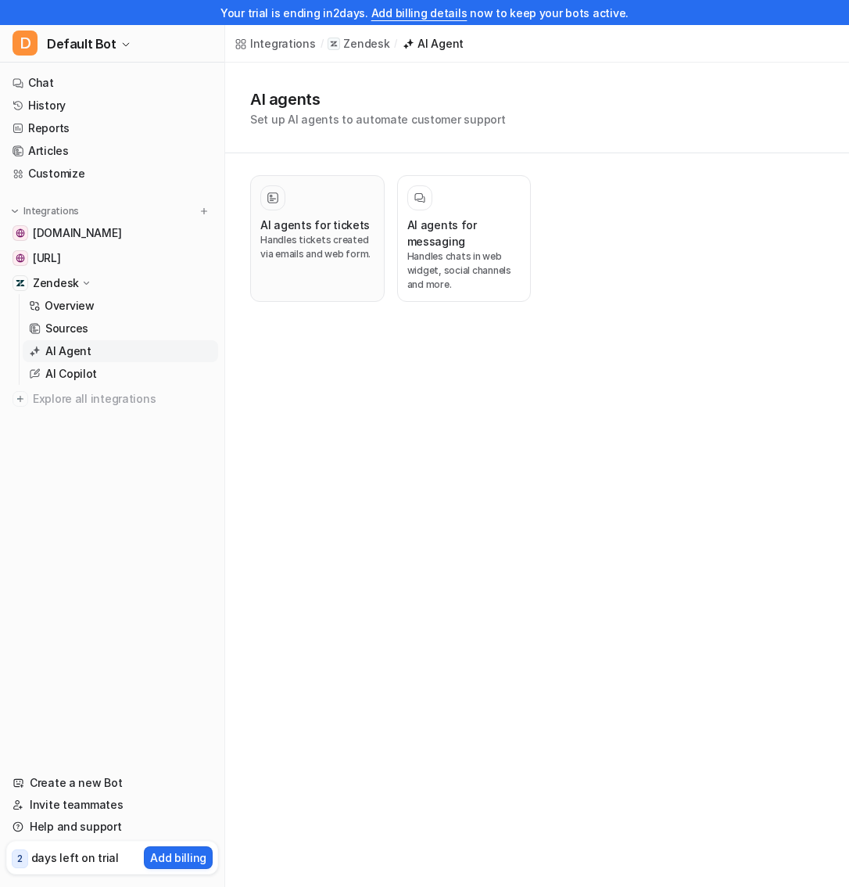
click at [313, 225] on h3 "AI agents for tickets" at bounding box center [314, 225] width 109 height 16
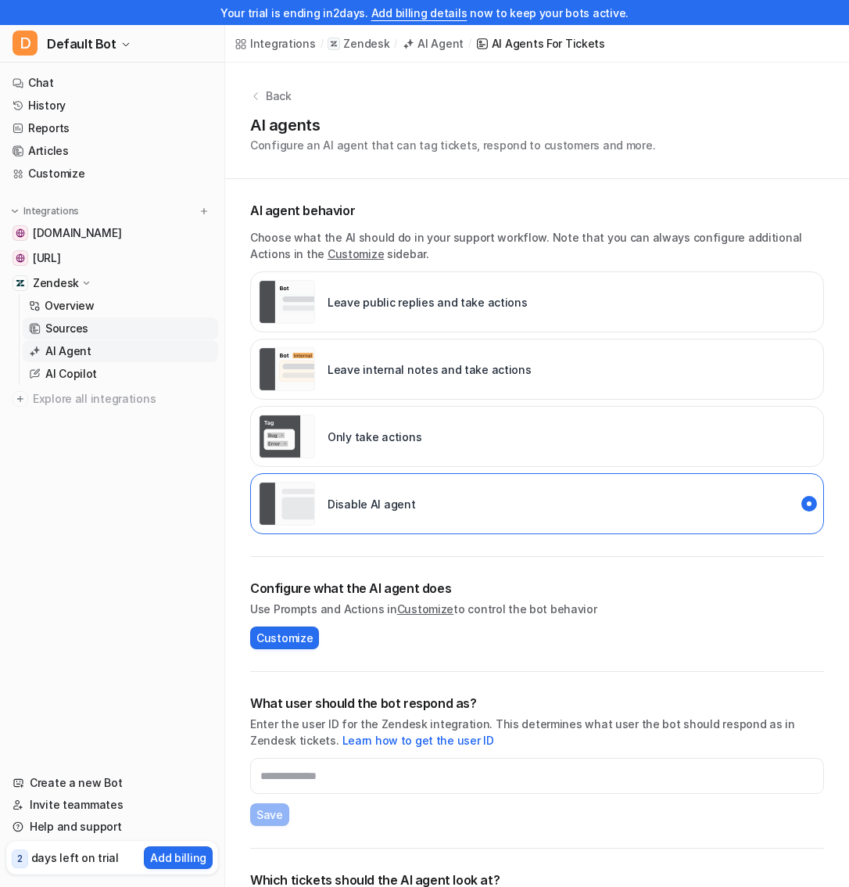
click at [95, 326] on link "Sources" at bounding box center [120, 328] width 195 height 22
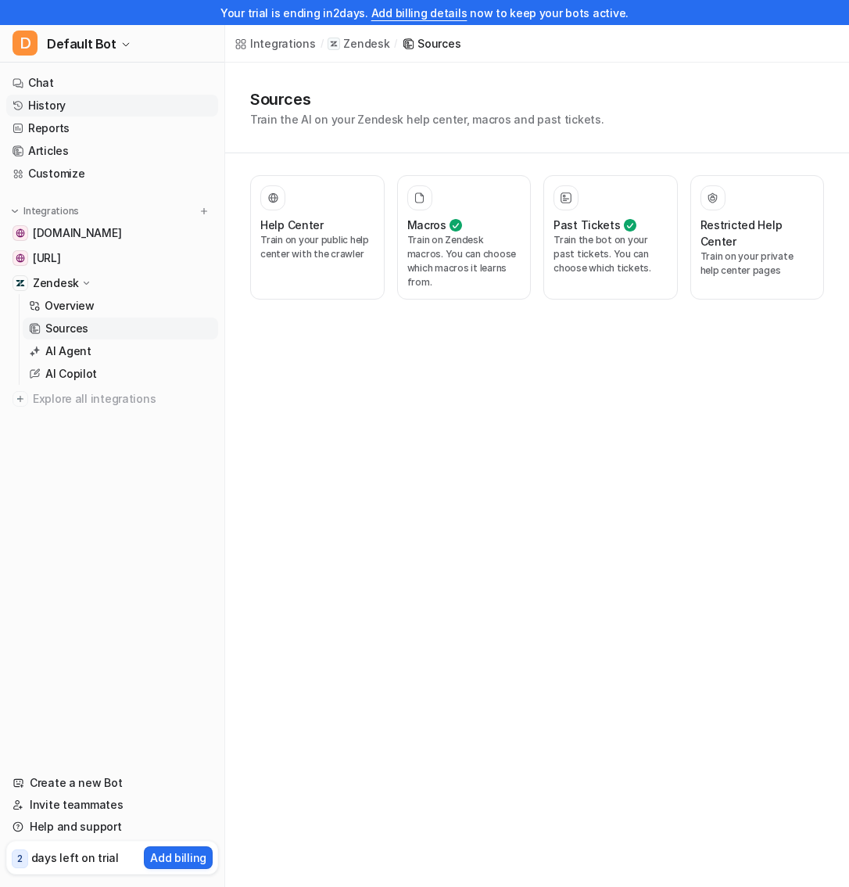
click at [115, 111] on link "History" at bounding box center [112, 106] width 212 height 22
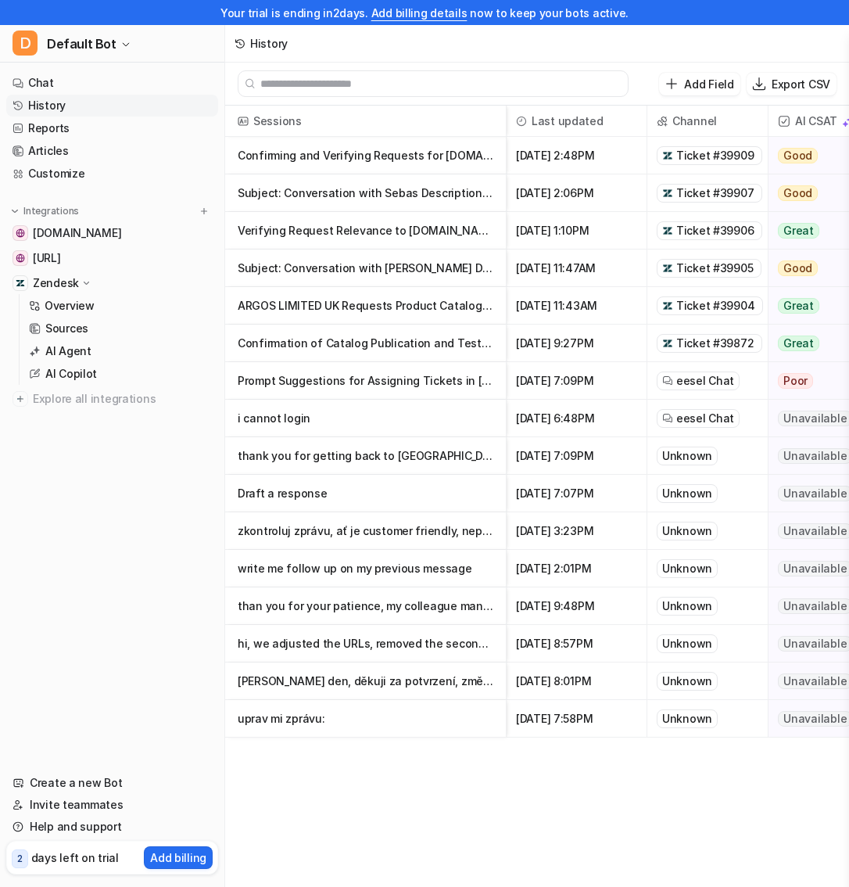
click at [377, 162] on p "Confirming and Verifying Requests for [DOMAIN_NAME] Domain" at bounding box center [366, 156] width 256 height 38
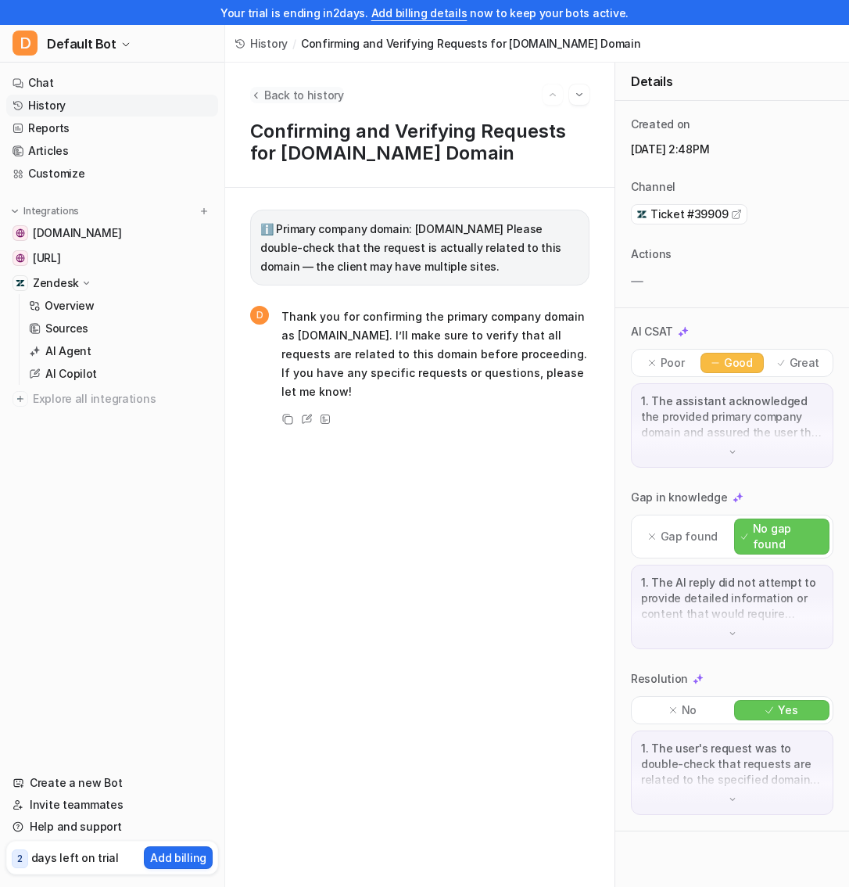
click at [288, 93] on span "Back to history" at bounding box center [304, 95] width 80 height 16
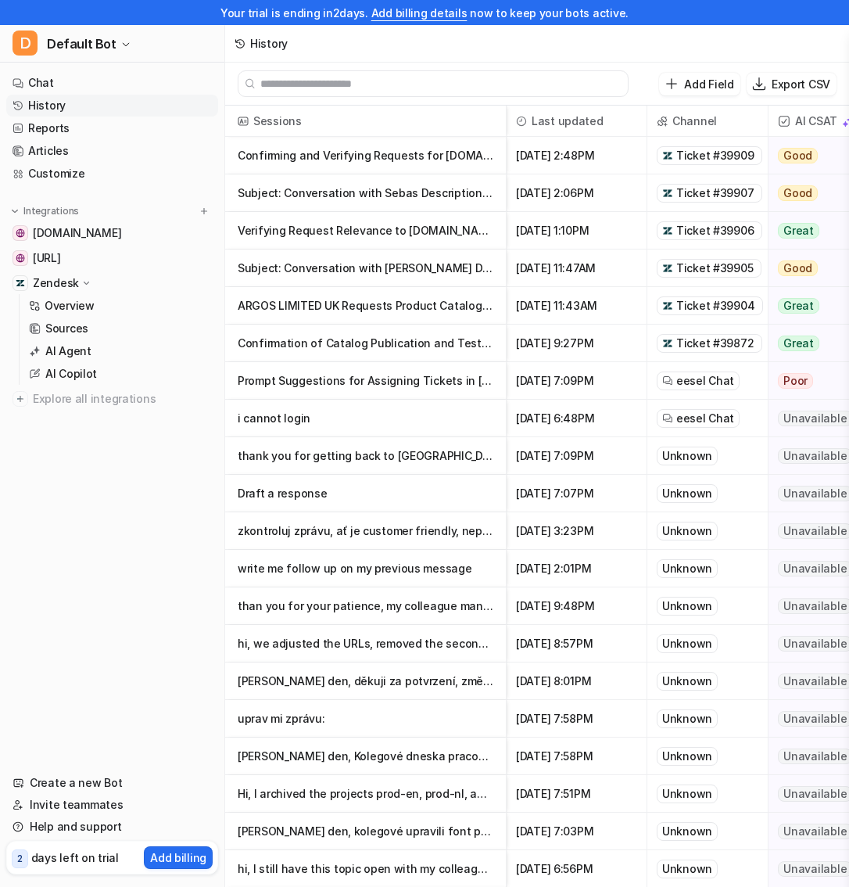
click at [360, 231] on p "Verifying Request Relevance to [DOMAIN_NAME] Domain" at bounding box center [366, 231] width 256 height 38
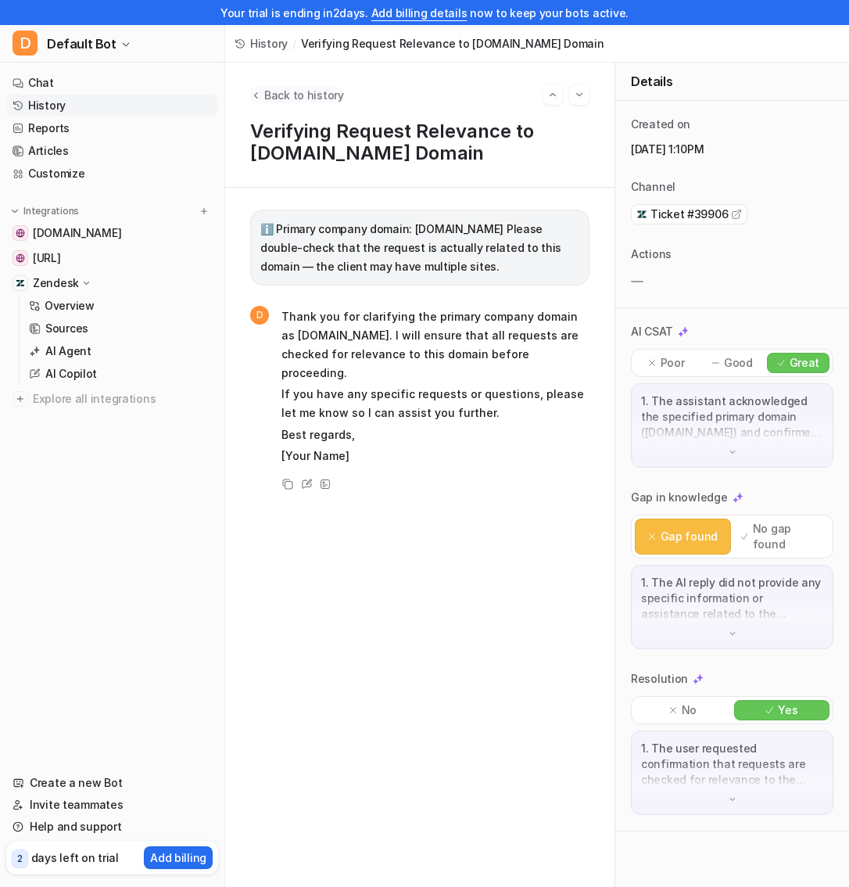
click at [265, 96] on span "Back to history" at bounding box center [304, 95] width 80 height 16
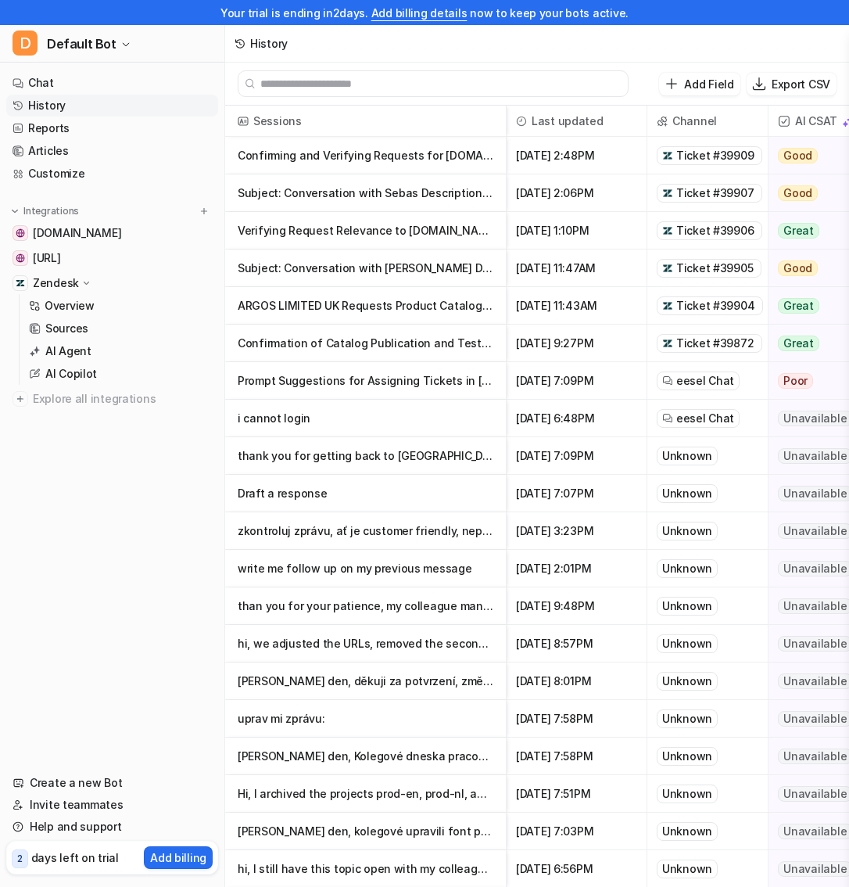
click at [306, 482] on p "Draft a response" at bounding box center [366, 494] width 256 height 38
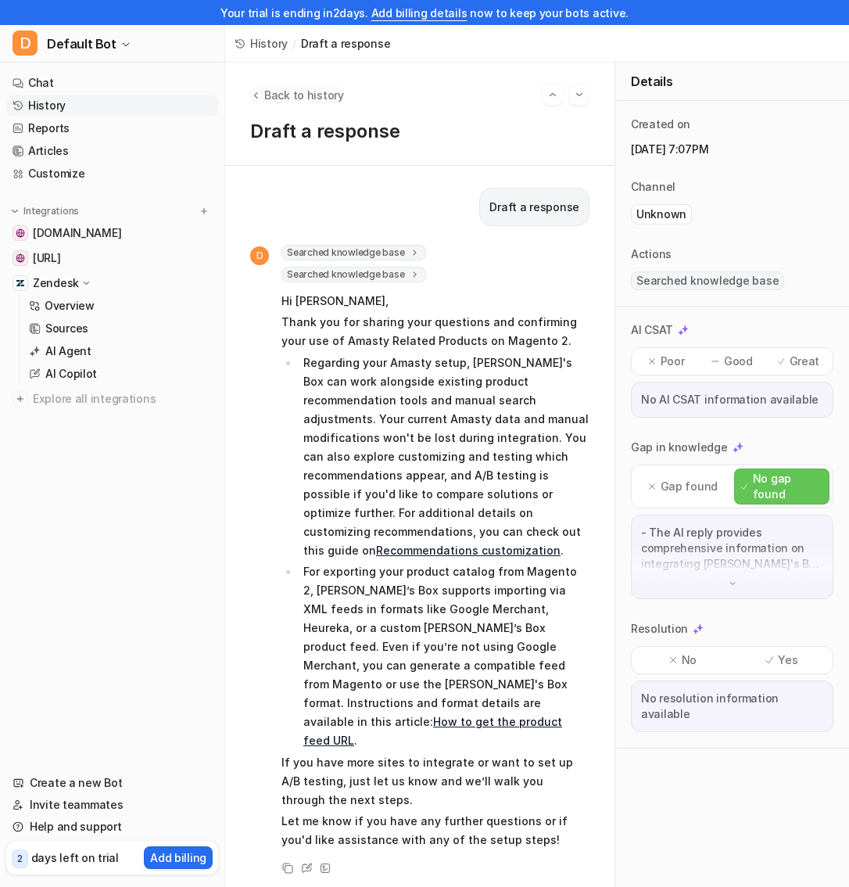
click at [262, 92] on button "Back to history" at bounding box center [297, 95] width 94 height 16
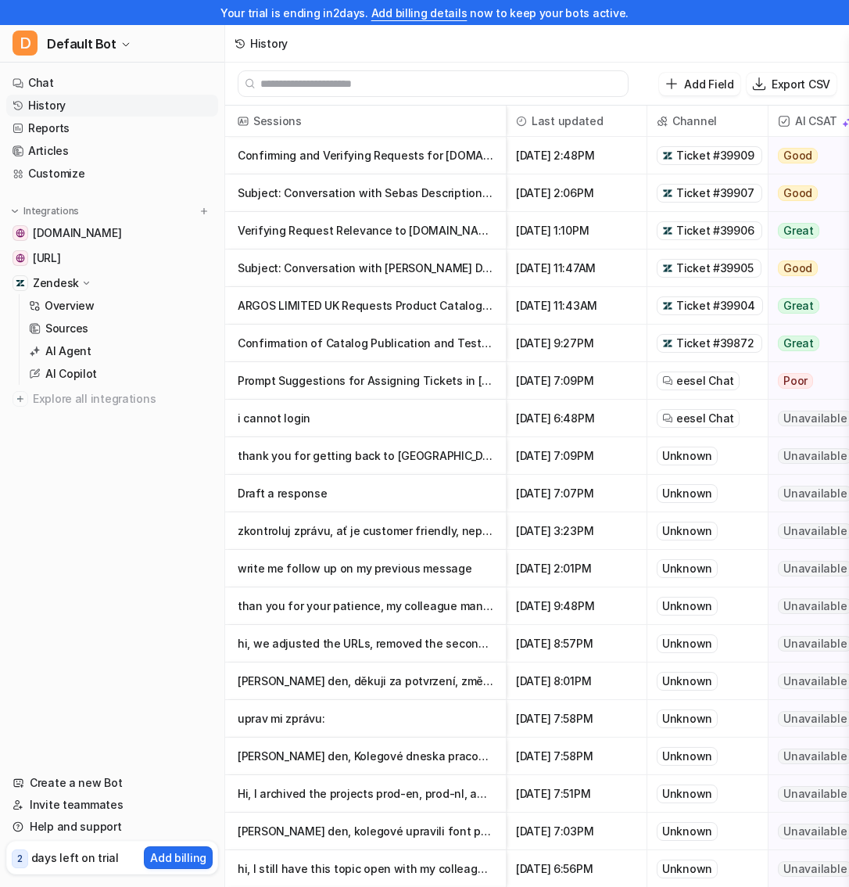
click at [391, 427] on p "i cannot login" at bounding box center [366, 419] width 256 height 38
click at [414, 162] on p "Confirming and Verifying Requests for [DOMAIN_NAME] Domain" at bounding box center [366, 156] width 256 height 38
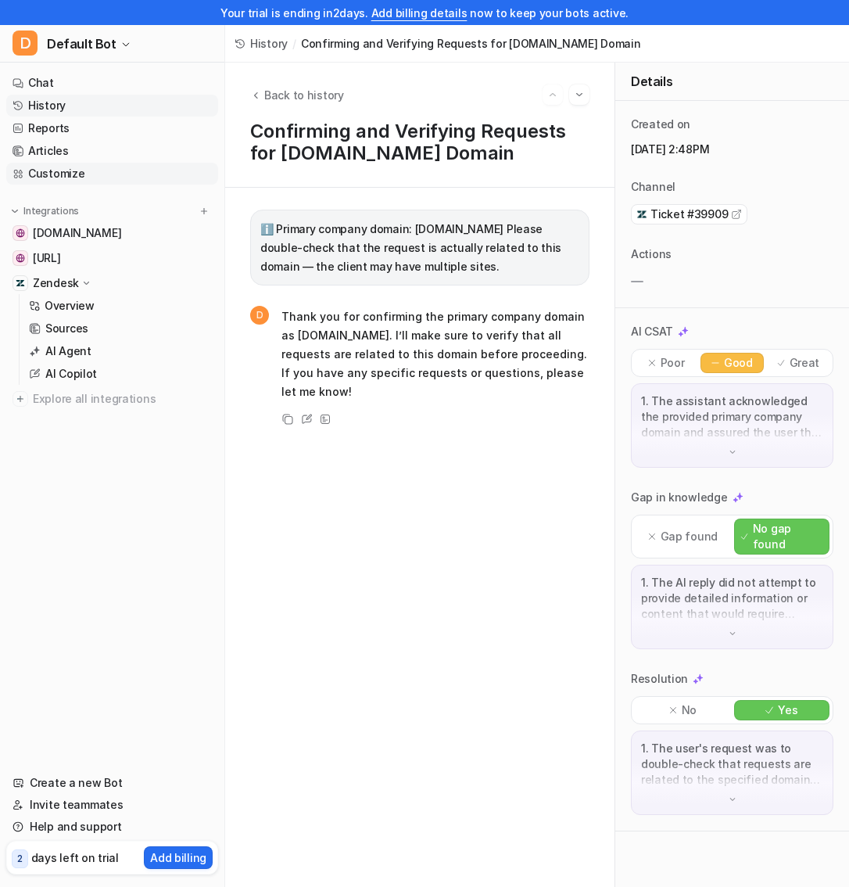
click at [129, 176] on link "Customize" at bounding box center [112, 174] width 212 height 22
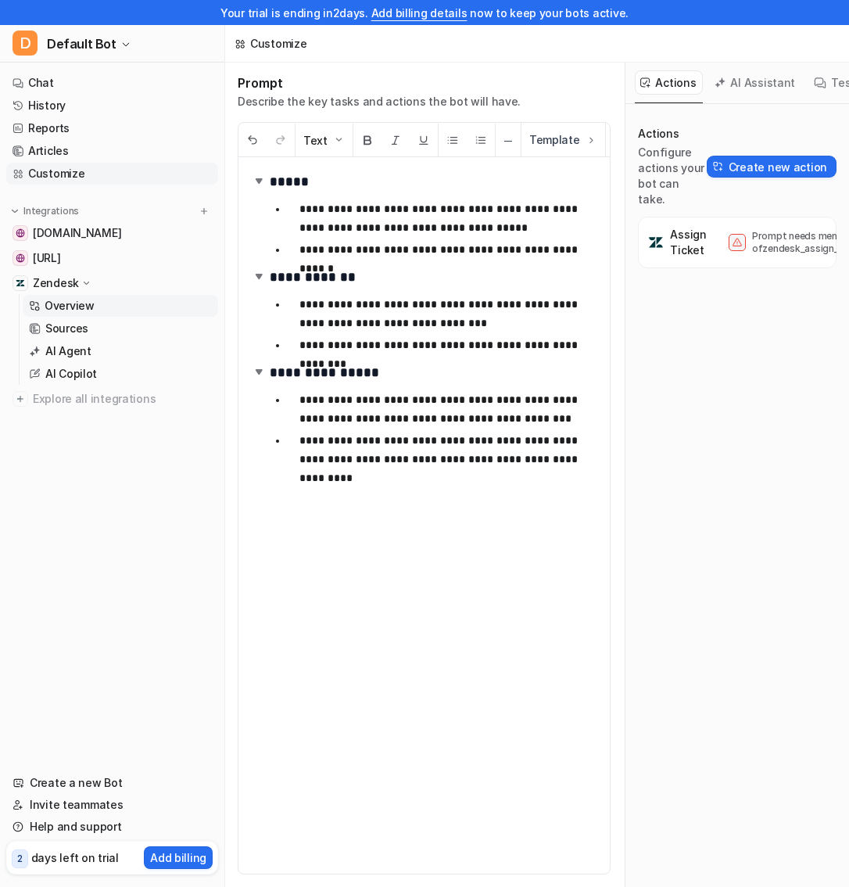
click at [69, 307] on p "Overview" at bounding box center [70, 306] width 50 height 16
click at [106, 305] on link "Overview" at bounding box center [120, 306] width 195 height 22
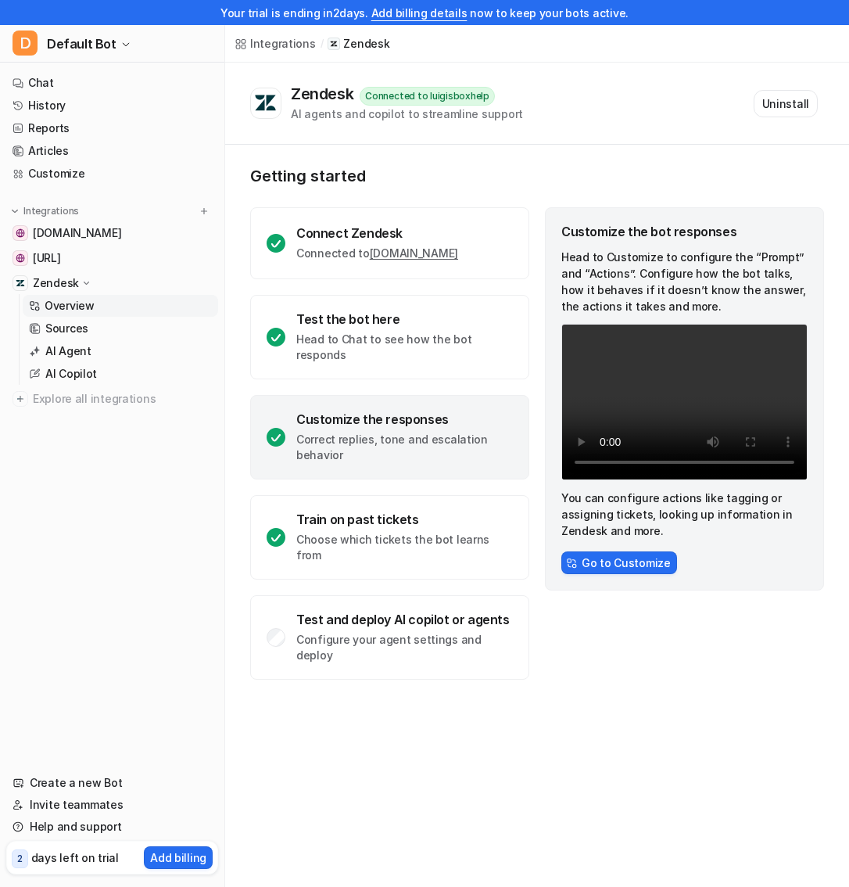
click at [138, 302] on link "Overview" at bounding box center [120, 306] width 195 height 22
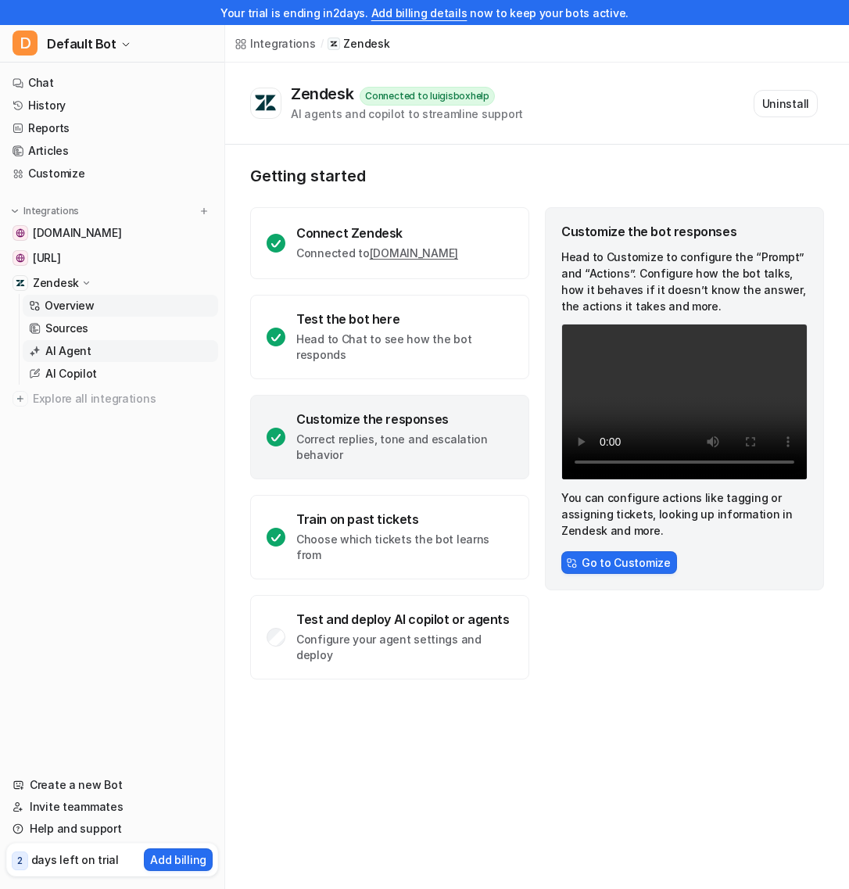
click at [87, 352] on p "AI Agent" at bounding box center [68, 351] width 46 height 16
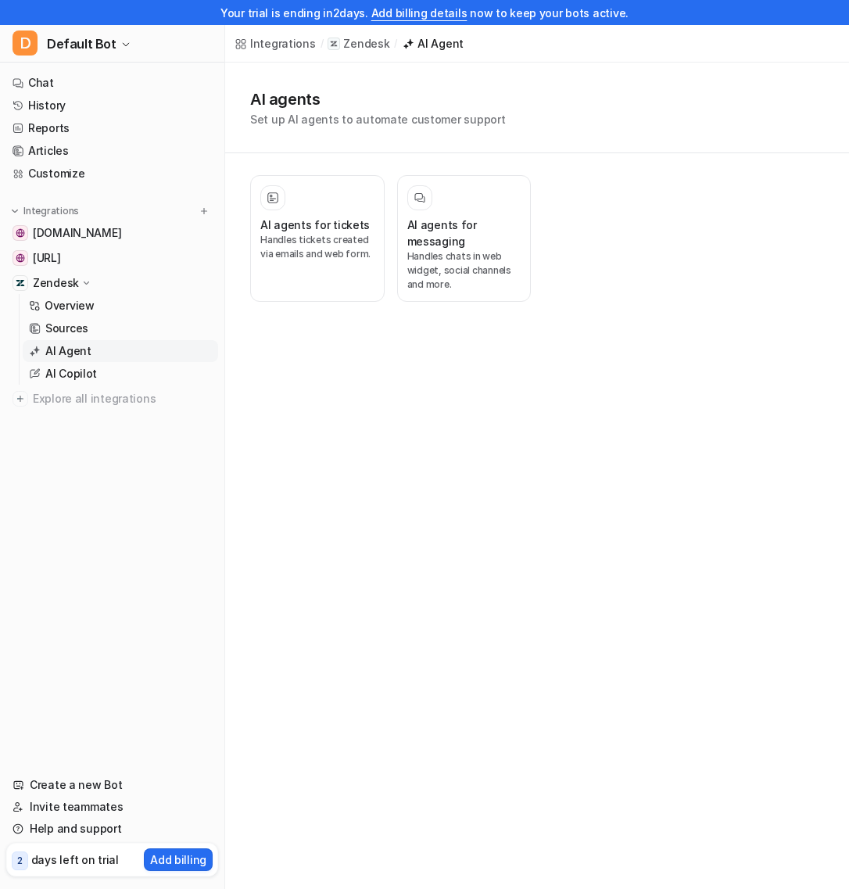
click at [87, 352] on p "AI Agent" at bounding box center [68, 351] width 46 height 16
click at [322, 260] on p "Handles tickets created via emails and web form." at bounding box center [317, 247] width 114 height 28
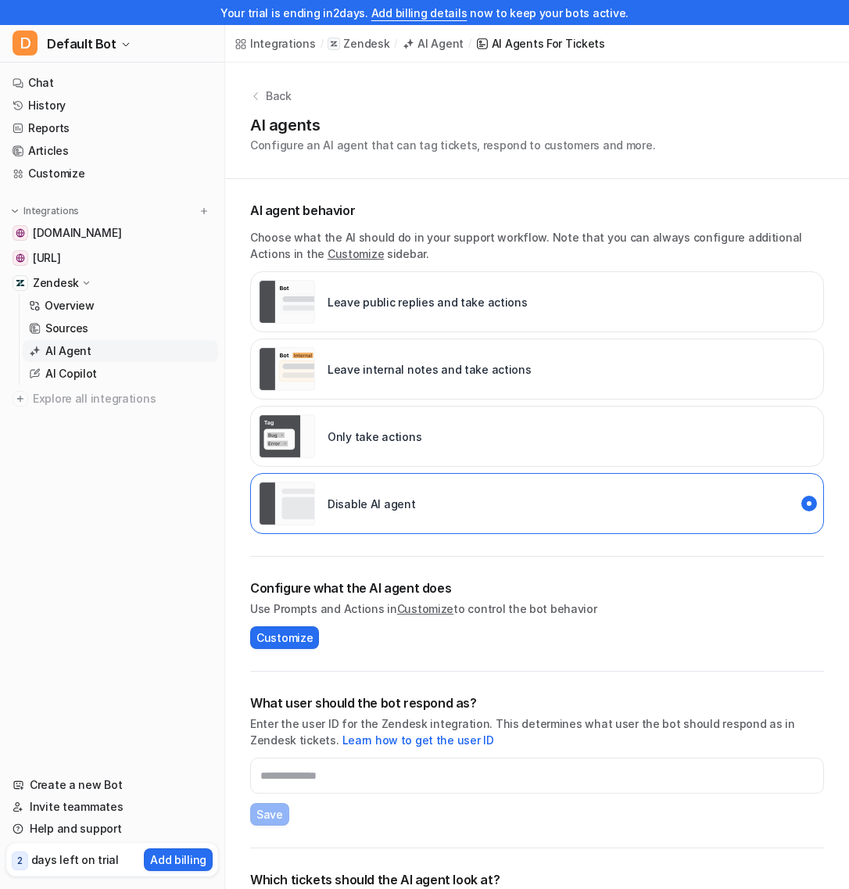
scroll to position [70, 0]
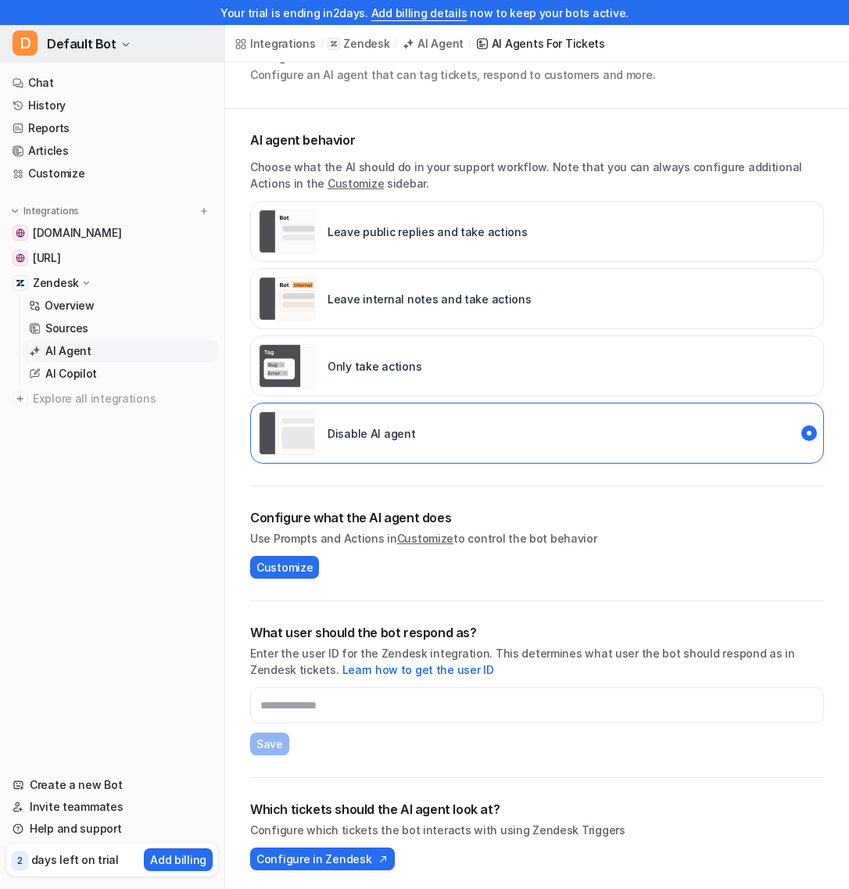
click at [121, 46] on icon "button" at bounding box center [125, 44] width 9 height 9
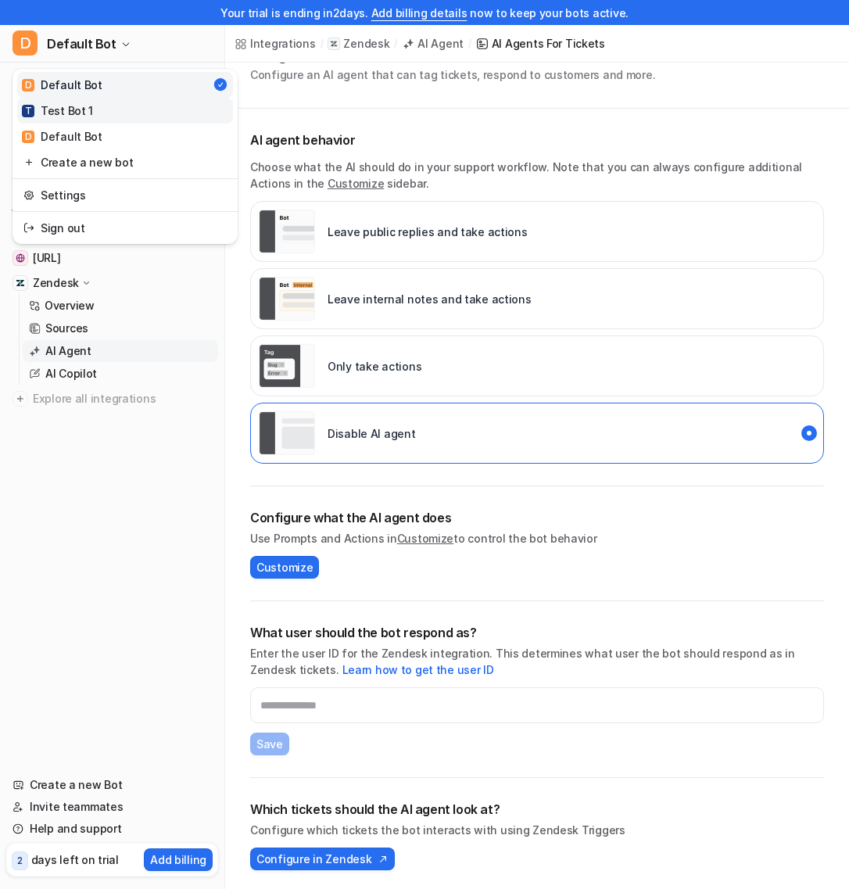
click at [119, 113] on link "T Test Bot 1" at bounding box center [125, 111] width 216 height 26
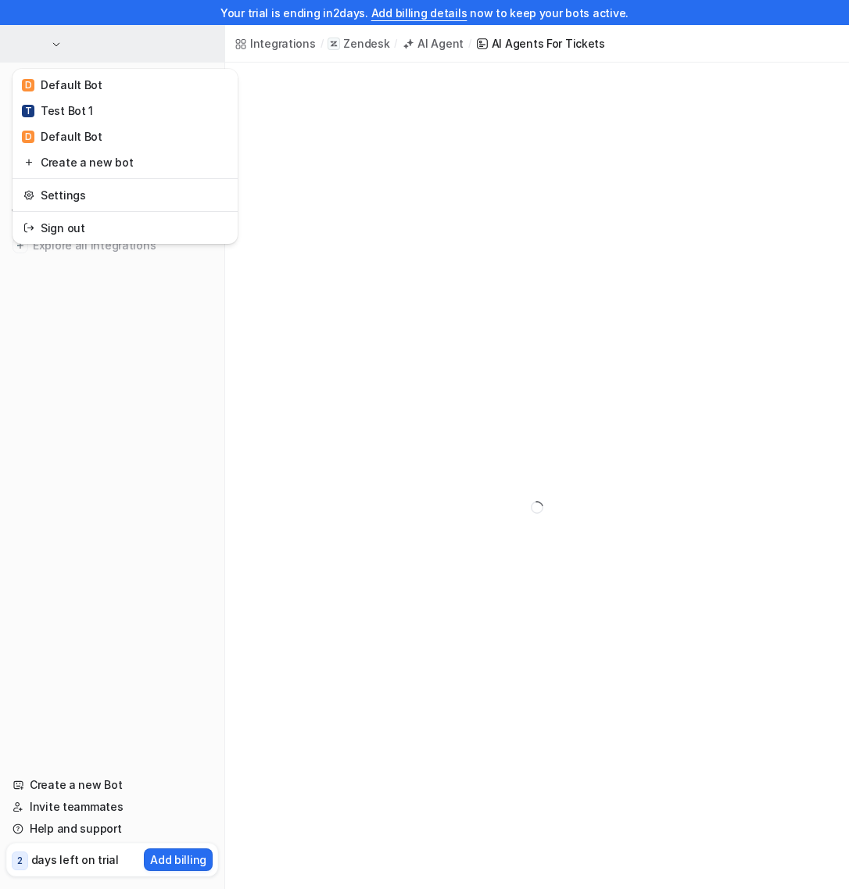
click at [116, 41] on button "button" at bounding box center [112, 44] width 224 height 38
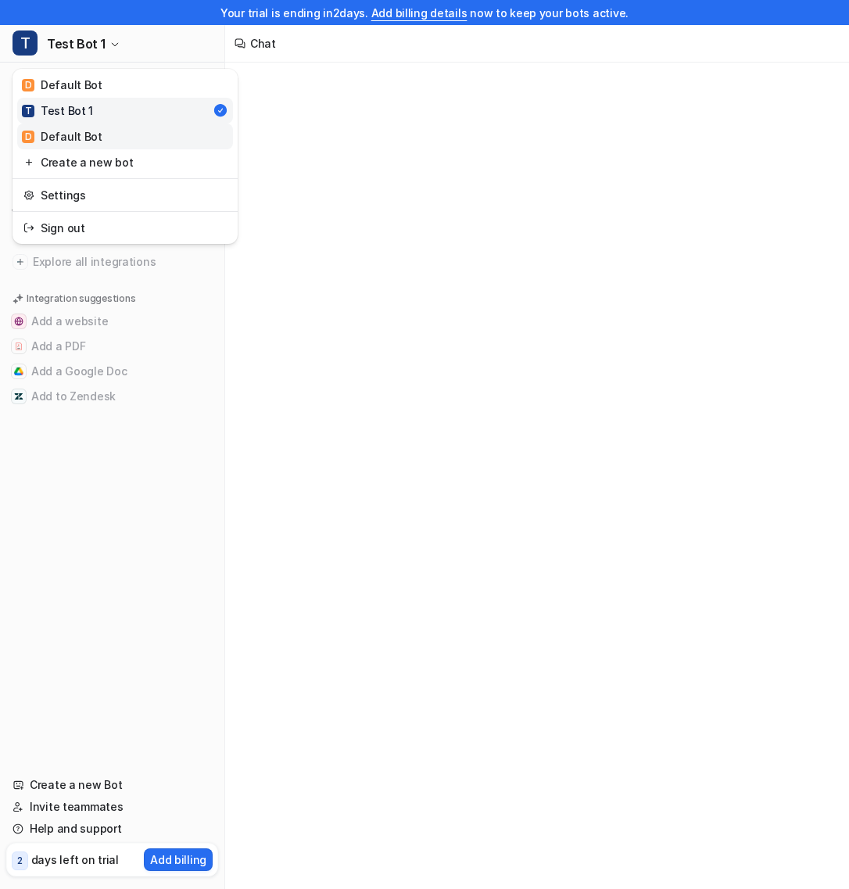
click at [119, 136] on link "D Default Bot" at bounding box center [125, 137] width 216 height 26
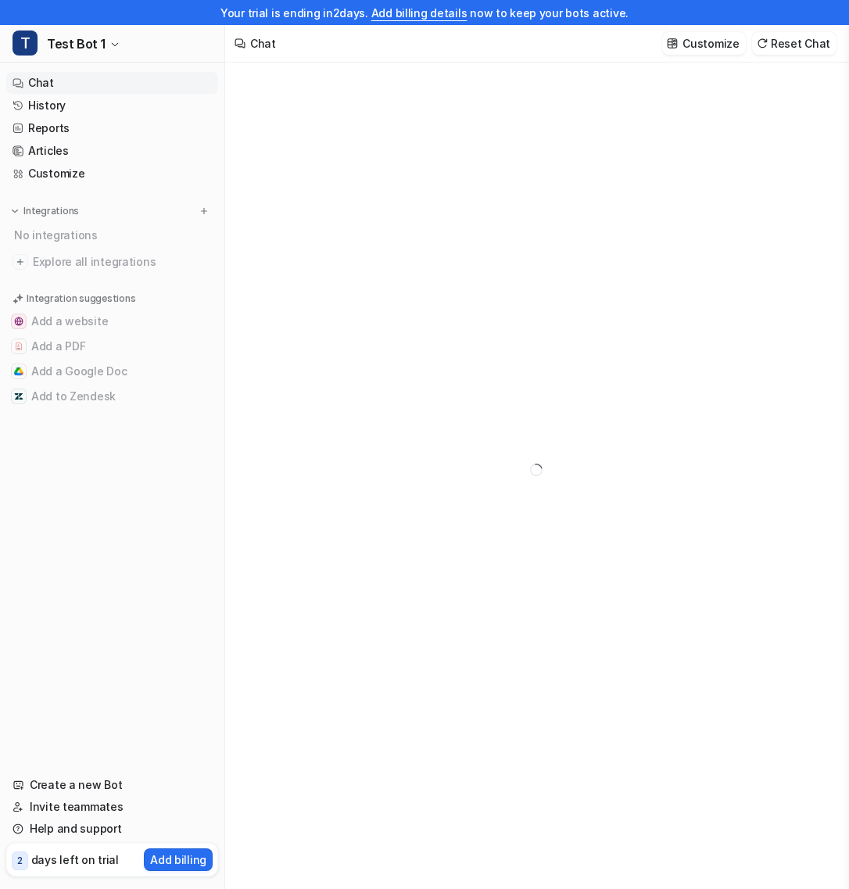
type textarea "**********"
